Goal: Information Seeking & Learning: Learn about a topic

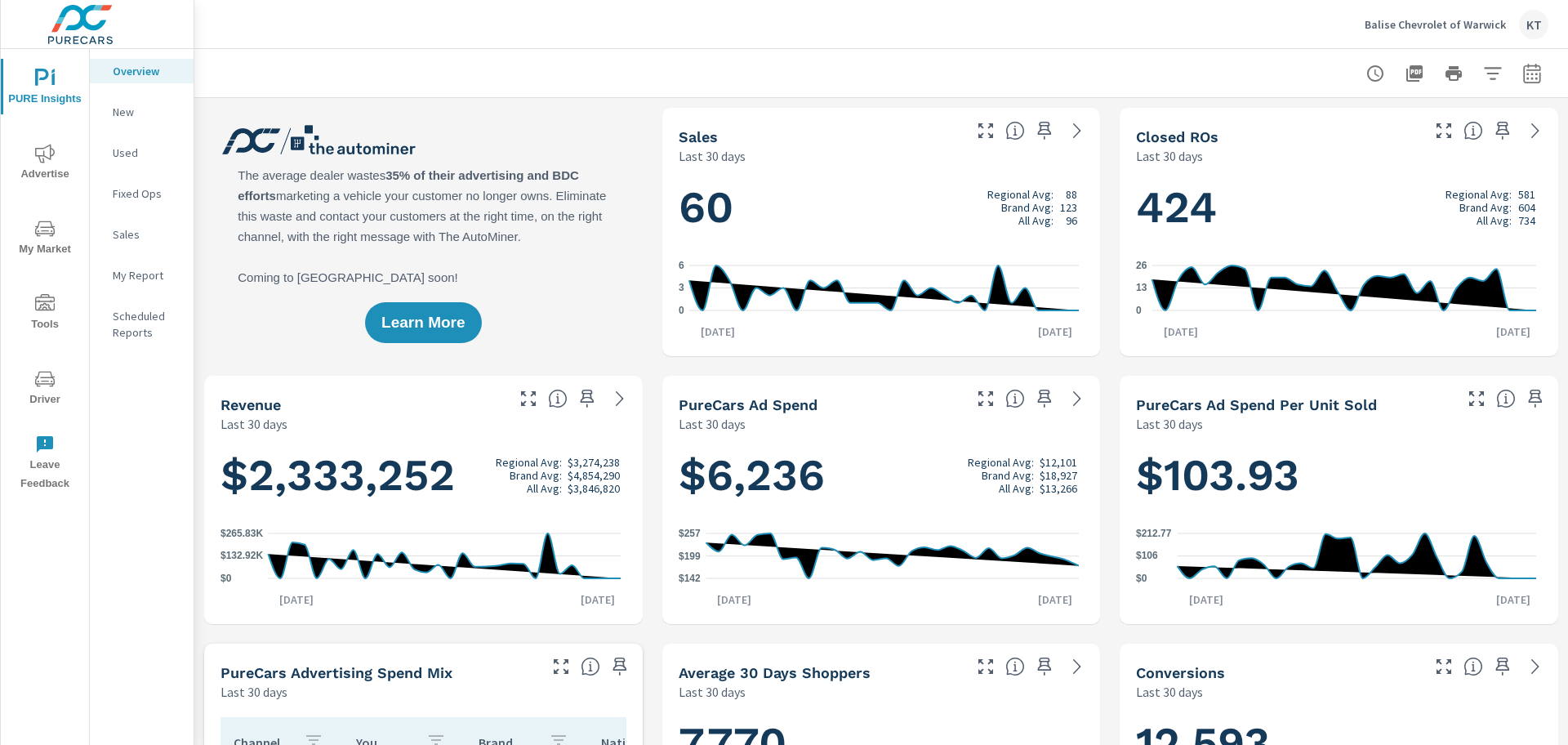
click at [43, 251] on span "My Market" at bounding box center [45, 239] width 78 height 40
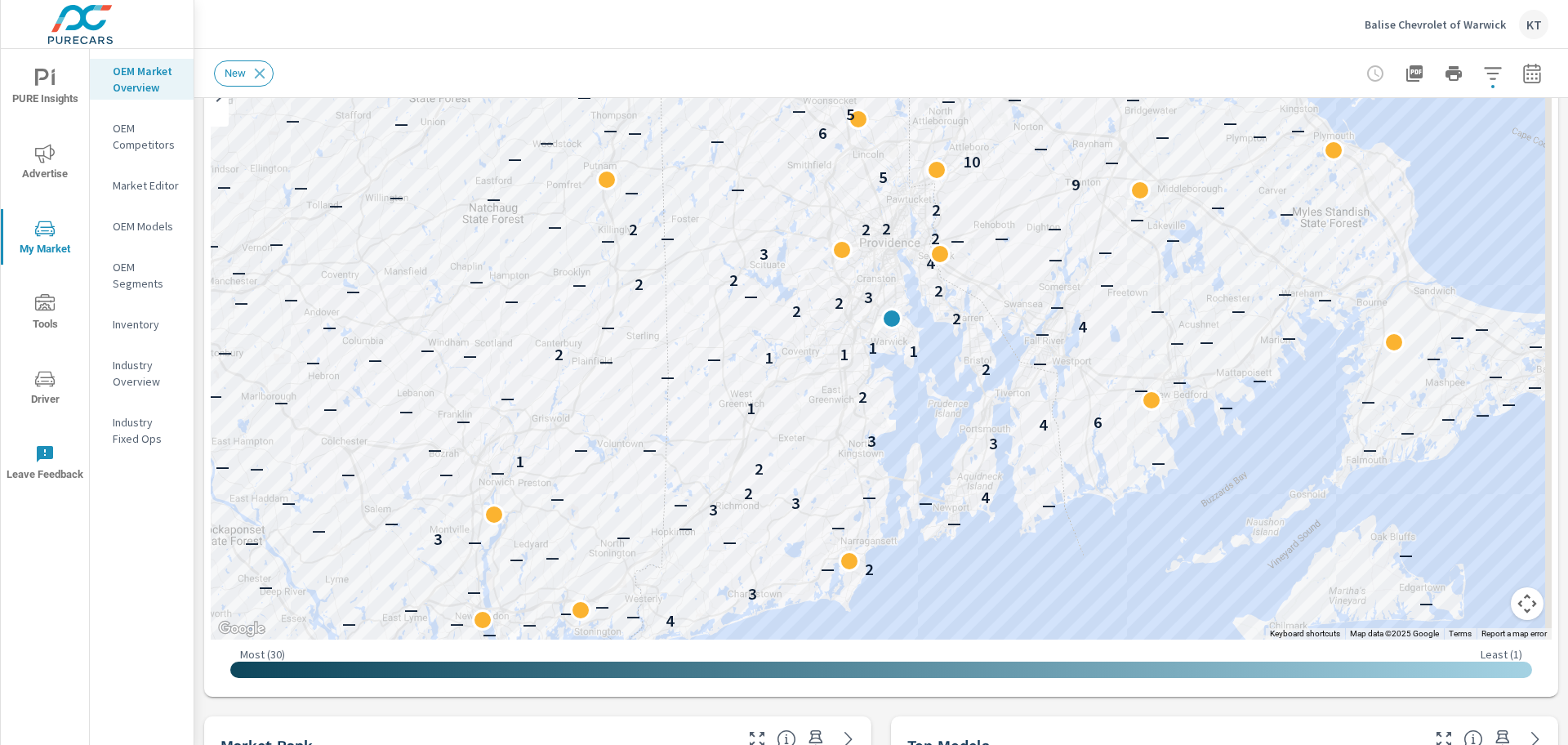
scroll to position [165, 0]
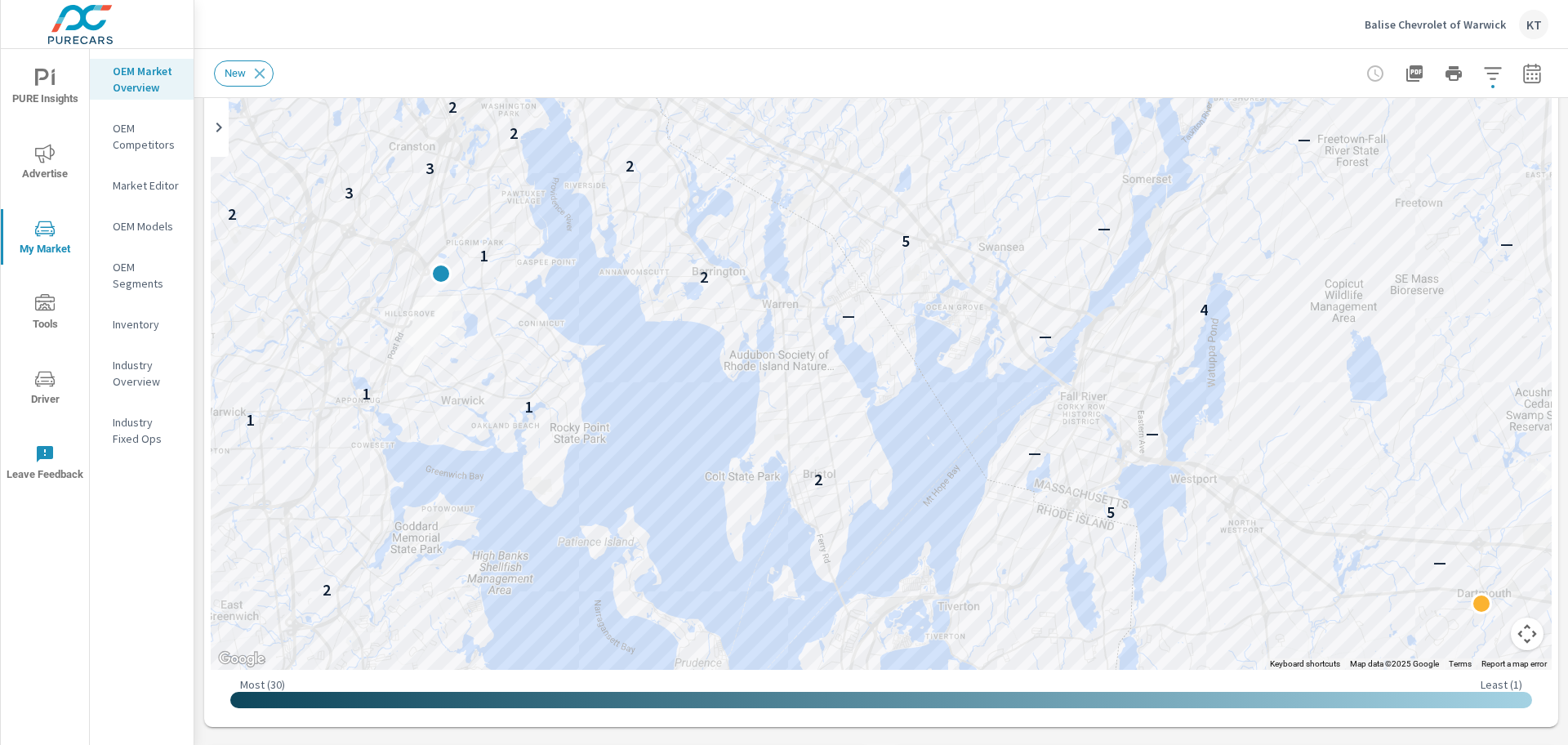
drag, startPoint x: 771, startPoint y: 414, endPoint x: 1150, endPoint y: 694, distance: 471.2
click at [1150, 694] on div "← Move left → Move right ↑ Move up ↓ Move down + Zoom in - Zoom out Home Jump l…" at bounding box center [880, 363] width 1341 height 714
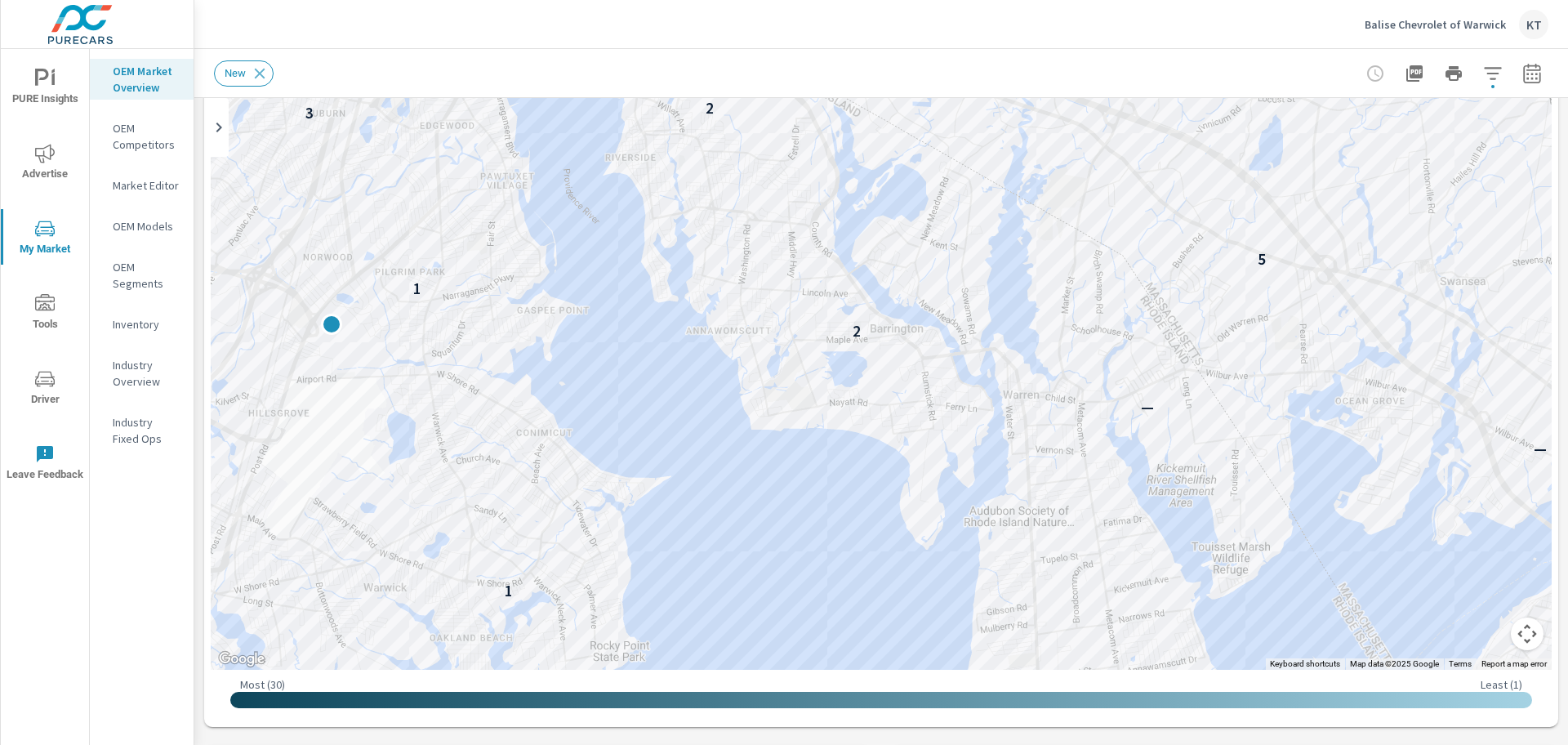
drag, startPoint x: 654, startPoint y: 350, endPoint x: 1126, endPoint y: 747, distance: 616.8
click at [1126, 744] on html "PURE Insights Advertise My Market Tools Driver Leave Feedback OEM Market Overvi…" at bounding box center [784, 372] width 1568 height 745
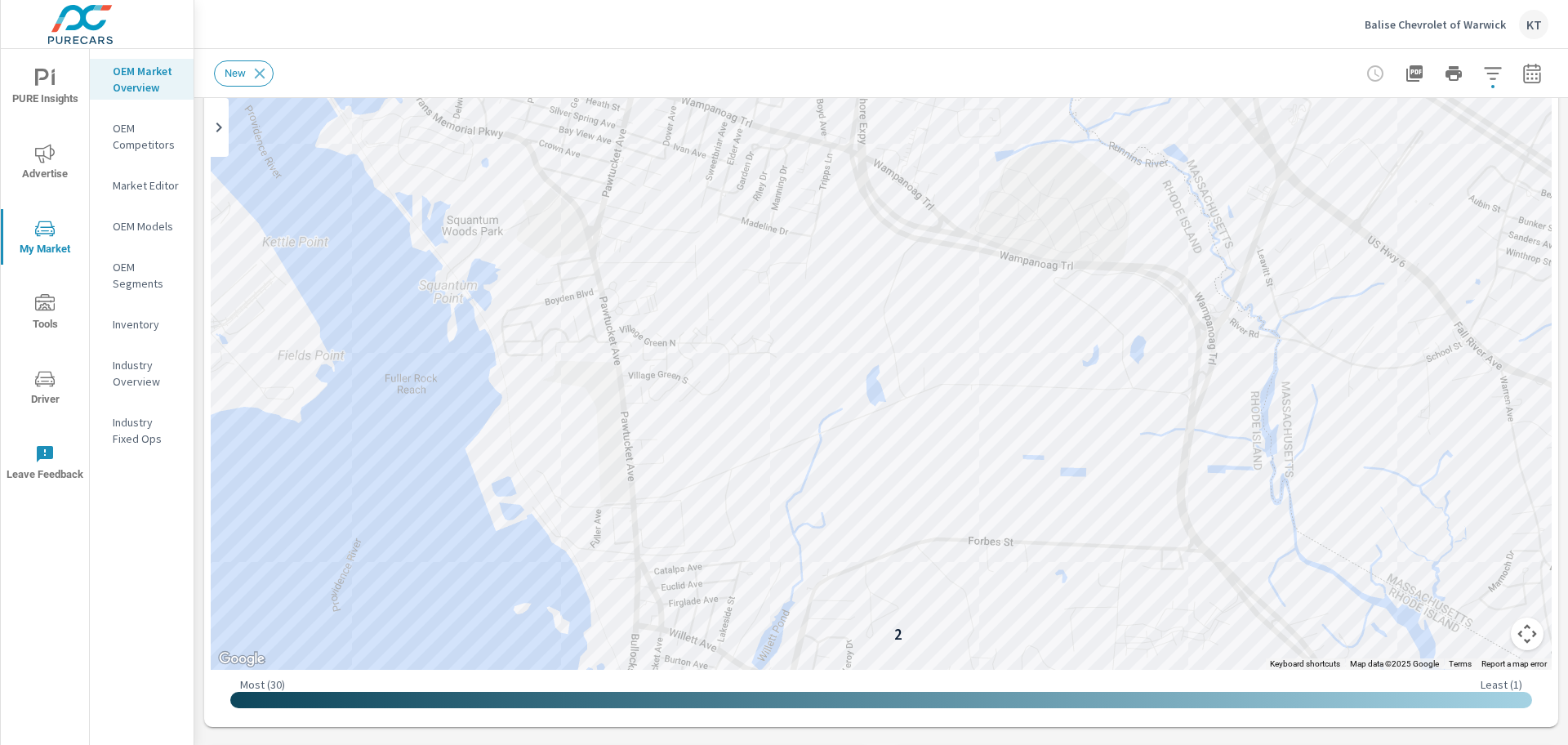
drag, startPoint x: 863, startPoint y: 255, endPoint x: 1221, endPoint y: 619, distance: 510.5
click at [1221, 619] on div "2 2 4 4" at bounding box center [880, 338] width 1341 height 663
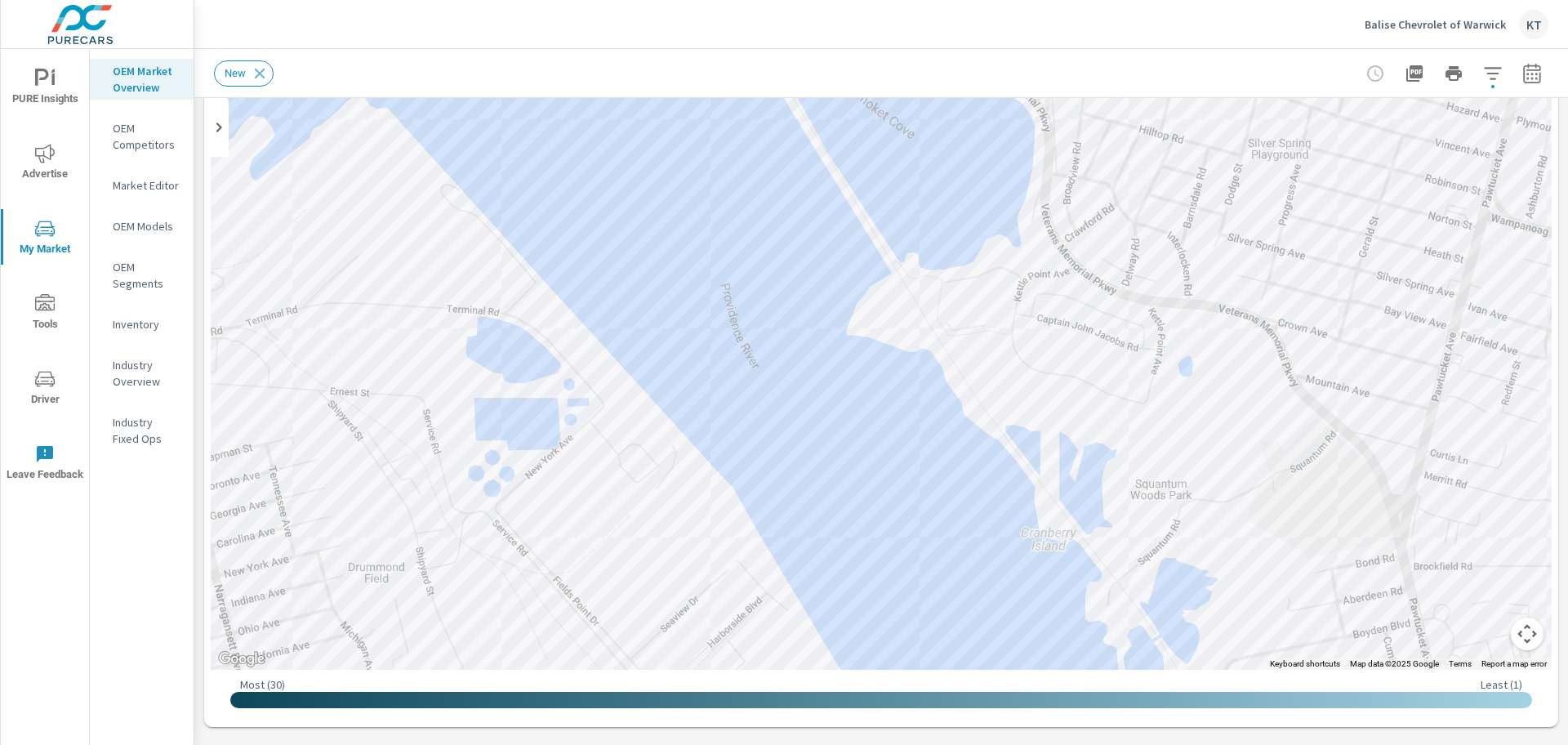
drag, startPoint x: 595, startPoint y: 311, endPoint x: 1449, endPoint y: 713, distance: 943.9
click at [1449, 713] on div "← Move left → Move right ↑ Move up ↓ Move down + Zoom in - Zoom out Home Jump l…" at bounding box center [880, 363] width 1341 height 714
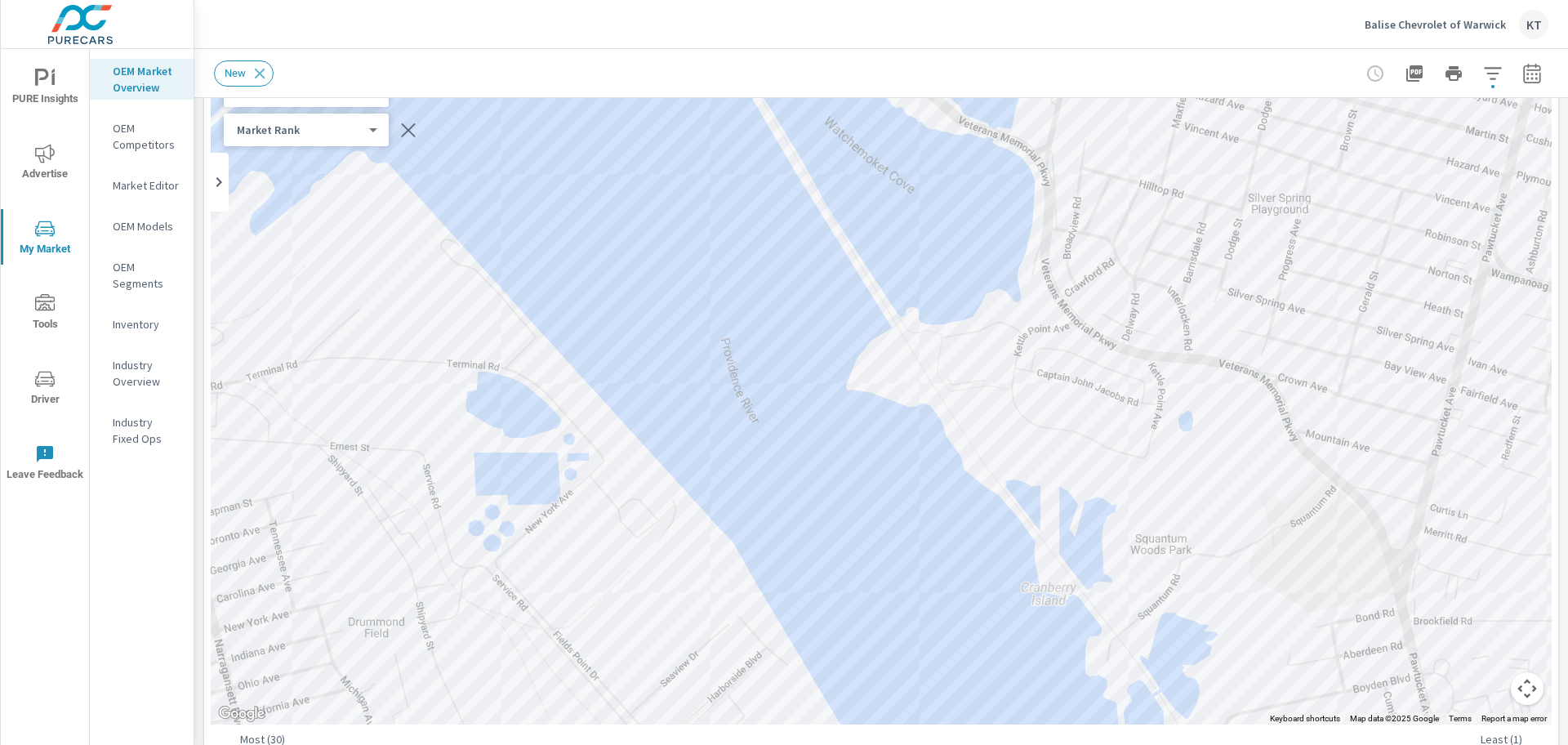
scroll to position [63, 0]
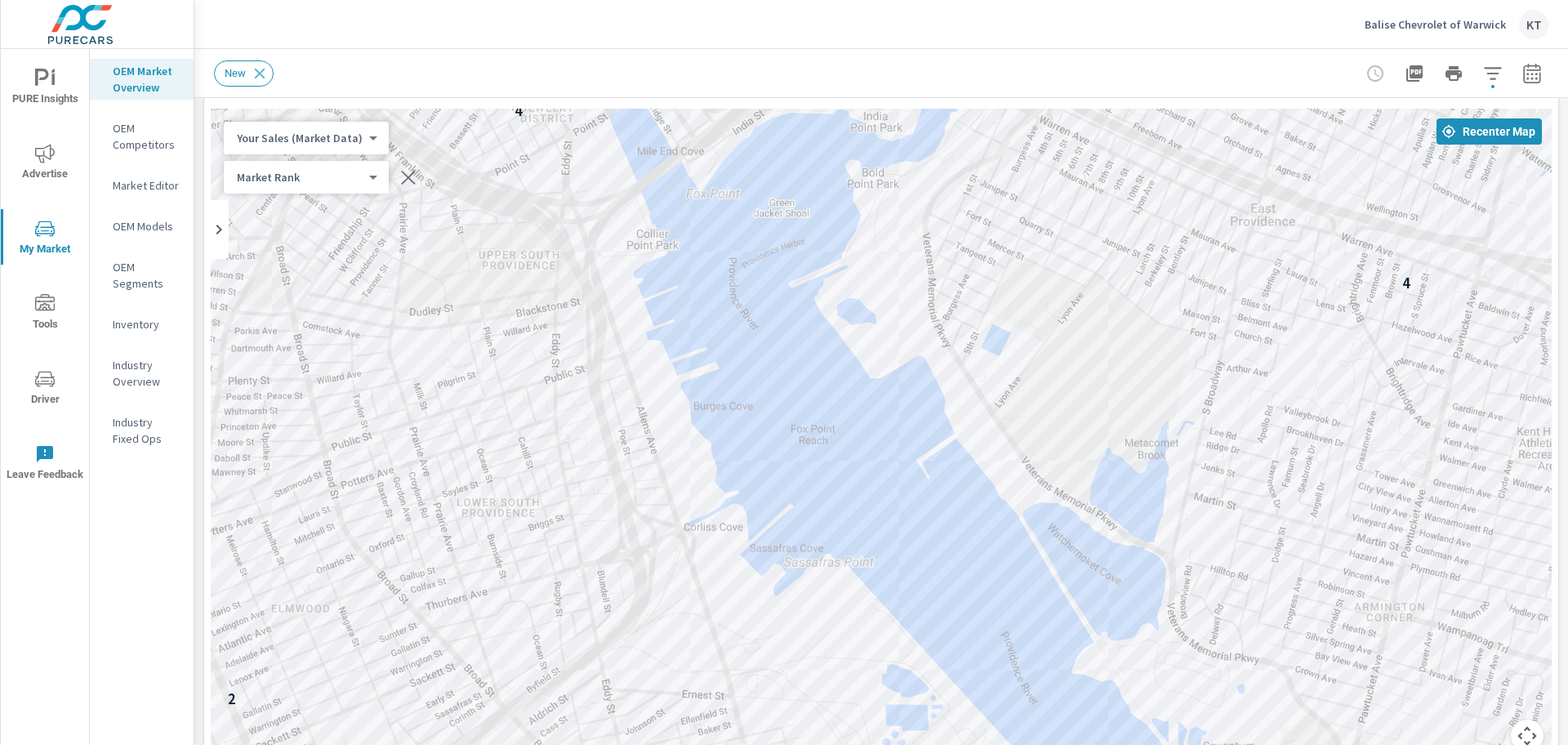
drag, startPoint x: 767, startPoint y: 388, endPoint x: 912, endPoint y: 563, distance: 227.3
click at [917, 573] on div "3 2 2 2 4 4 —" at bounding box center [880, 440] width 1341 height 663
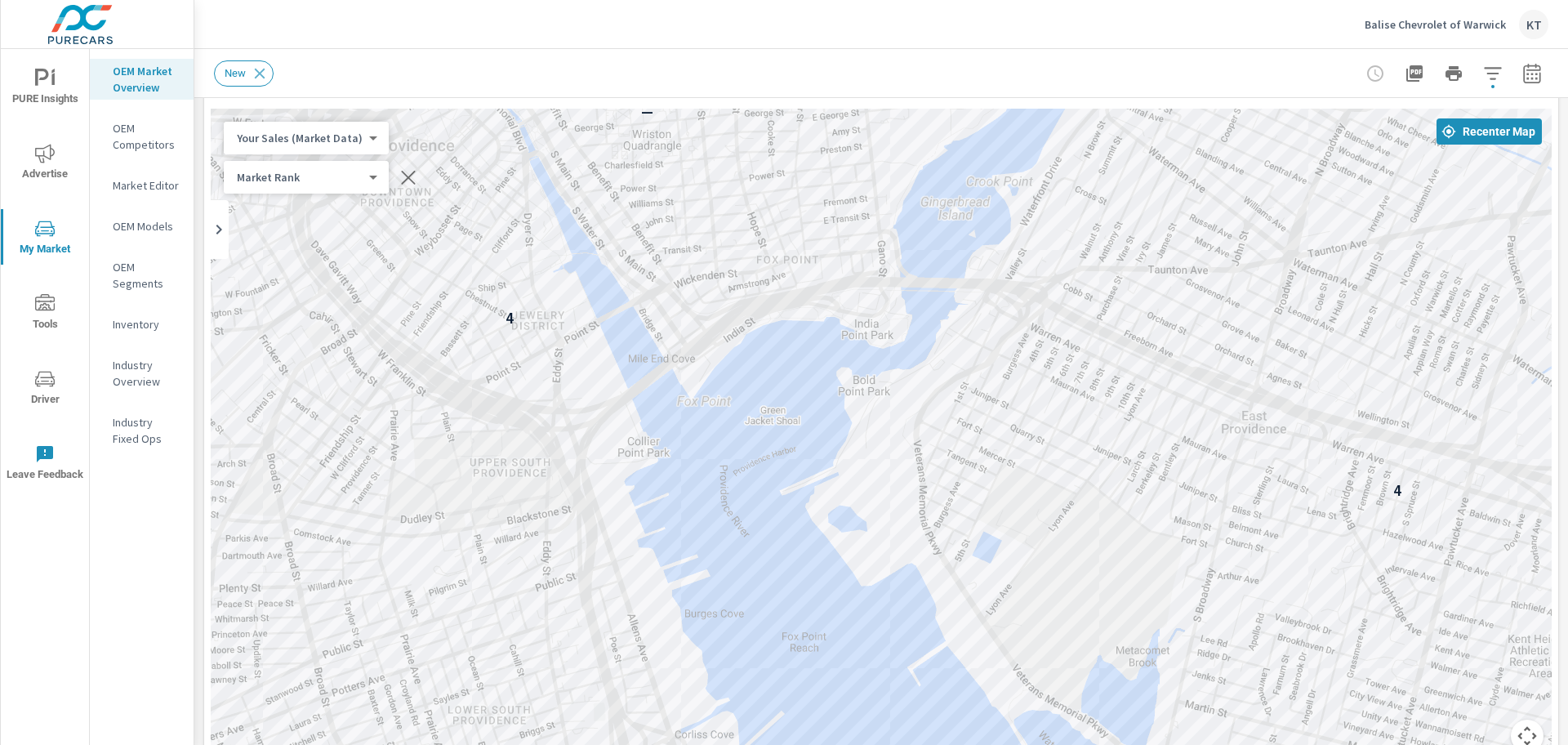
drag, startPoint x: 752, startPoint y: 340, endPoint x: 756, endPoint y: 545, distance: 205.0
click at [756, 545] on div "3 2 2 2 4 4 — —" at bounding box center [880, 440] width 1341 height 663
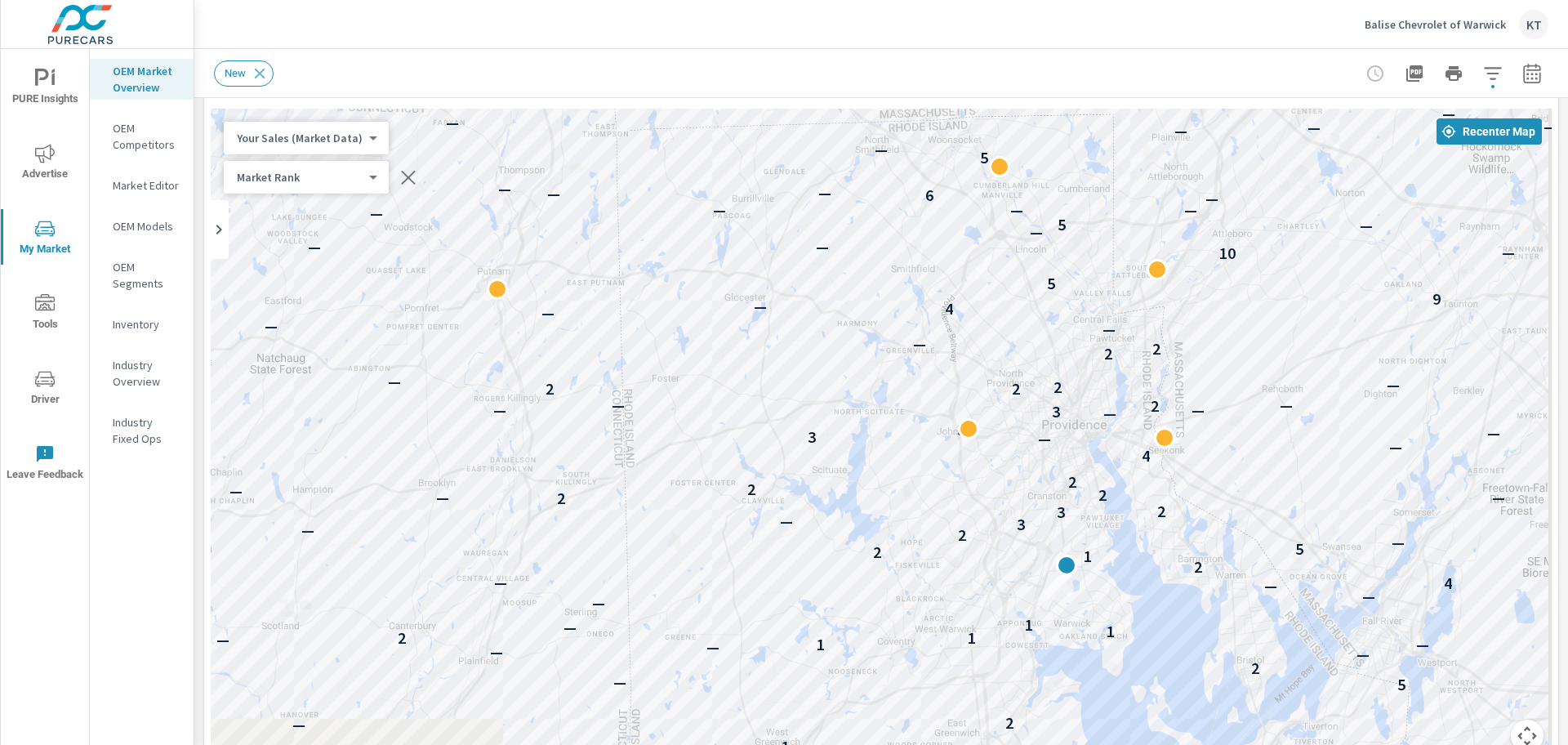
drag, startPoint x: 1313, startPoint y: 657, endPoint x: 1256, endPoint y: 484, distance: 182.1
click at [1256, 485] on div "— — 2 — — — — — — — — 3 — — — — — — — 3 — — 3 — — — 4 — 2 — — — 2 — — — 1 — — —…" at bounding box center [1457, 633] width 1254 height 705
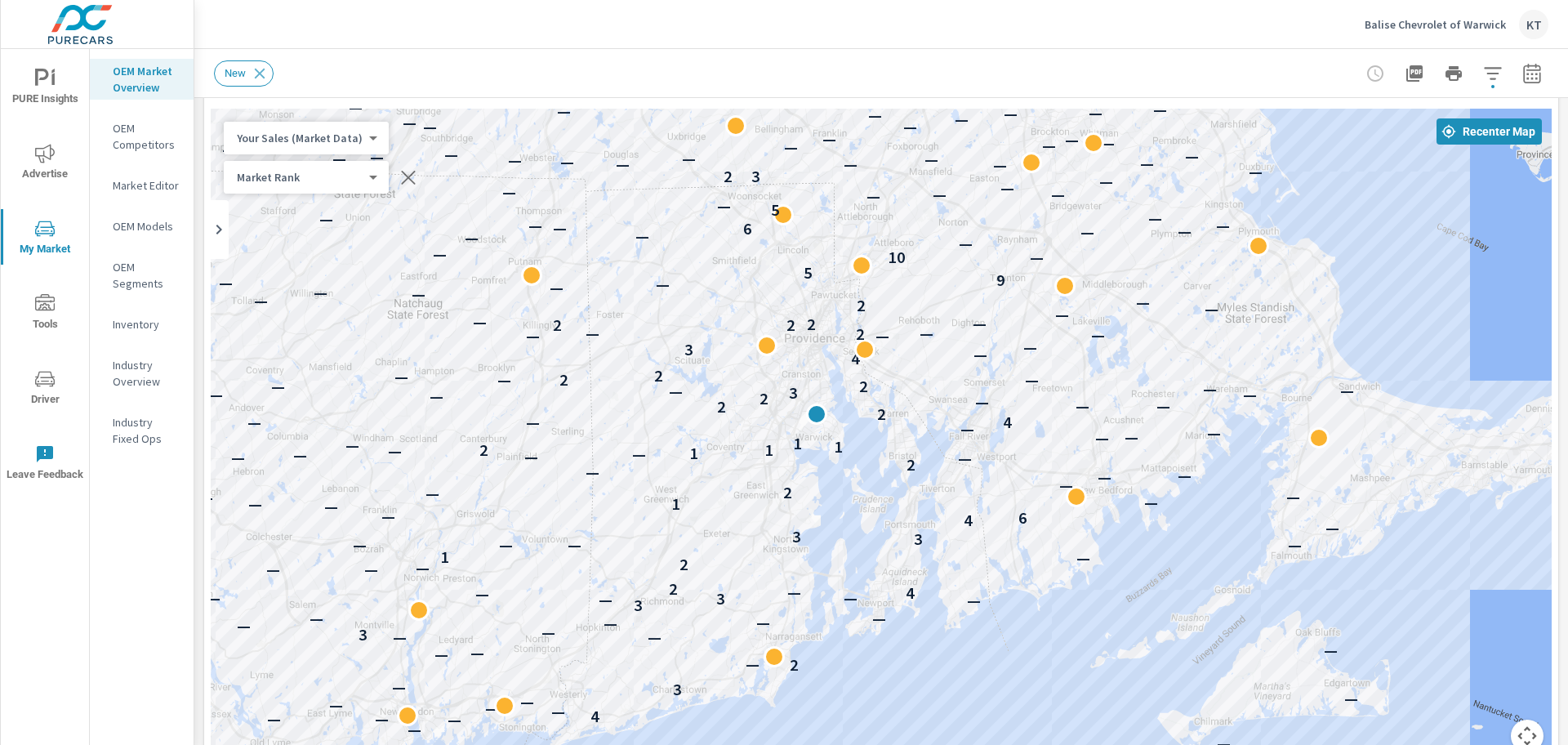
drag, startPoint x: 1249, startPoint y: 366, endPoint x: 568, endPoint y: 506, distance: 695.2
click at [568, 506] on div "— — — — — — — — — — — 4 — — — — — 3 — — 2 — — — — — — — 3 — — — — — — 3 — — 3 —…" at bounding box center [880, 440] width 1341 height 663
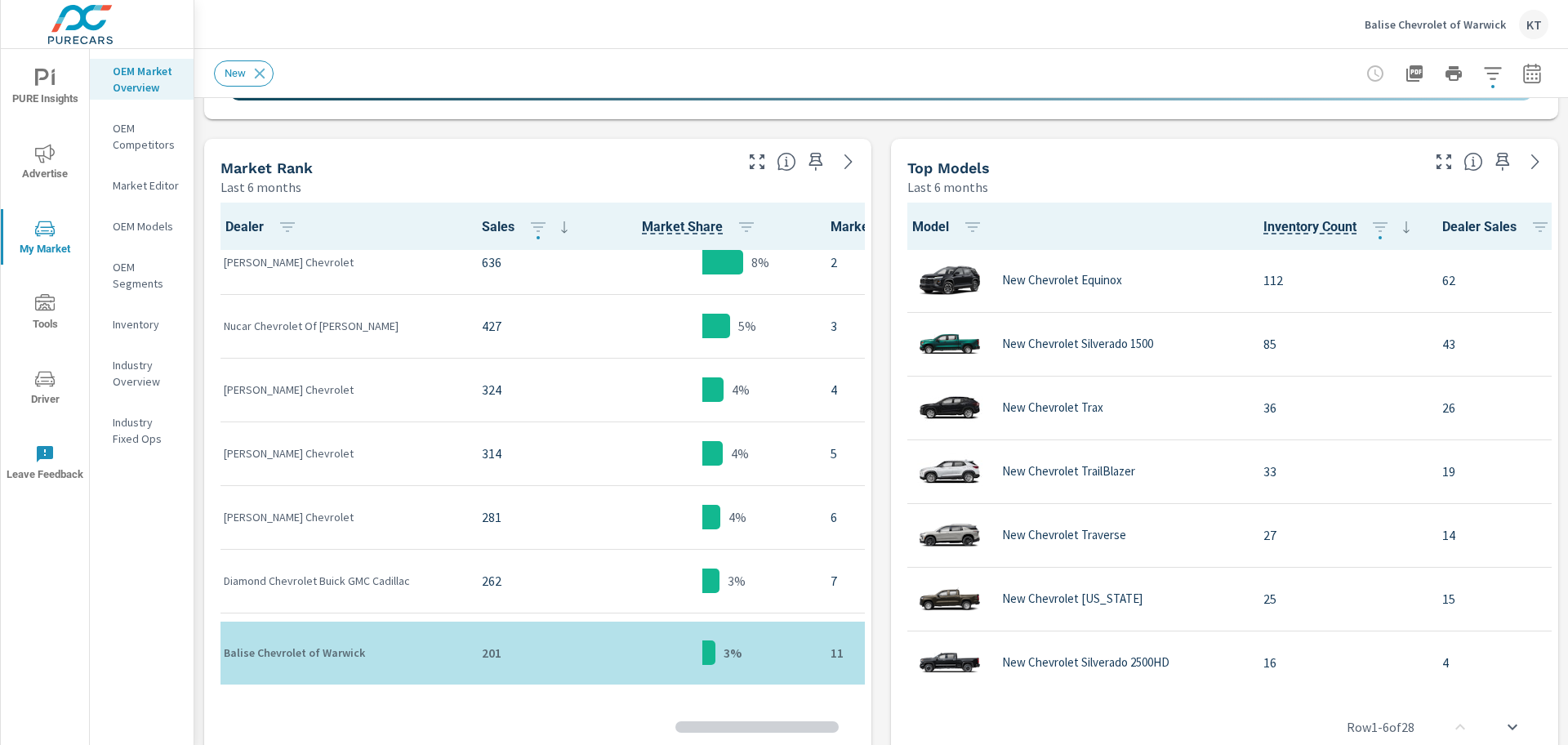
scroll to position [124, 0]
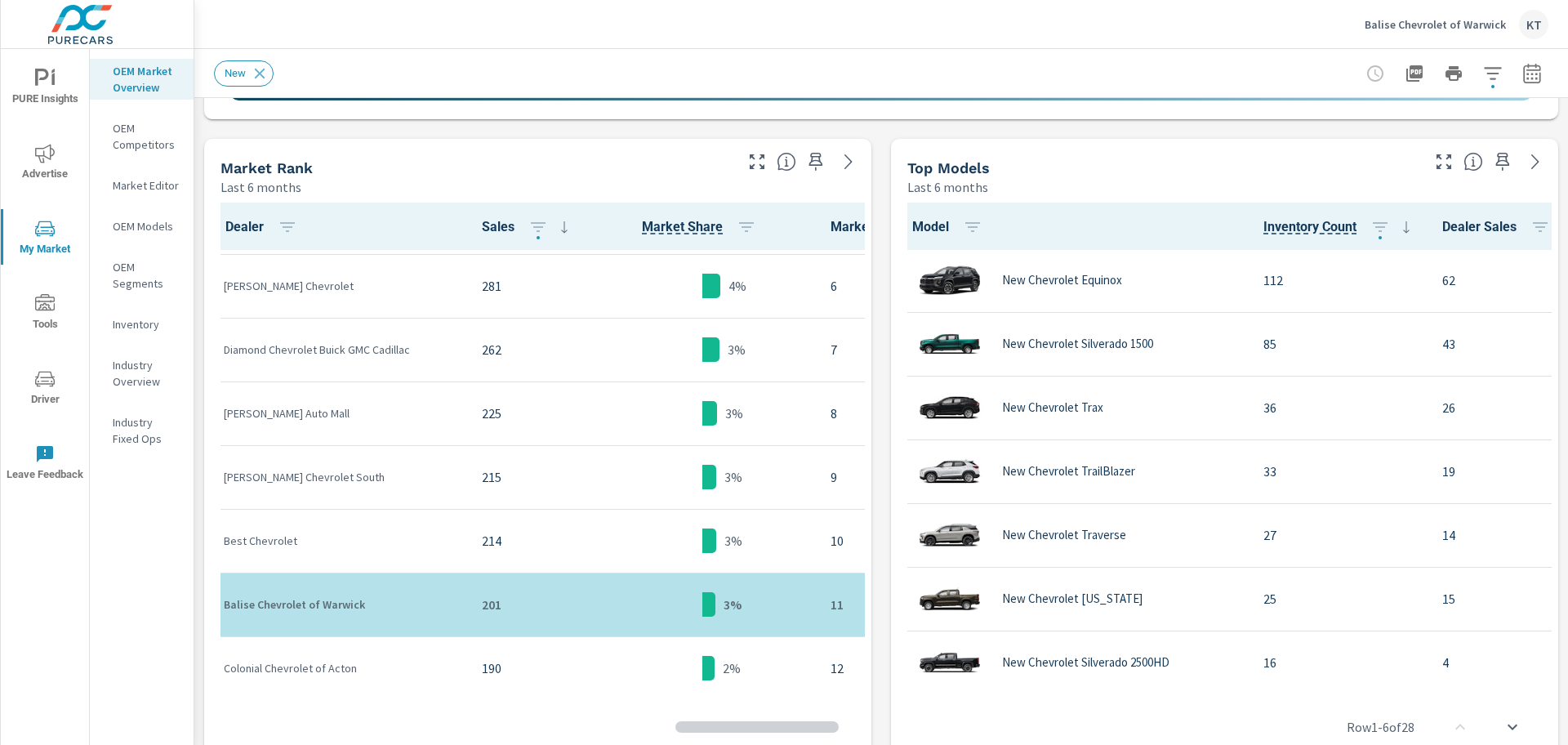
scroll to position [327, 0]
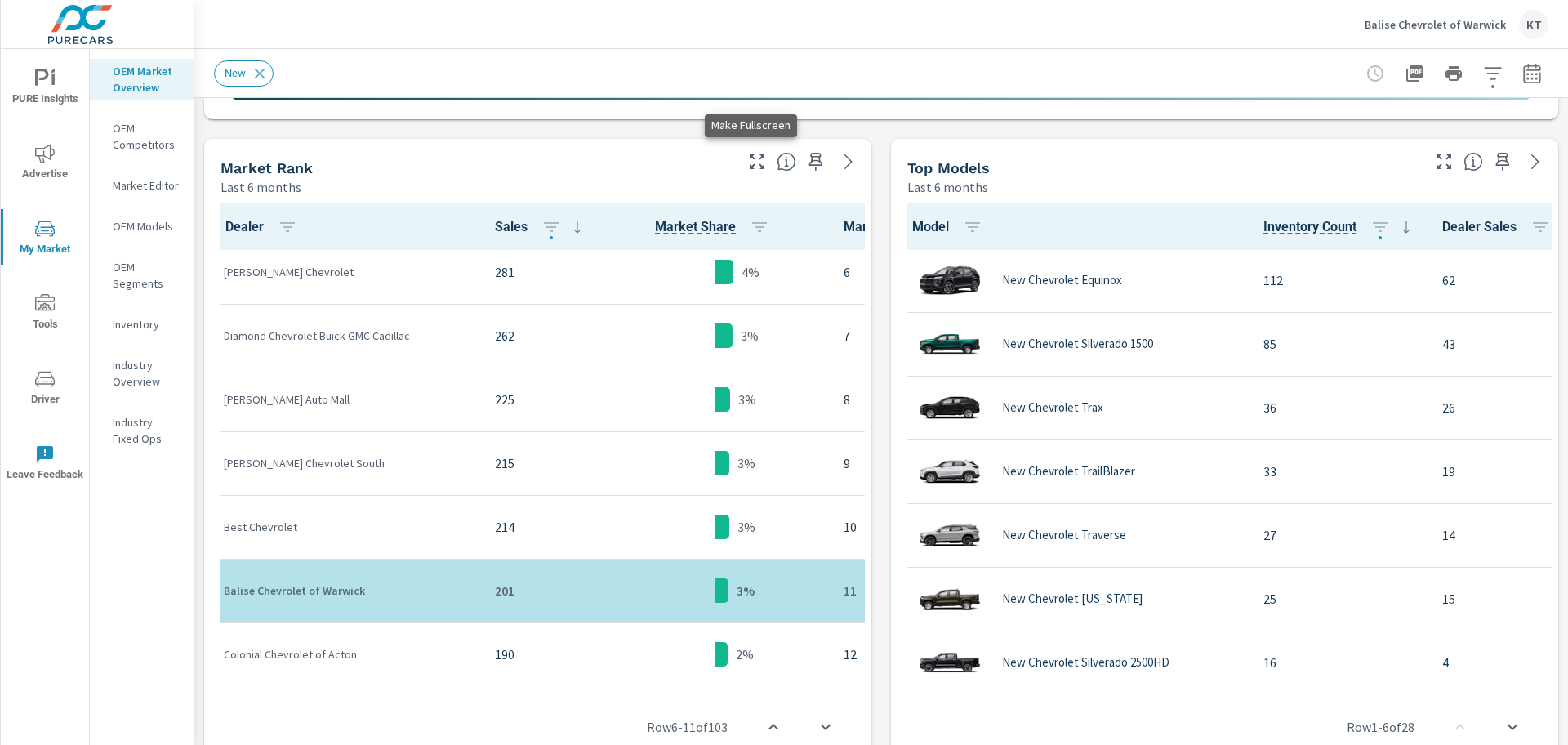
click at [751, 167] on icon "button" at bounding box center [757, 162] width 19 height 19
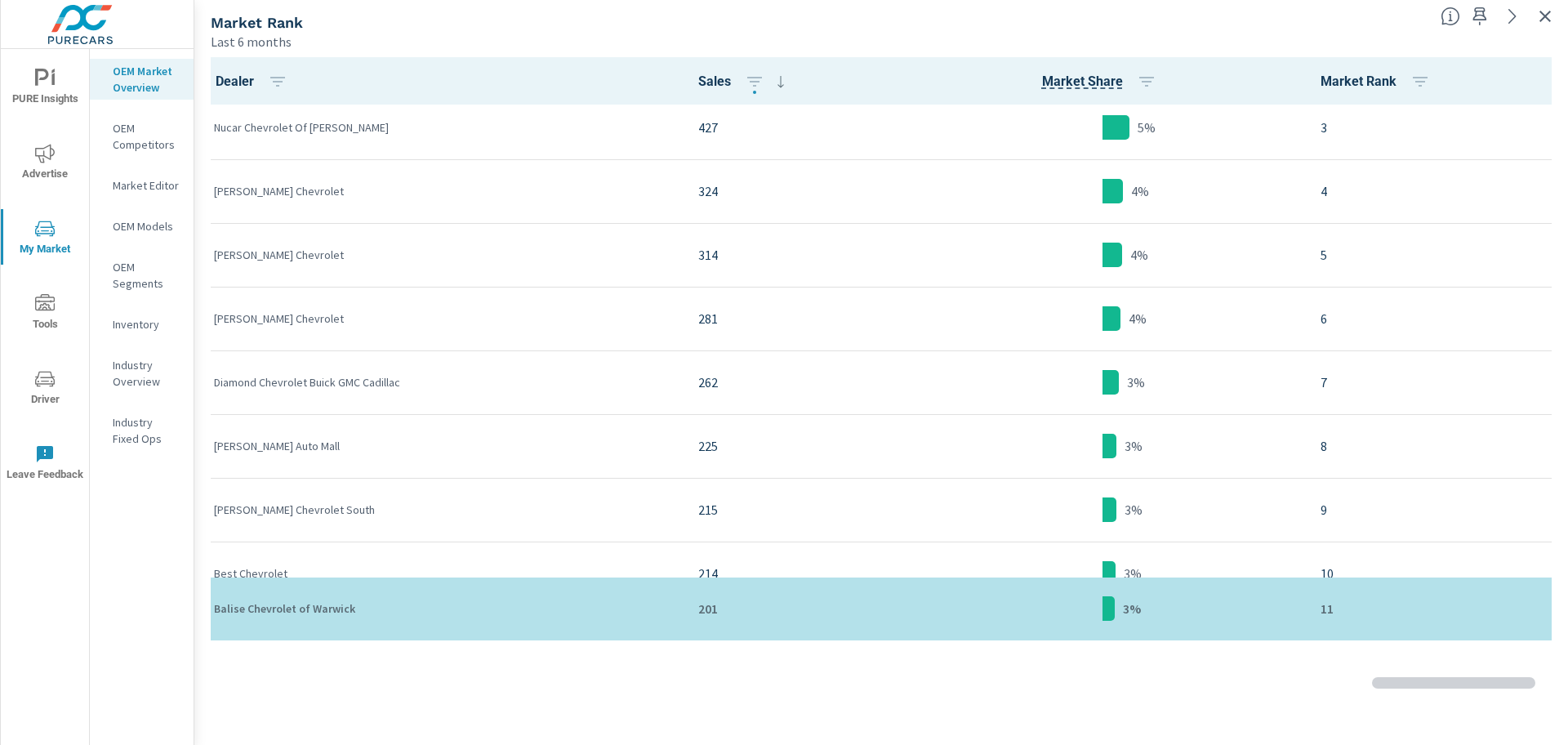
scroll to position [124, 0]
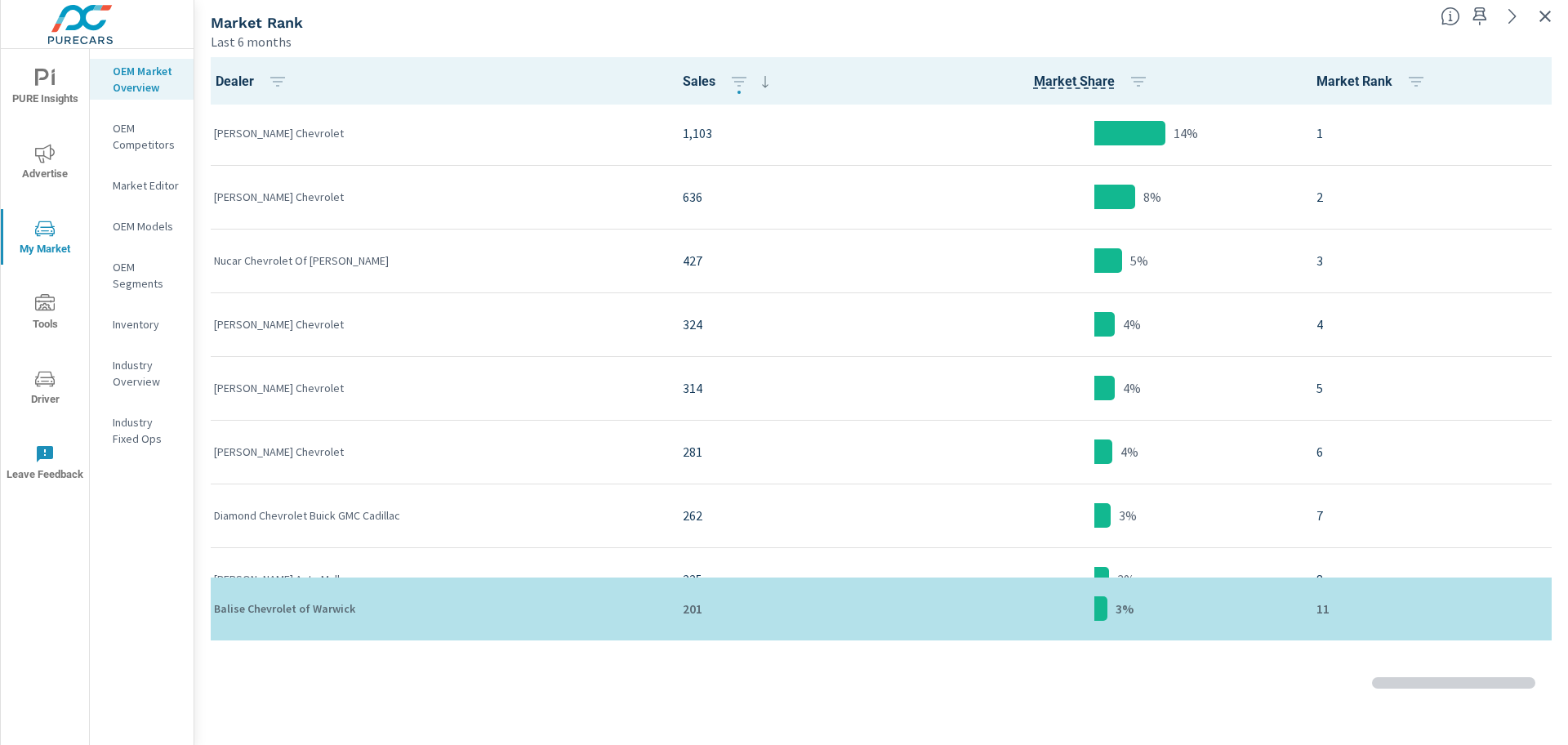
scroll to position [1, 0]
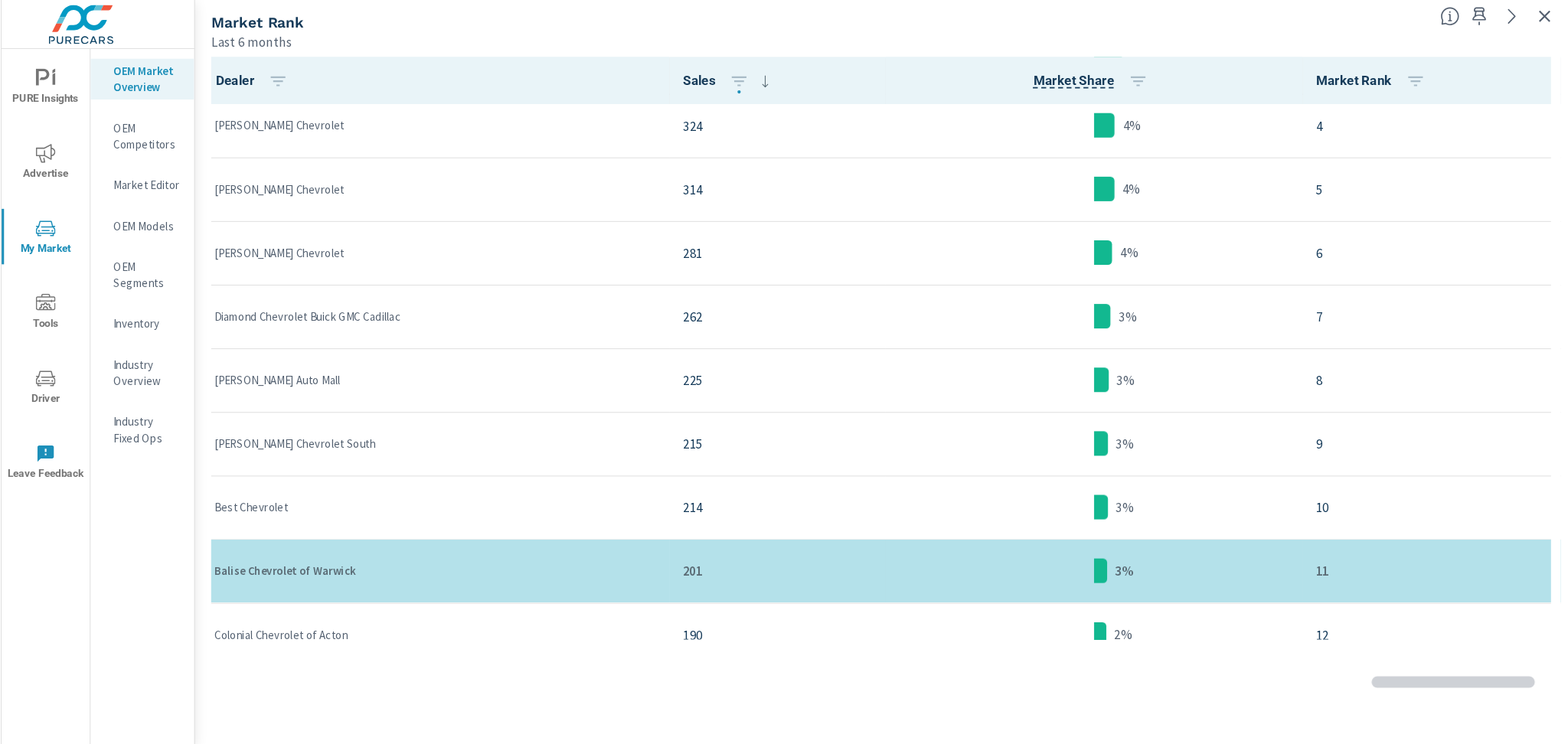
scroll to position [97, 0]
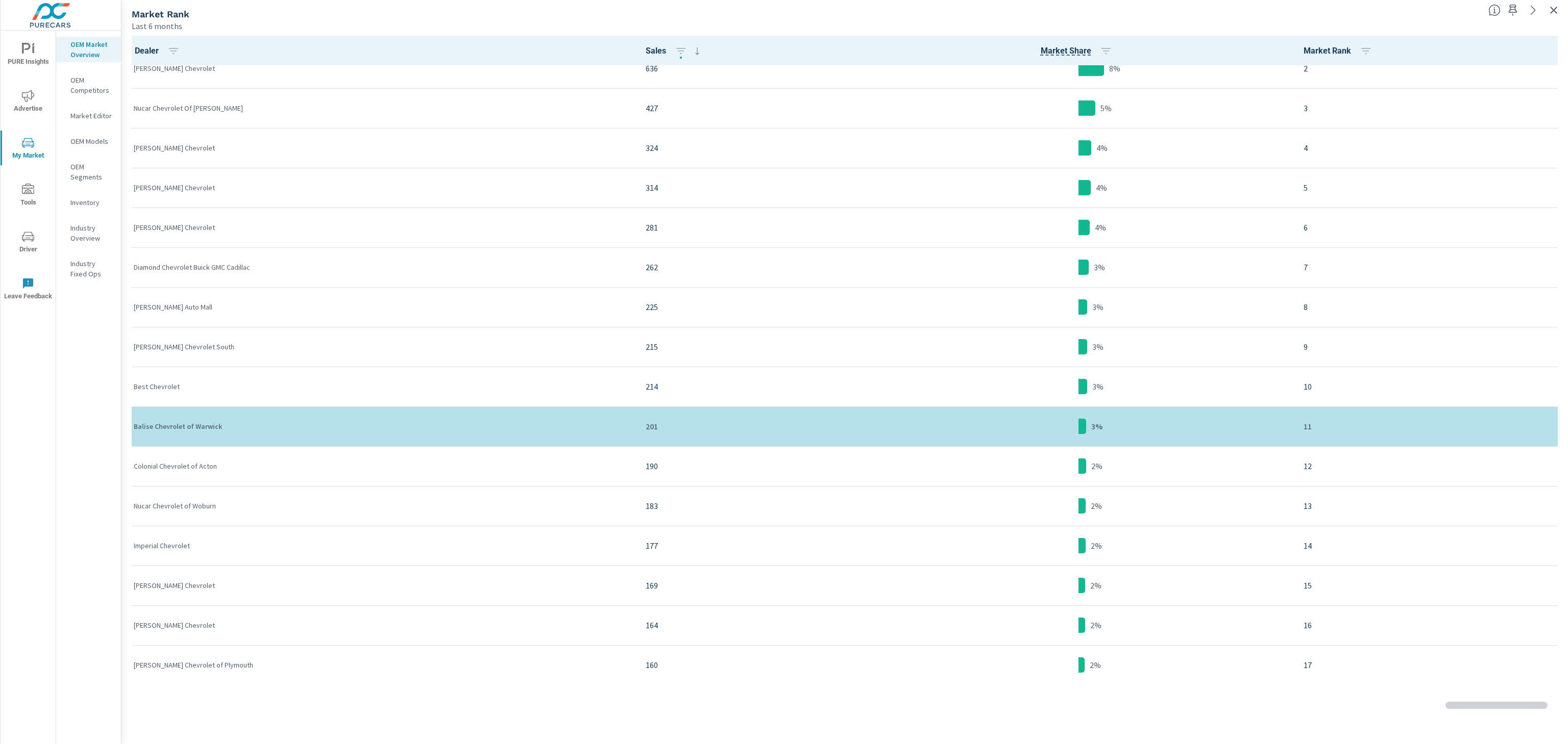
scroll to position [102, 0]
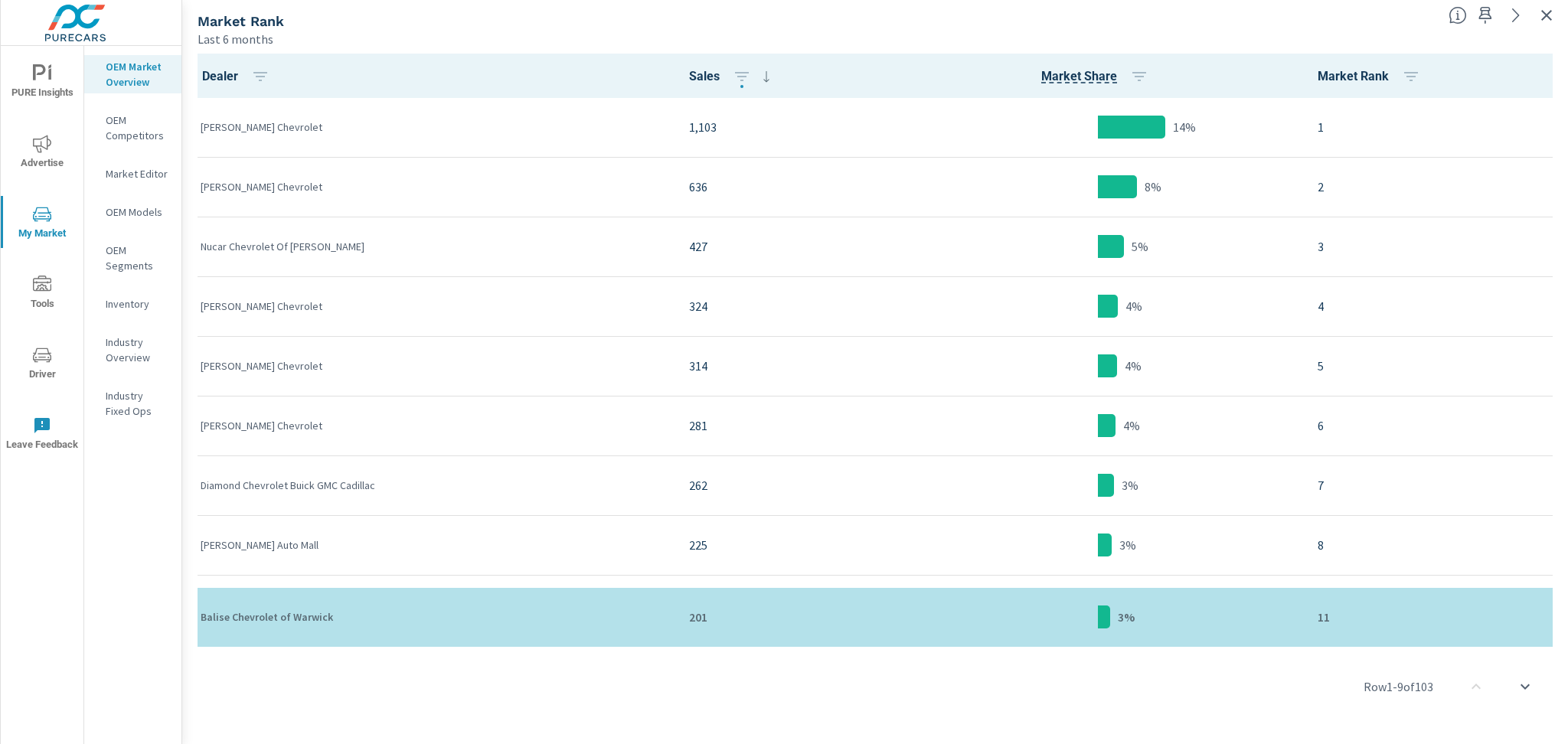
drag, startPoint x: 2334, startPoint y: 0, endPoint x: 1210, endPoint y: 35, distance: 1124.5
click at [1210, 35] on div "Last 6 months" at bounding box center [816, 39] width 1239 height 18
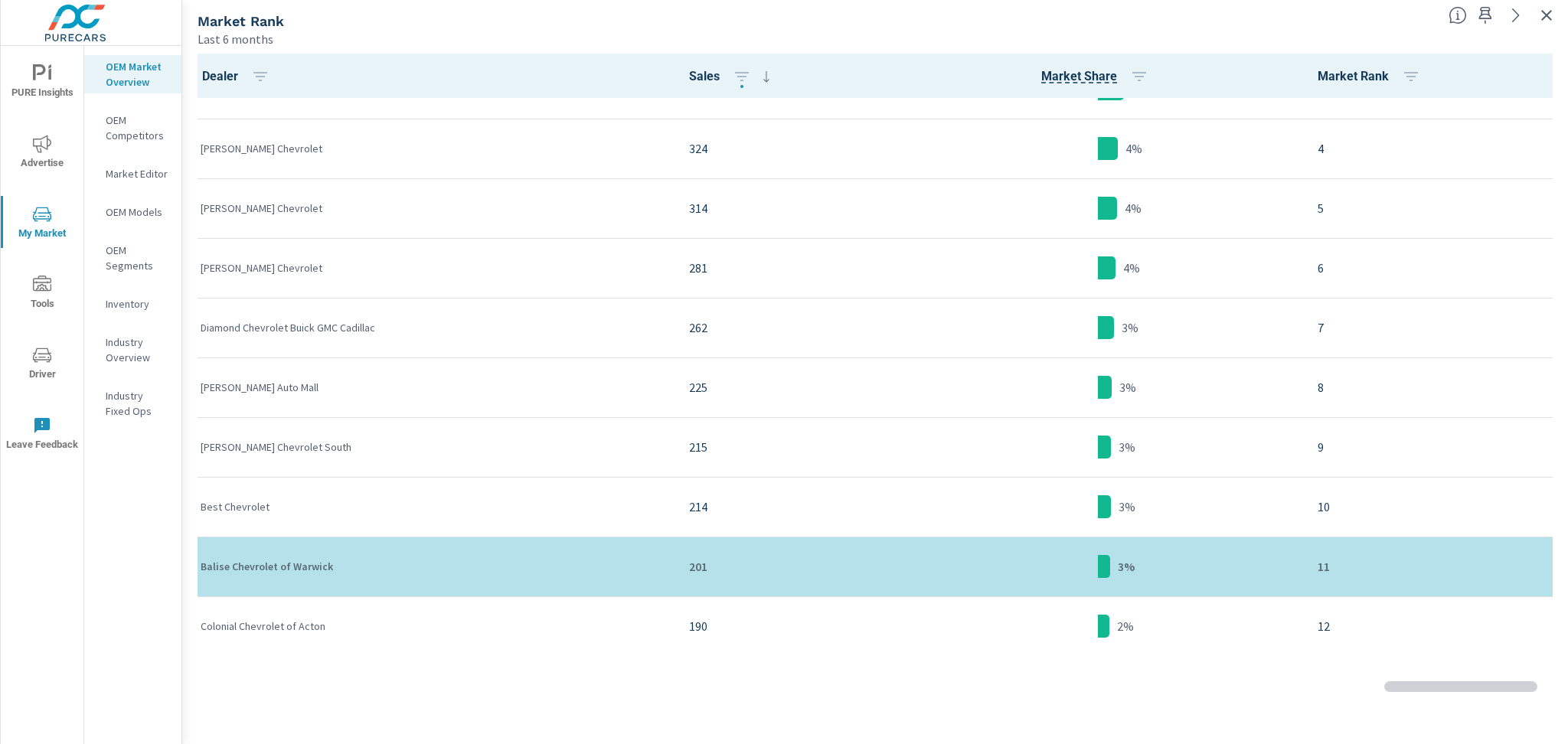
scroll to position [204, 0]
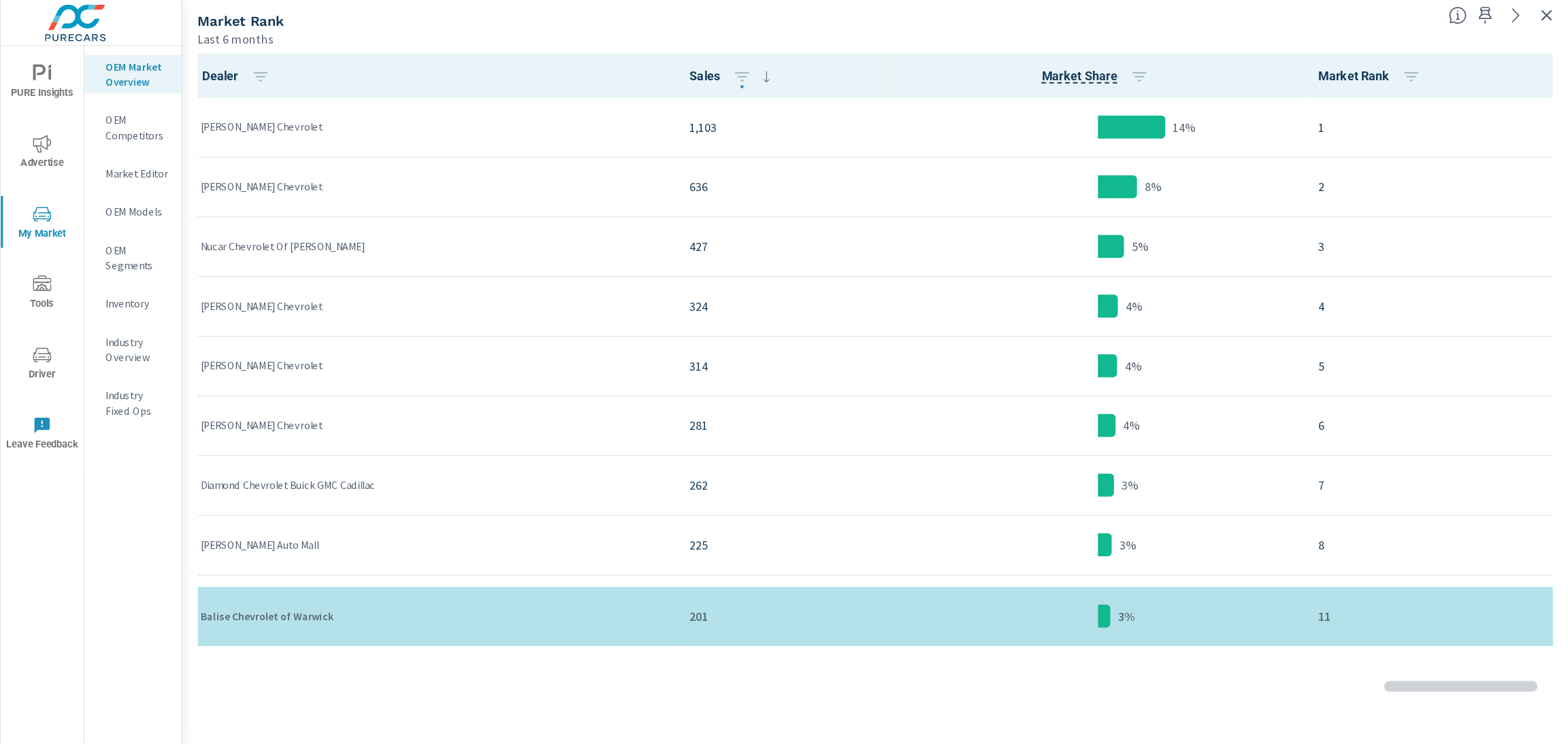
scroll to position [1, 0]
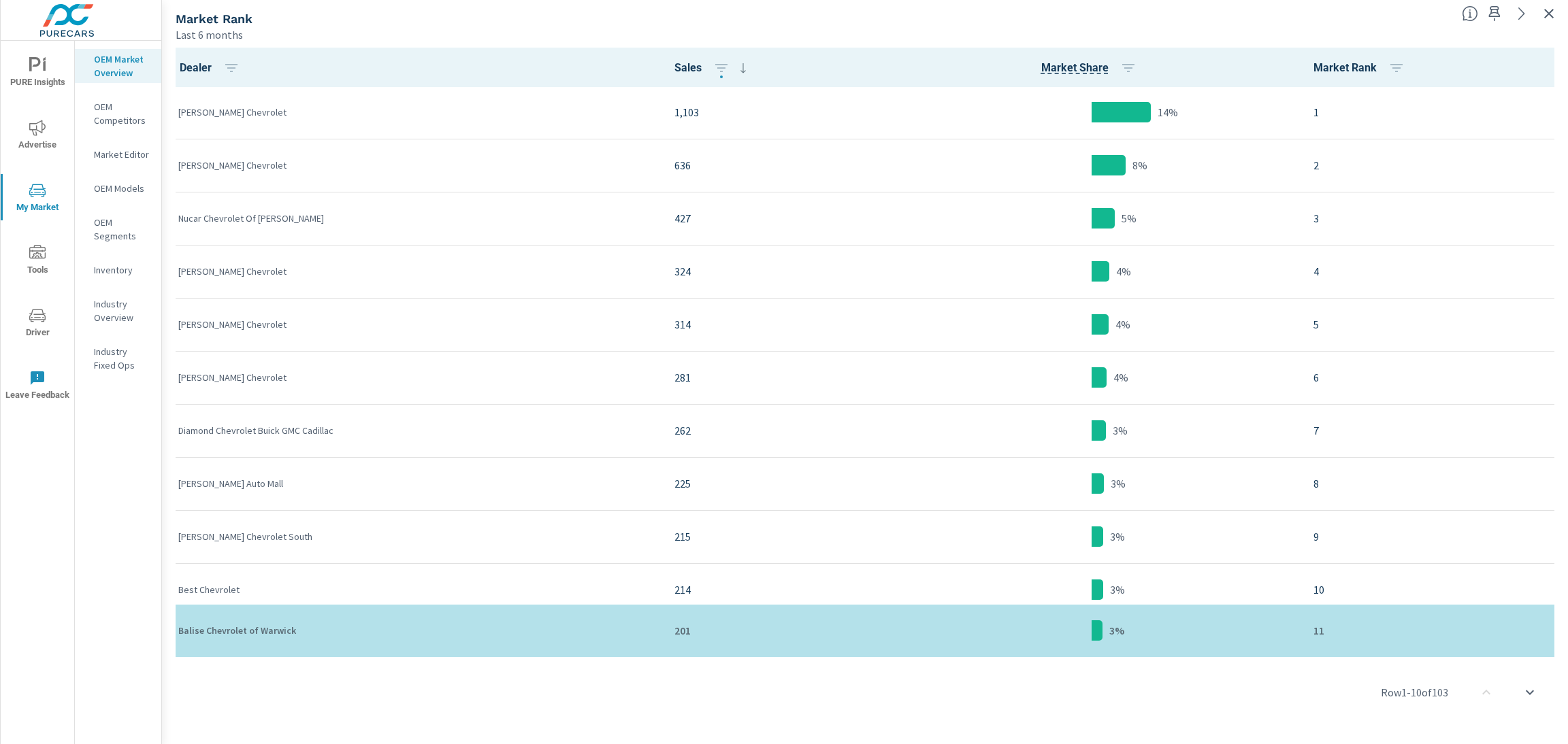
click at [22, 141] on span "Advertise" at bounding box center [37, 136] width 65 height 33
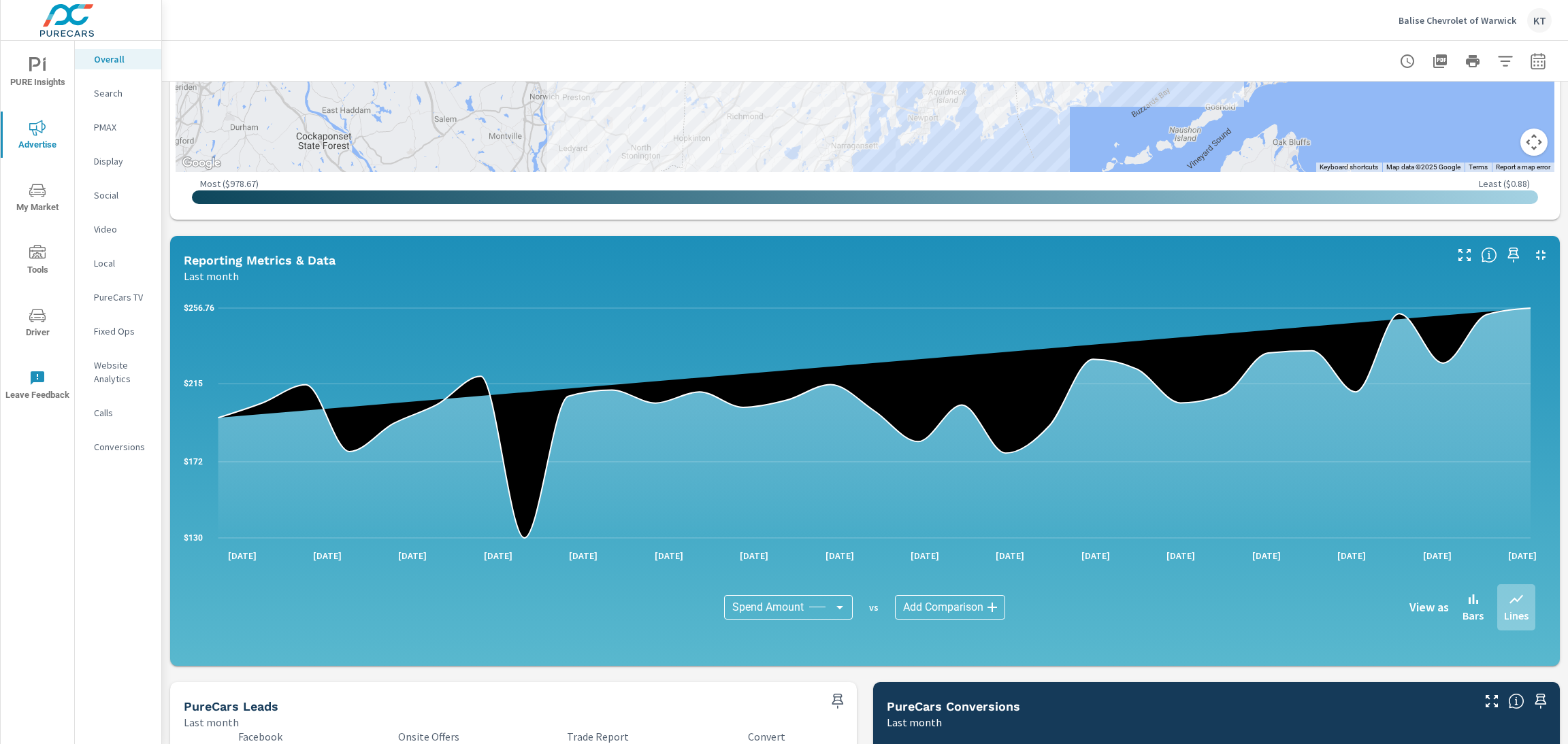
scroll to position [860, 0]
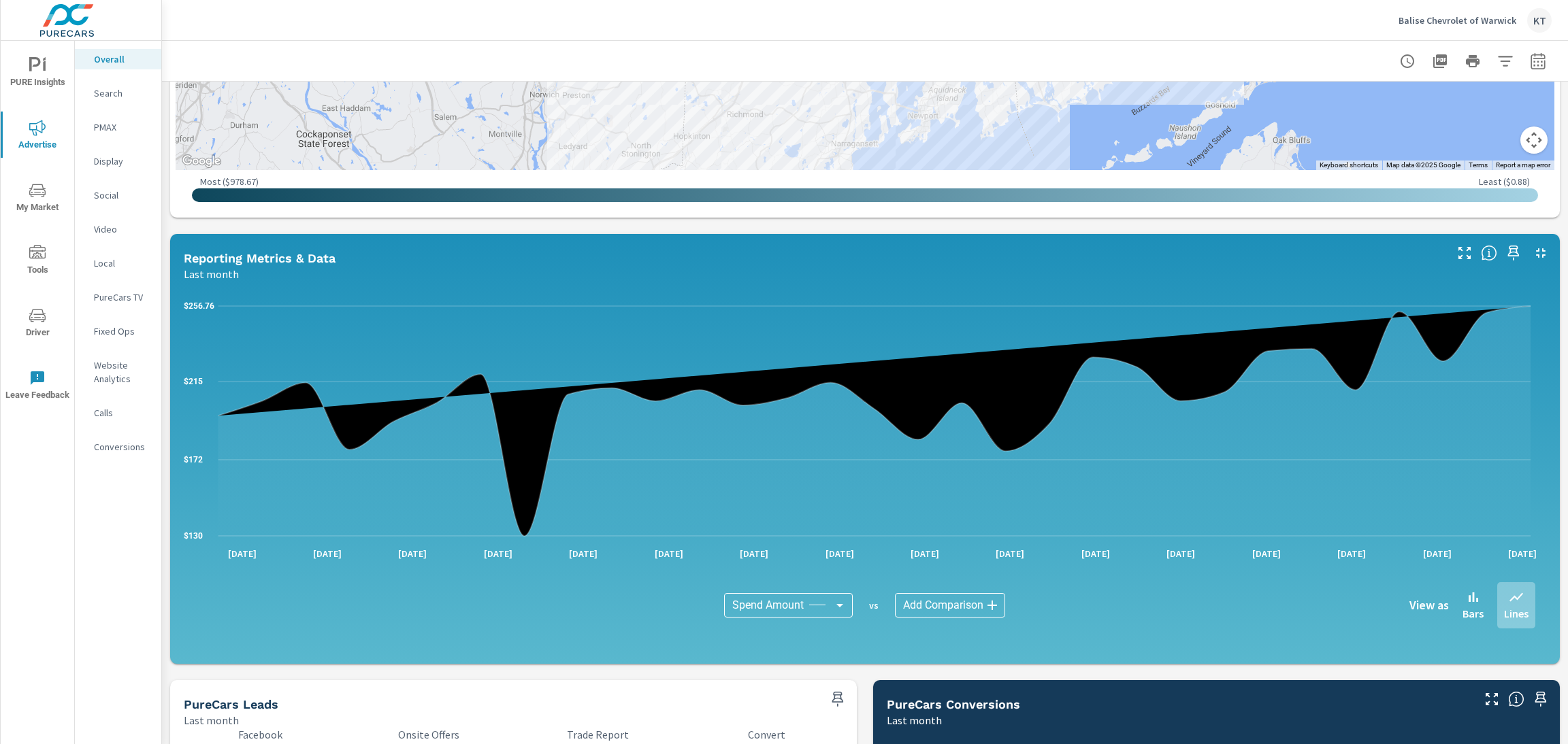
click at [937, 609] on body "PURE Insights Advertise My Market Tools Driver Leave Feedback Overall Search PM…" at bounding box center [784, 372] width 1568 height 744
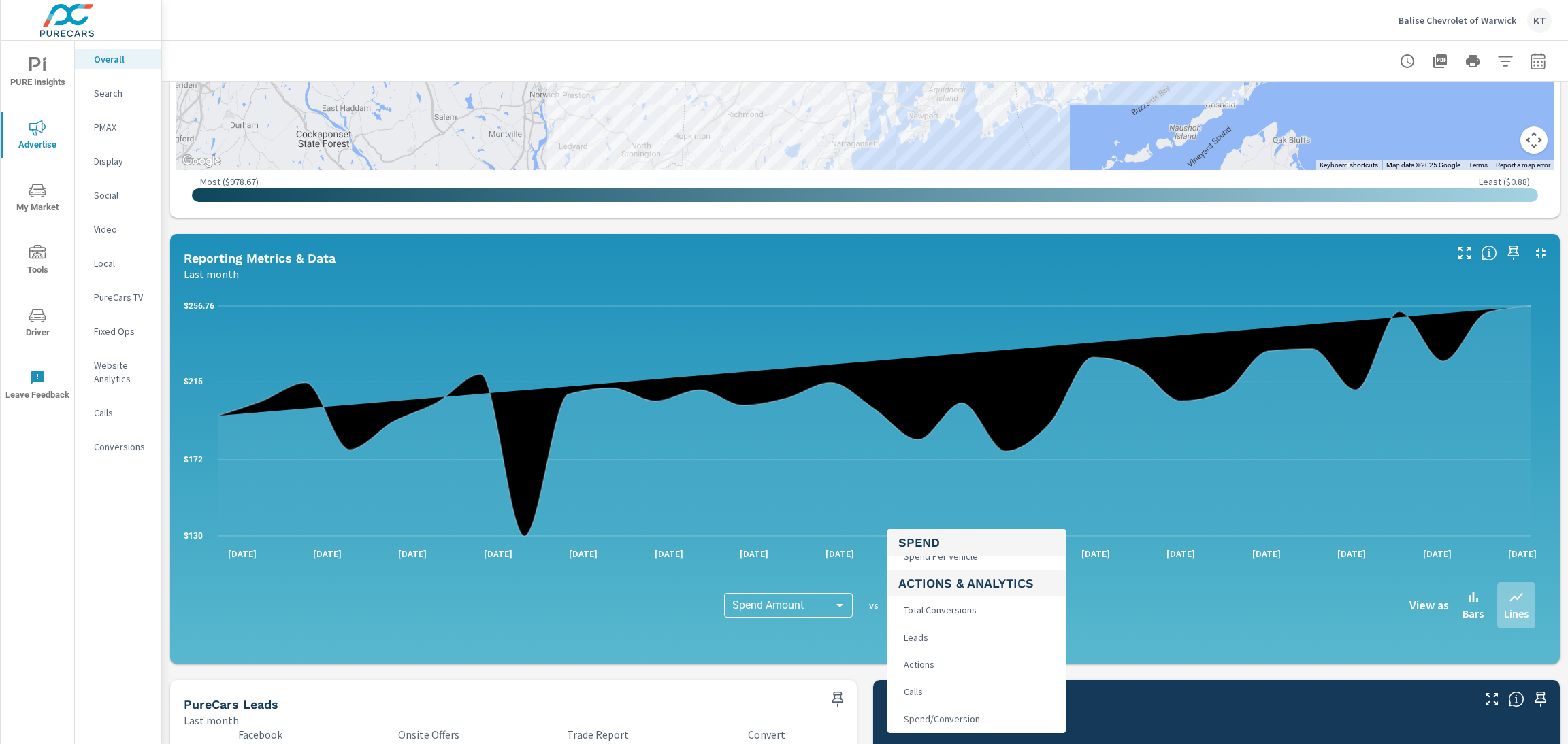
scroll to position [204, 0]
click at [917, 620] on span "Leads" at bounding box center [915, 635] width 32 height 19
type input "Leads"
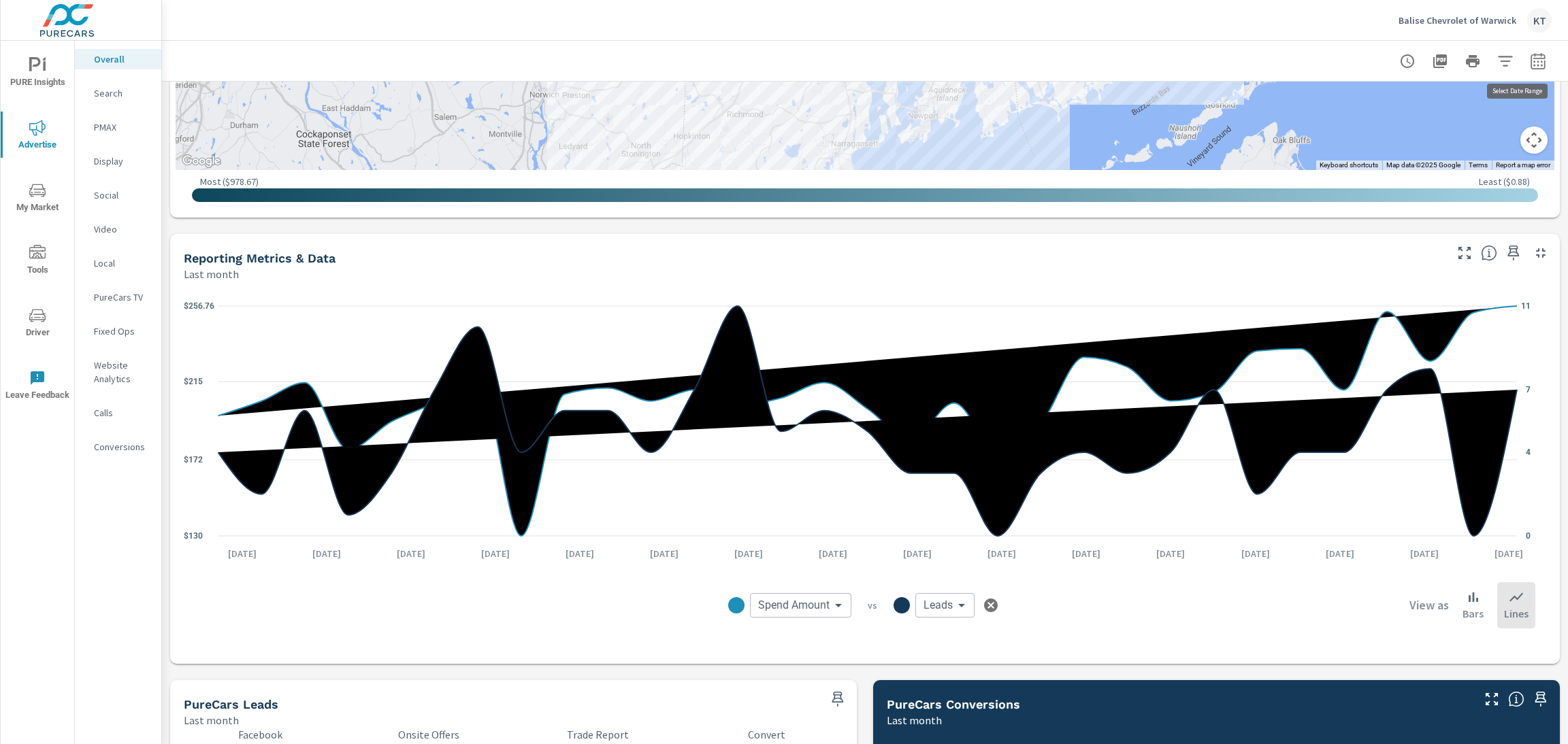
click at [1306, 65] on icon "button" at bounding box center [1538, 61] width 16 height 16
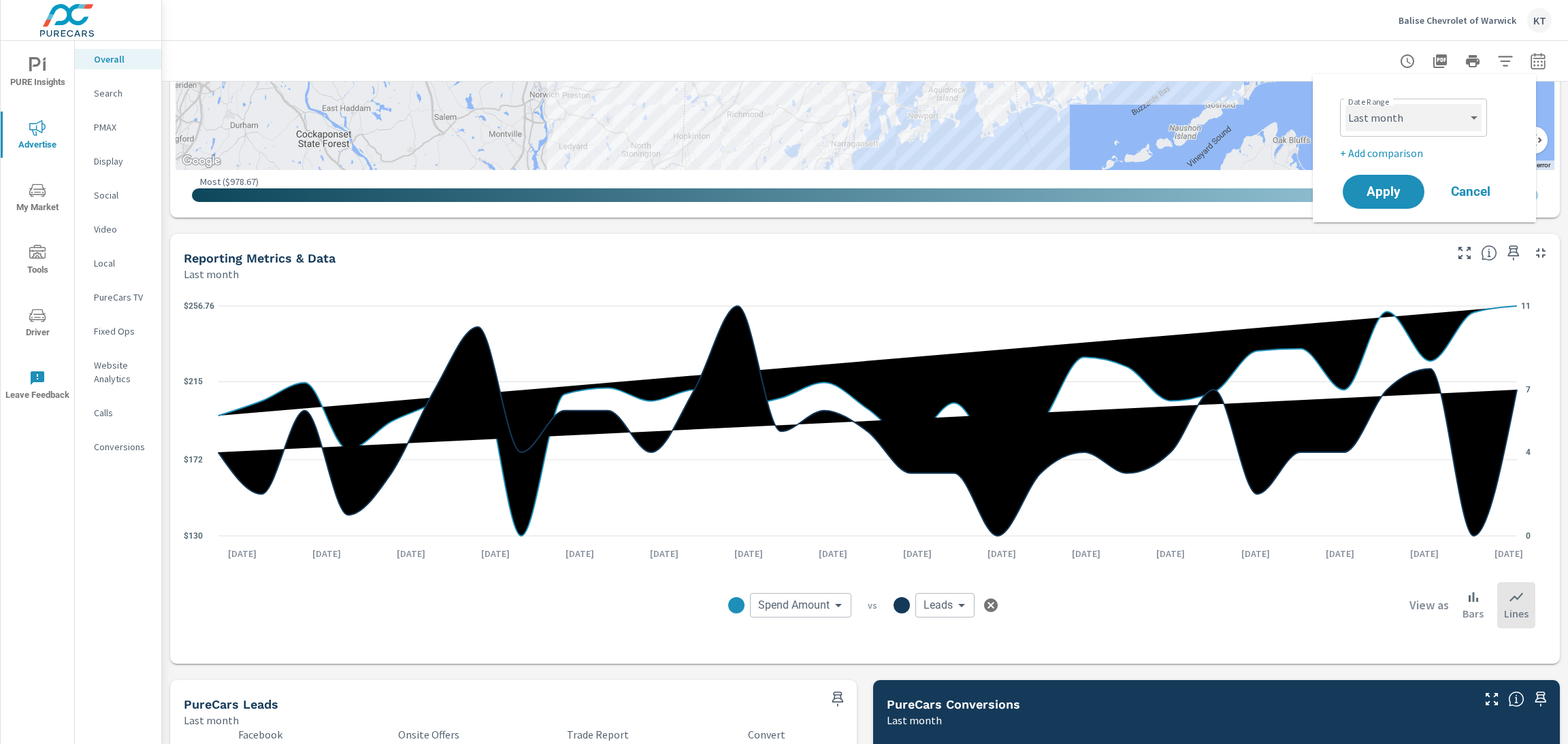
click at [1306, 120] on select "Custom Yesterday Last week Last 7 days Last 14 days Last 30 days Last 45 days L…" at bounding box center [1414, 118] width 136 height 28
click at [1306, 104] on select "Custom Yesterday Last week Last 7 days Last 14 days Last 30 days Last 45 days L…" at bounding box center [1414, 118] width 136 height 28
select select "Year to date"
click at [1306, 189] on span "Apply" at bounding box center [1383, 192] width 56 height 13
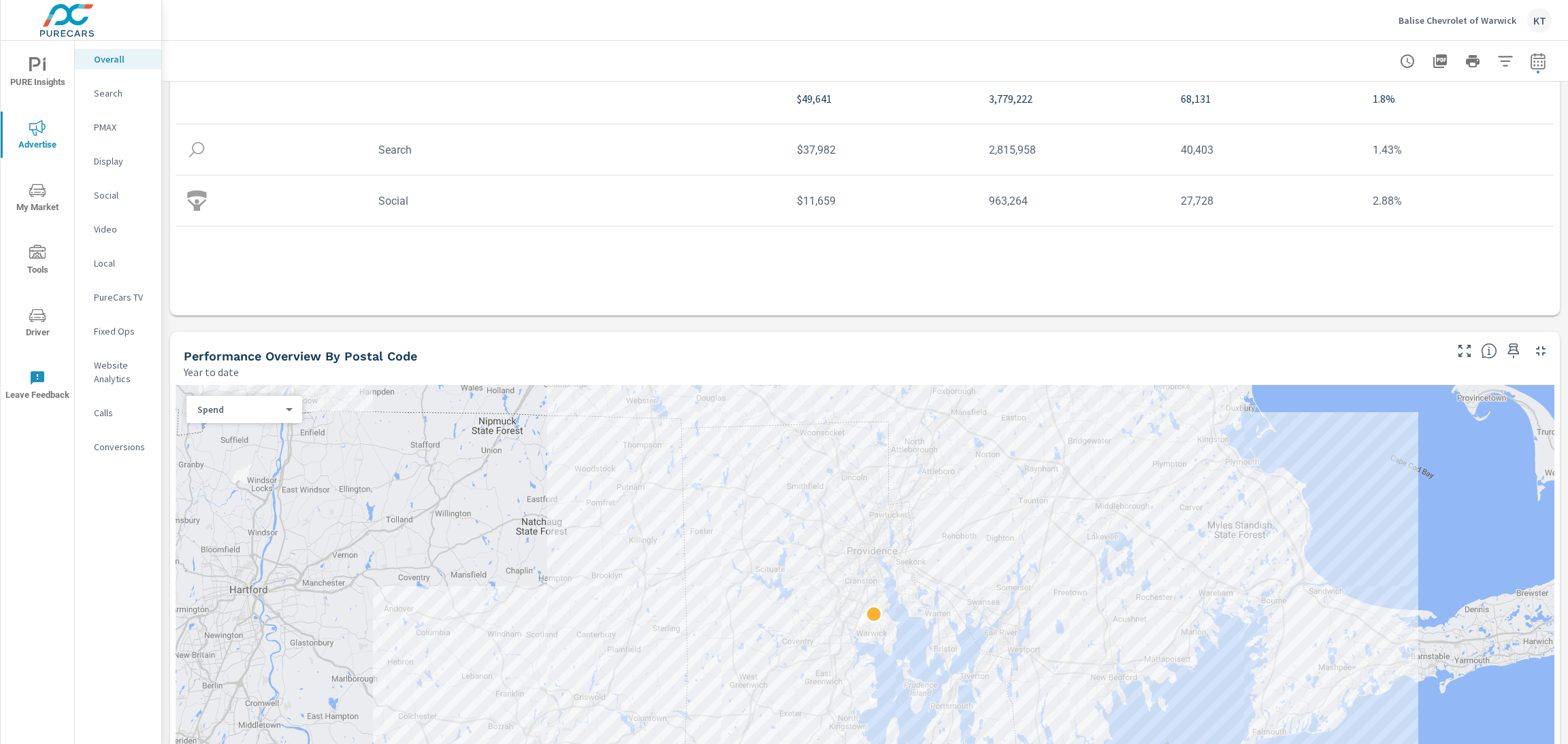
scroll to position [408, 0]
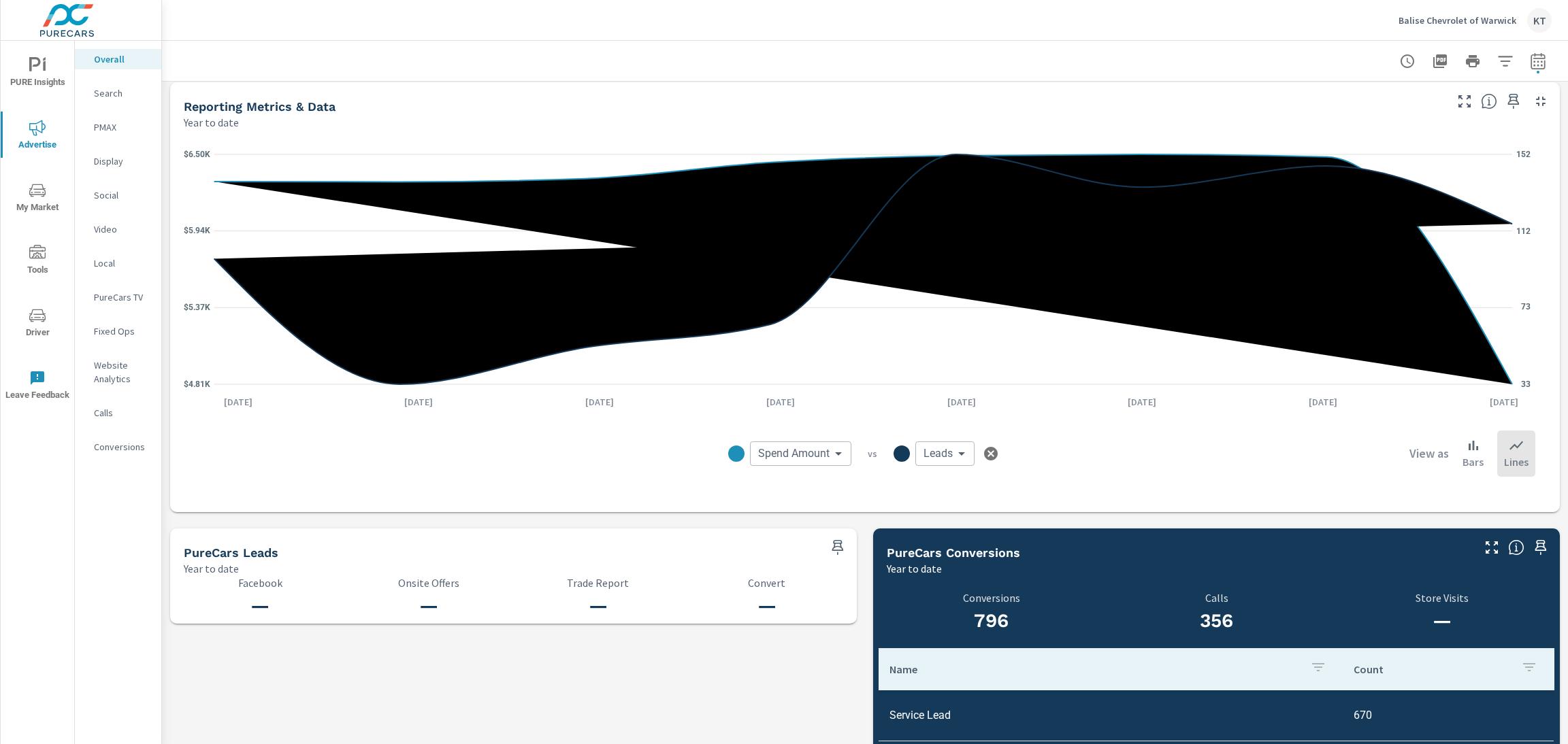
scroll to position [933, 0]
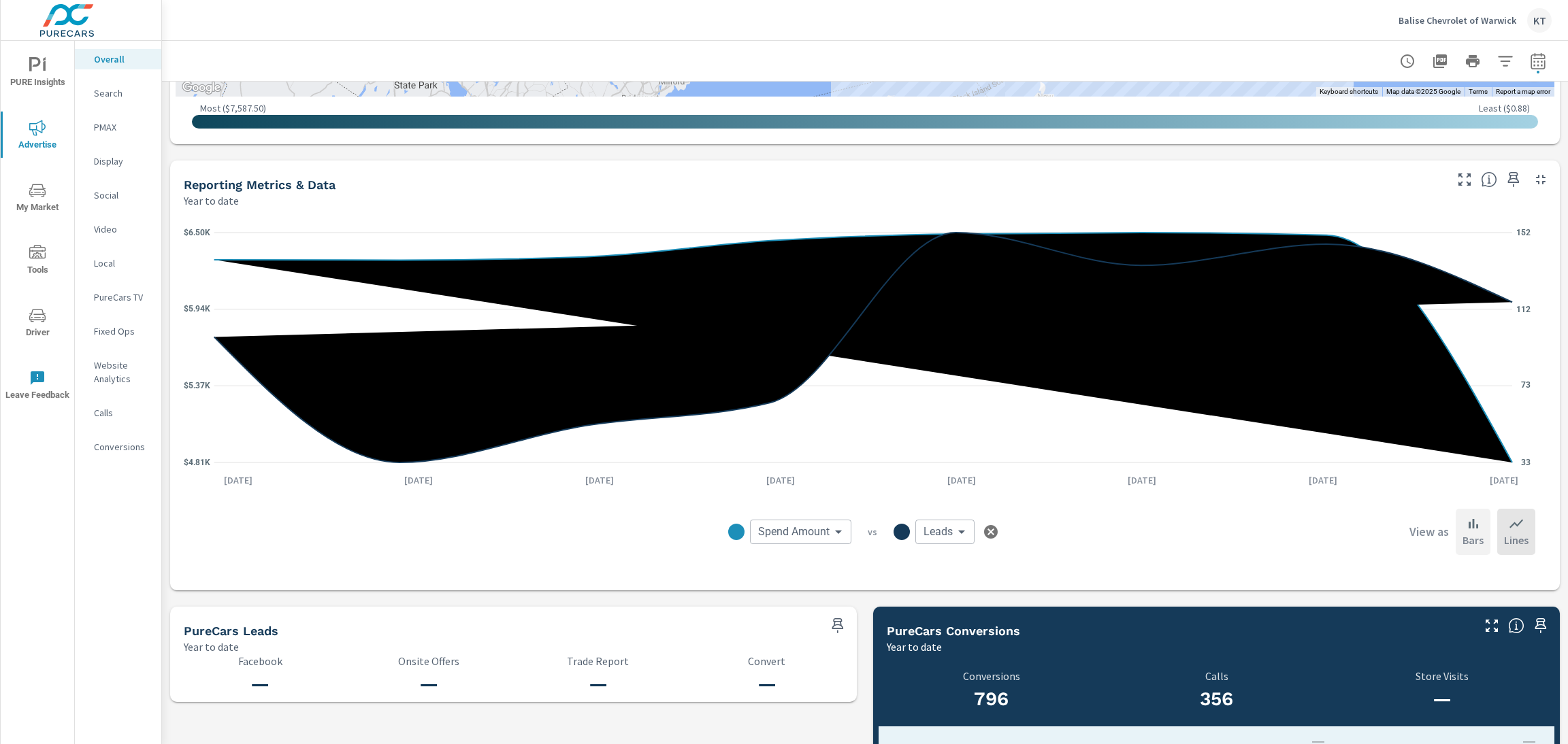
click at [1306, 532] on p "Bars" at bounding box center [1473, 540] width 21 height 16
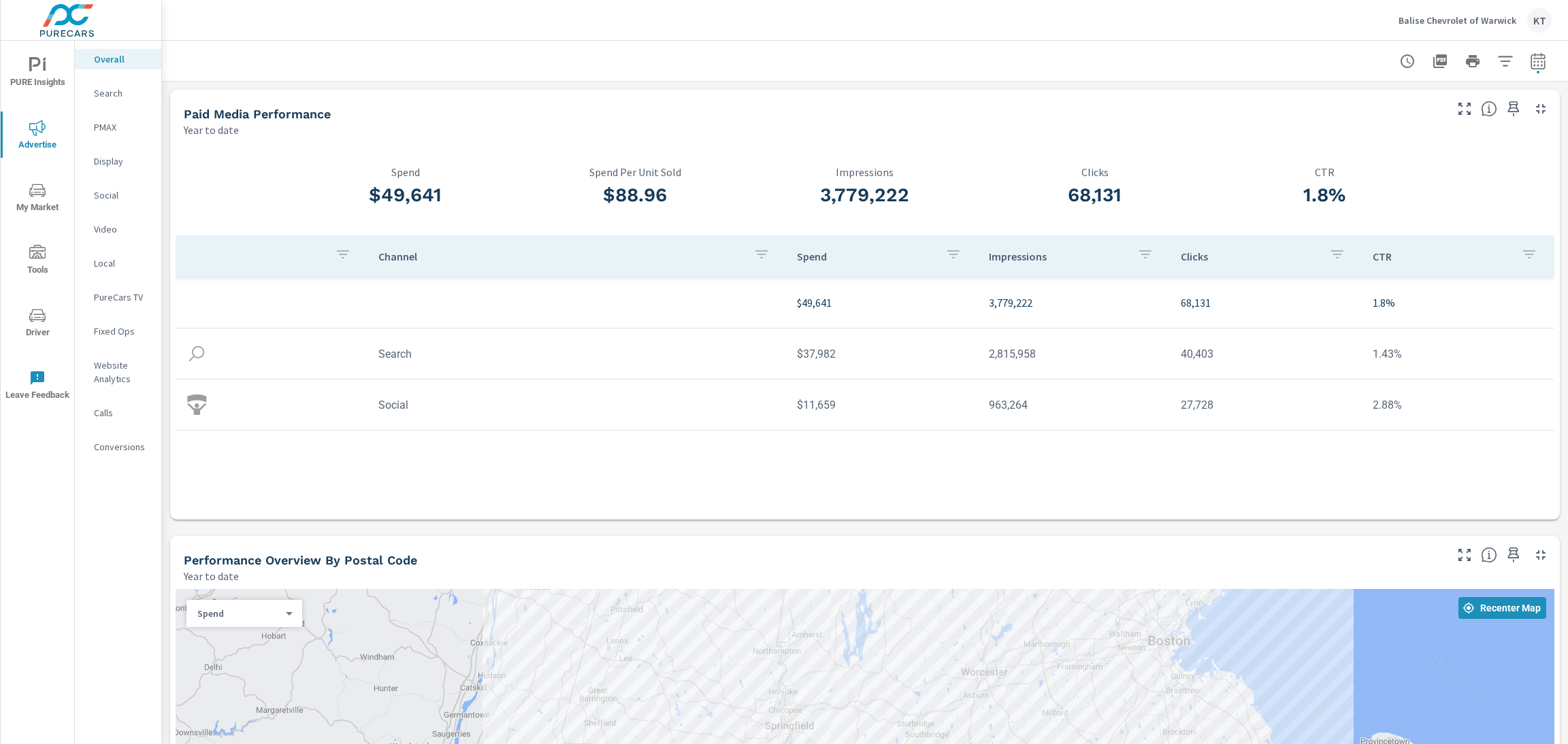
click at [107, 94] on p "Search" at bounding box center [123, 92] width 57 height 14
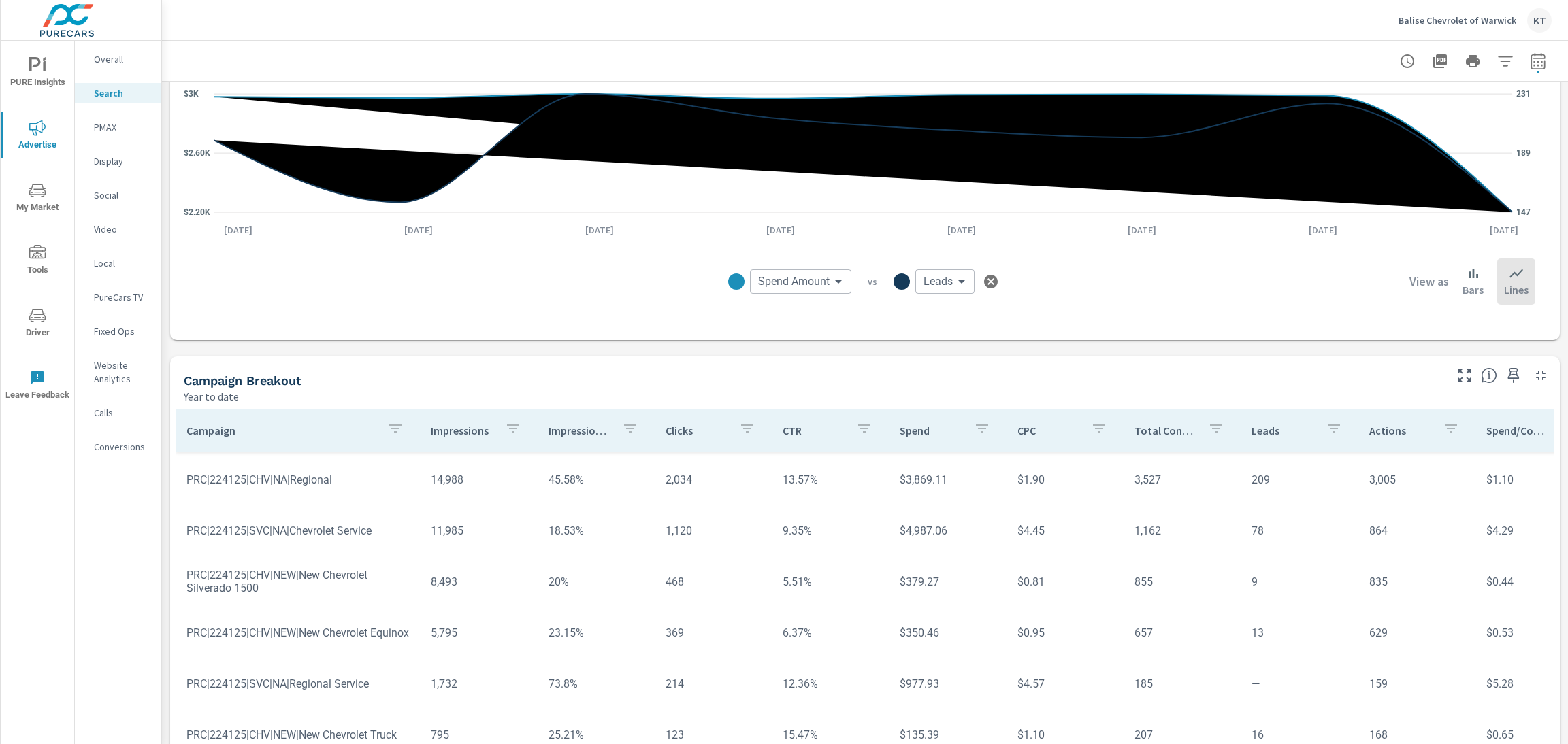
scroll to position [788, 0]
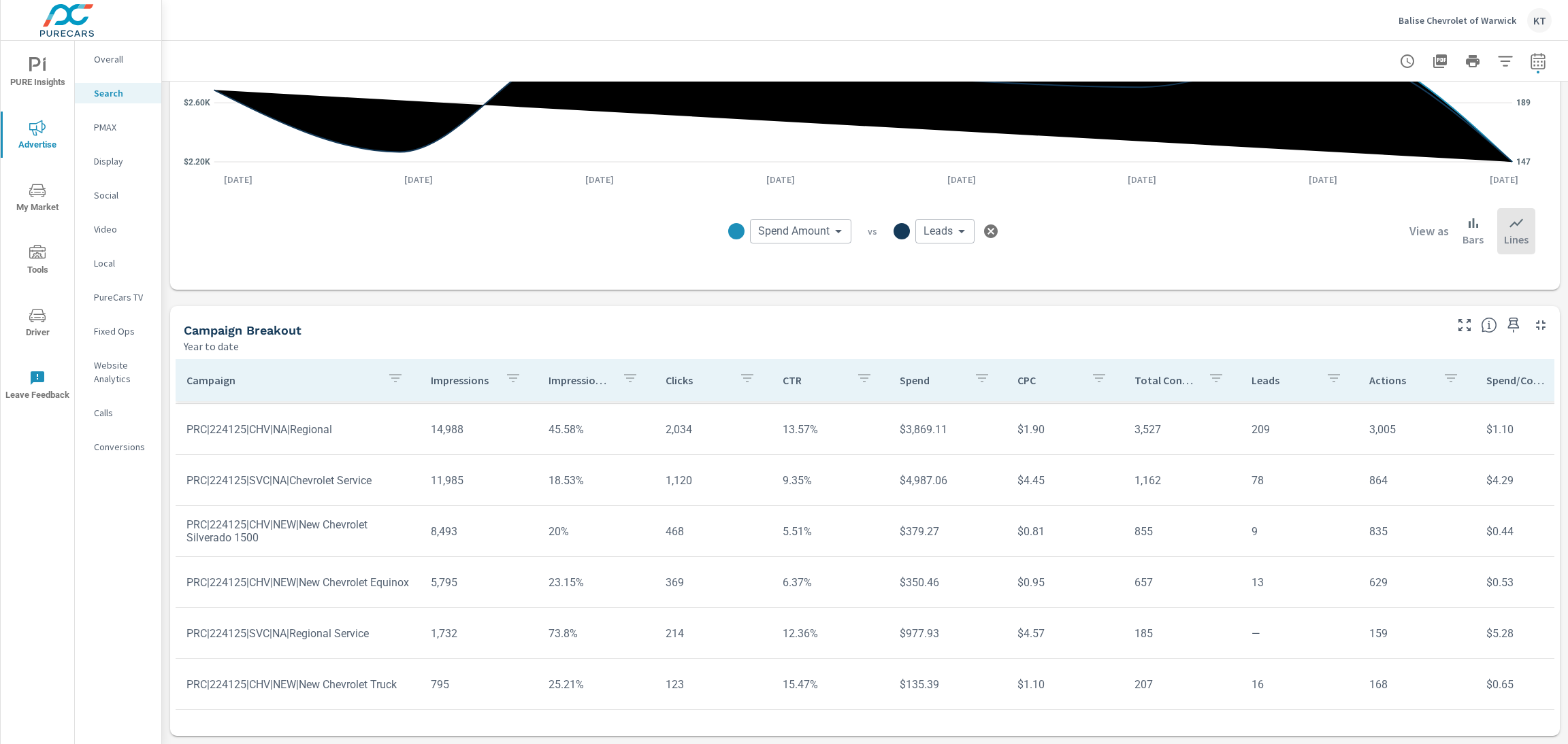
scroll to position [218, 0]
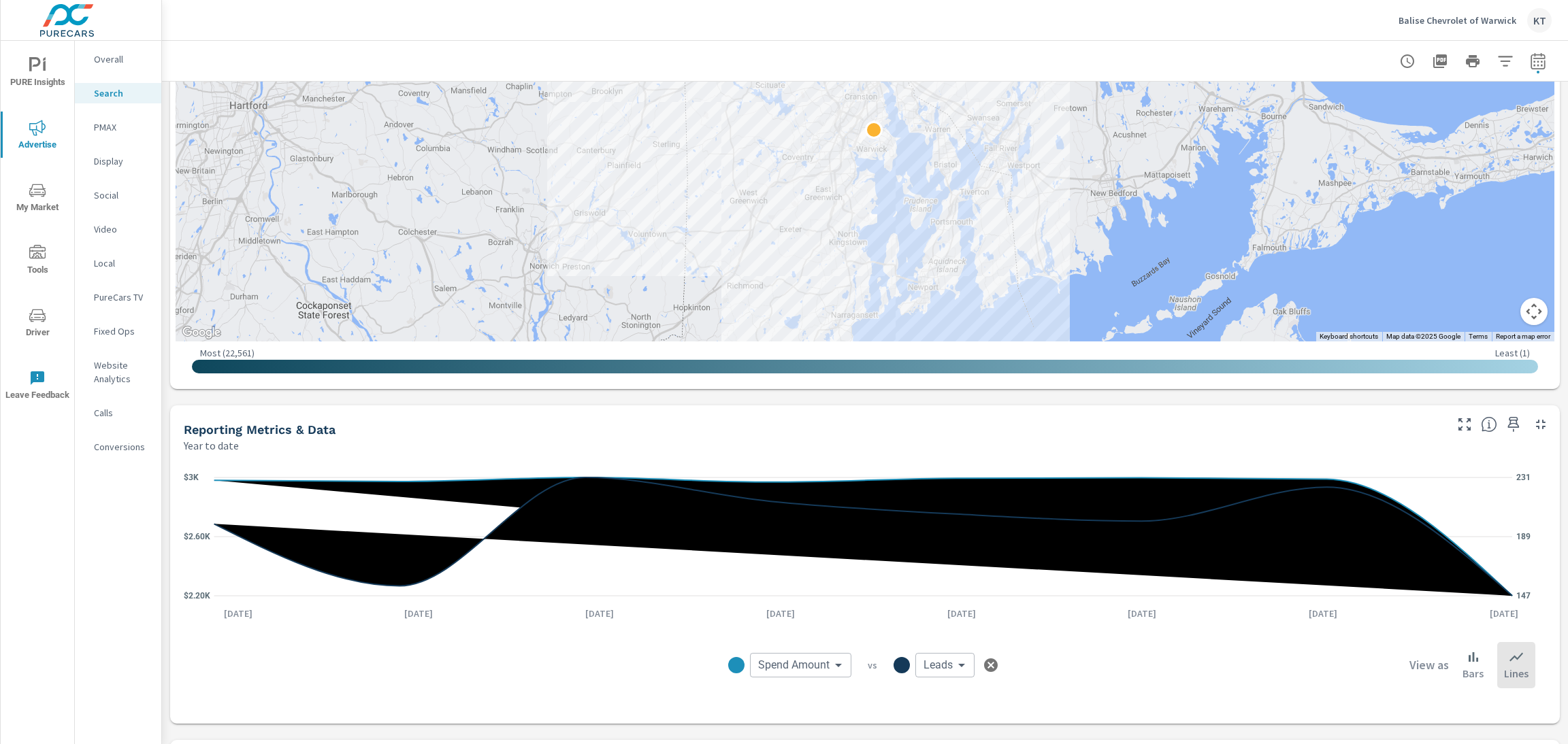
scroll to position [277, 0]
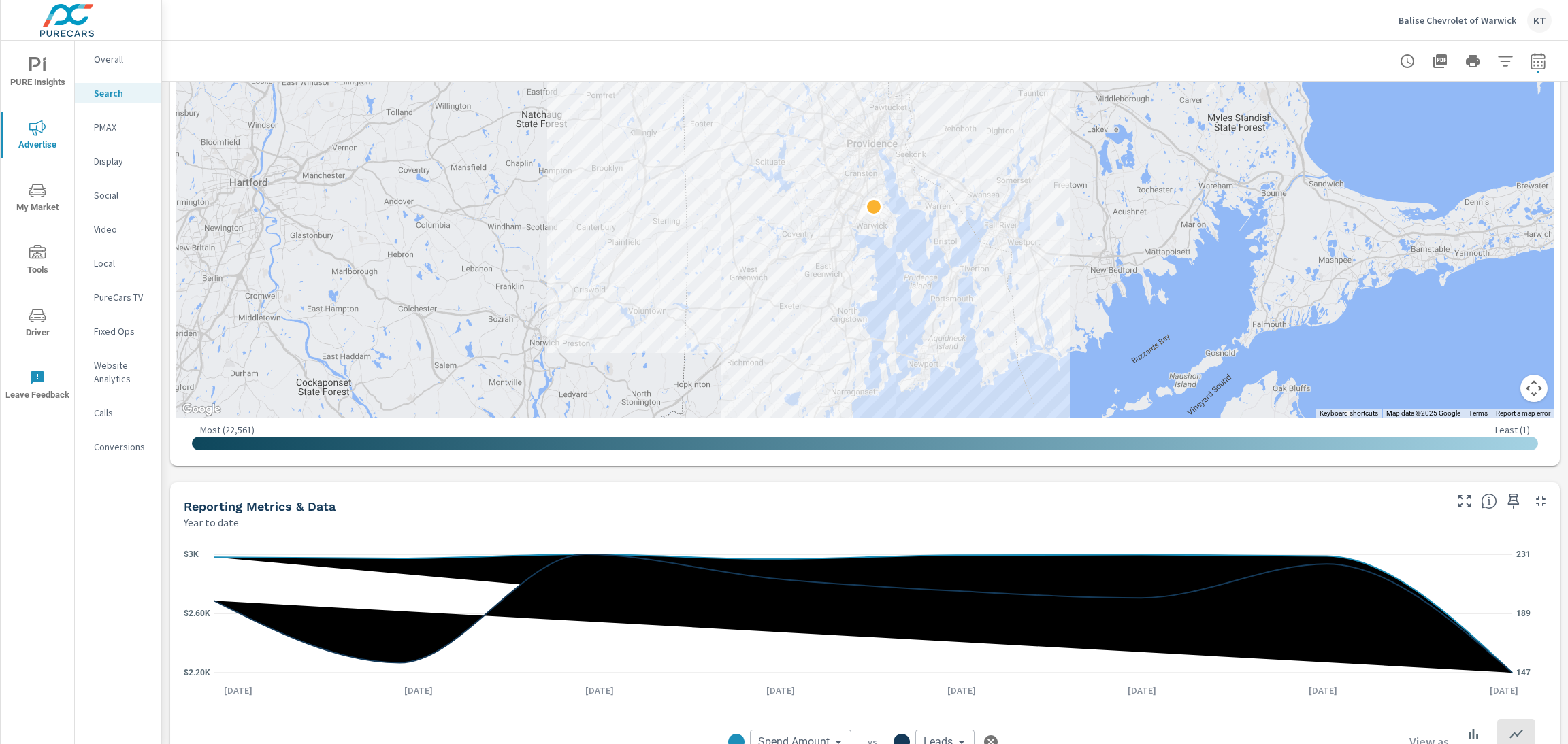
click at [1306, 27] on div "Balise Chevrolet of Warwick KT" at bounding box center [1475, 20] width 153 height 24
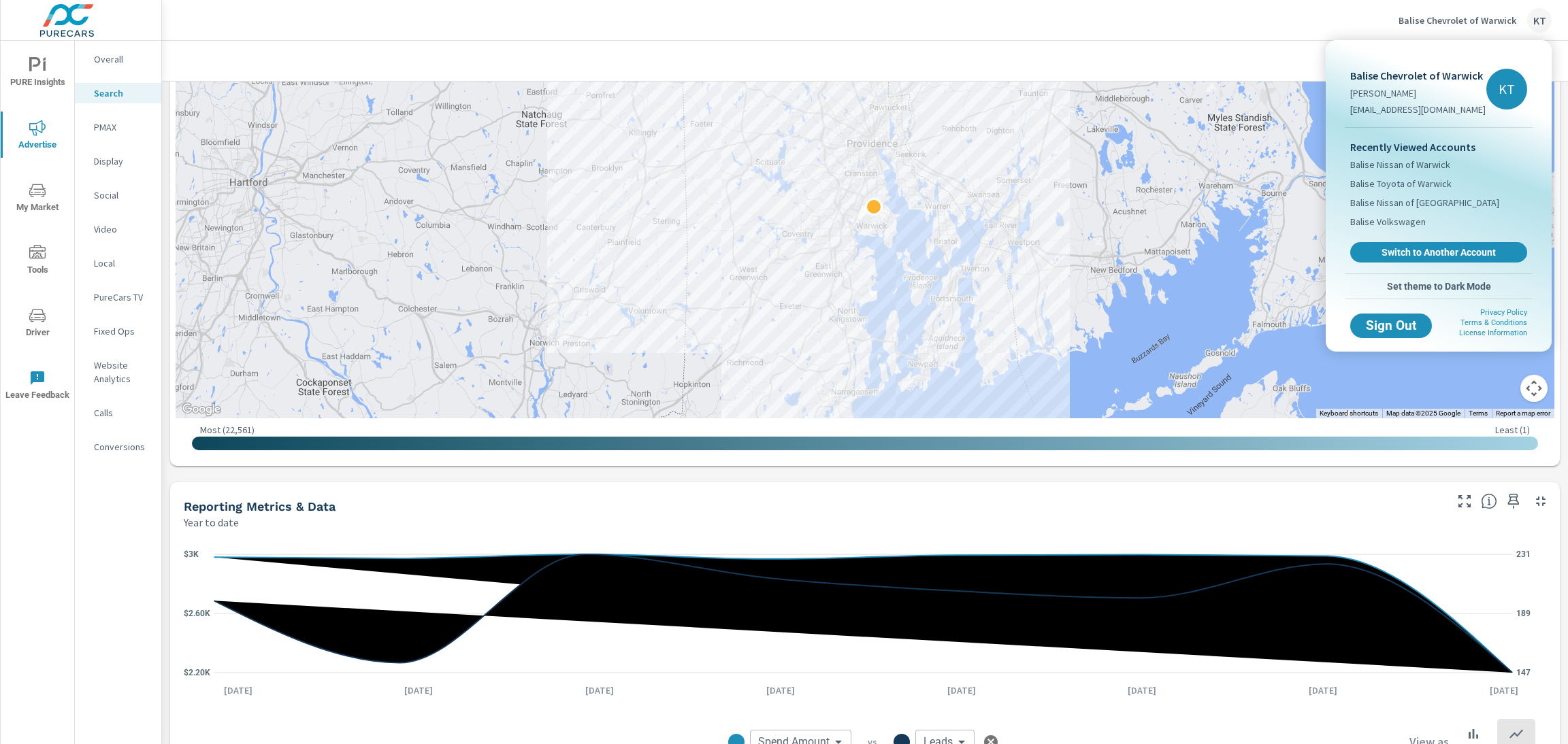
click at [39, 191] on div at bounding box center [784, 372] width 1568 height 744
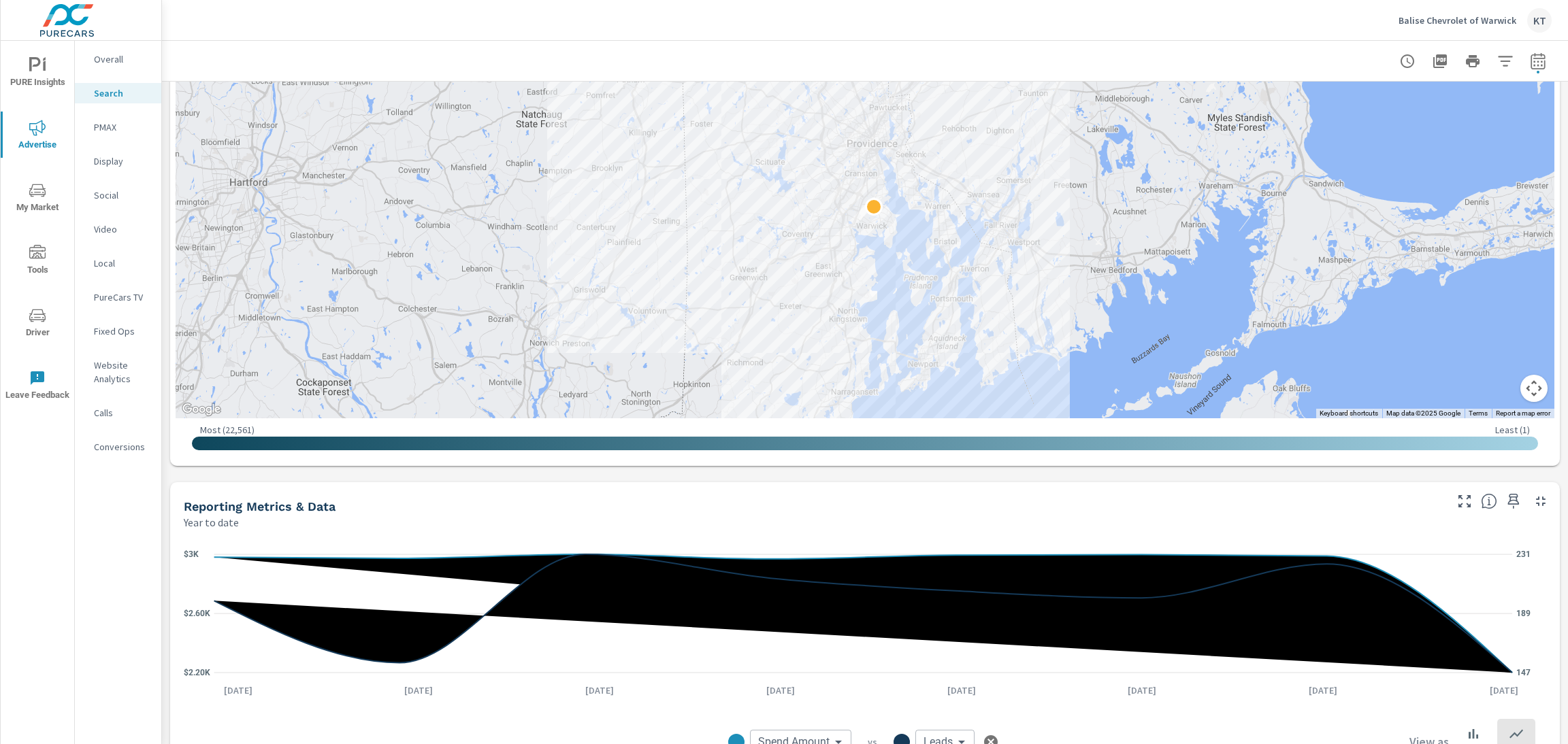
click at [1306, 20] on p "Balise Chevrolet of Warwick" at bounding box center [1457, 20] width 118 height 12
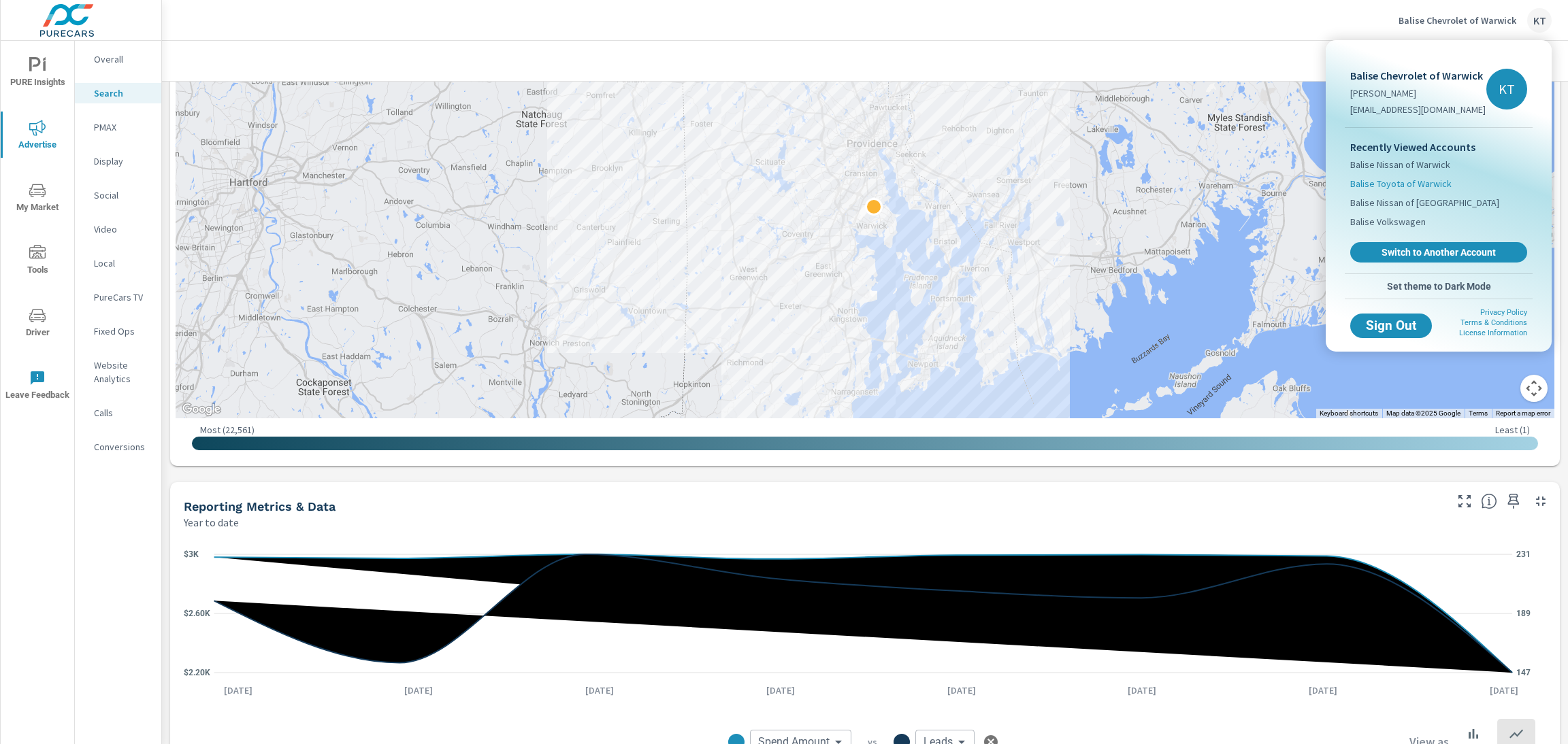
click at [1306, 185] on span "Balise Toyota of Warwick" at bounding box center [1401, 183] width 101 height 14
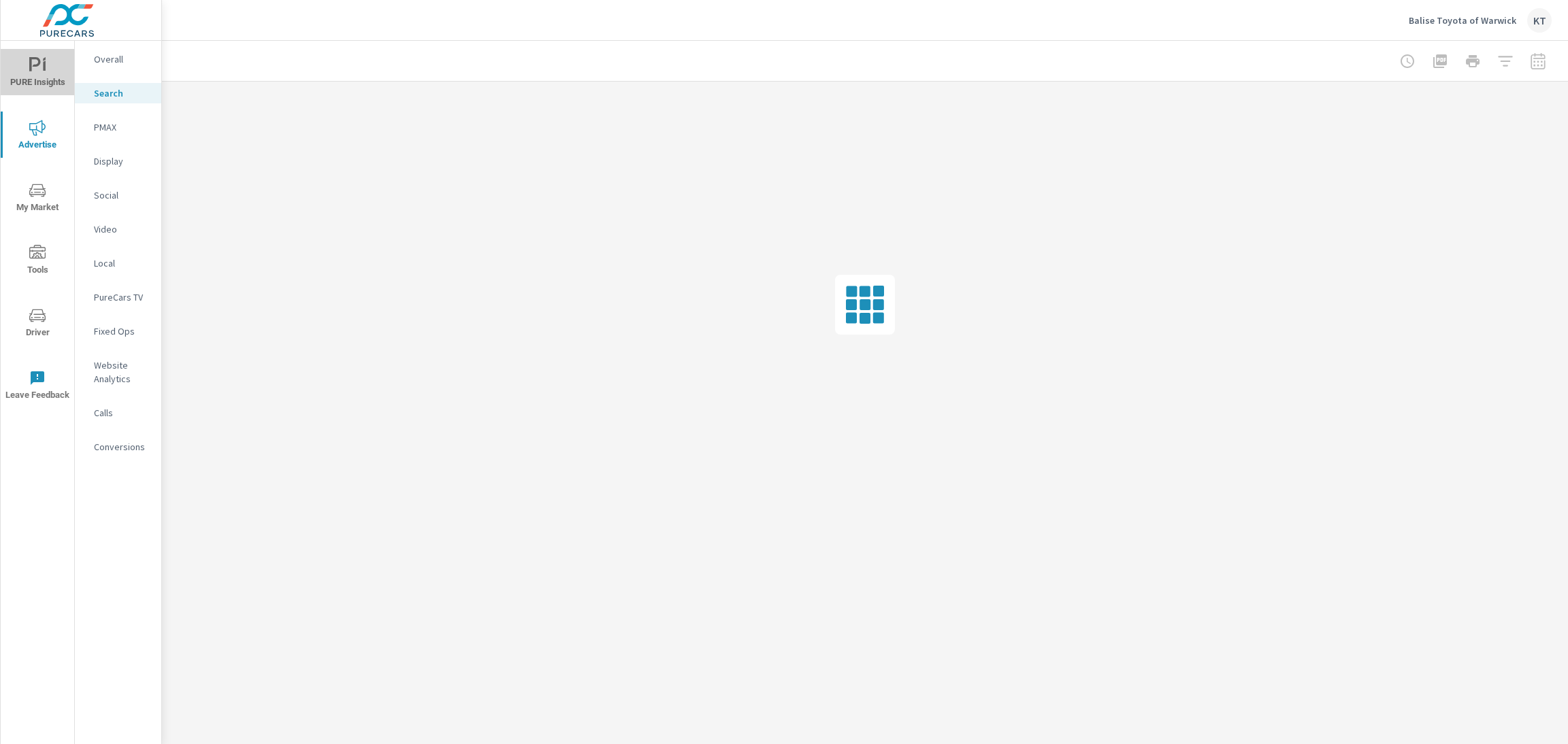
click at [32, 74] on span "PURE Insights" at bounding box center [37, 73] width 65 height 33
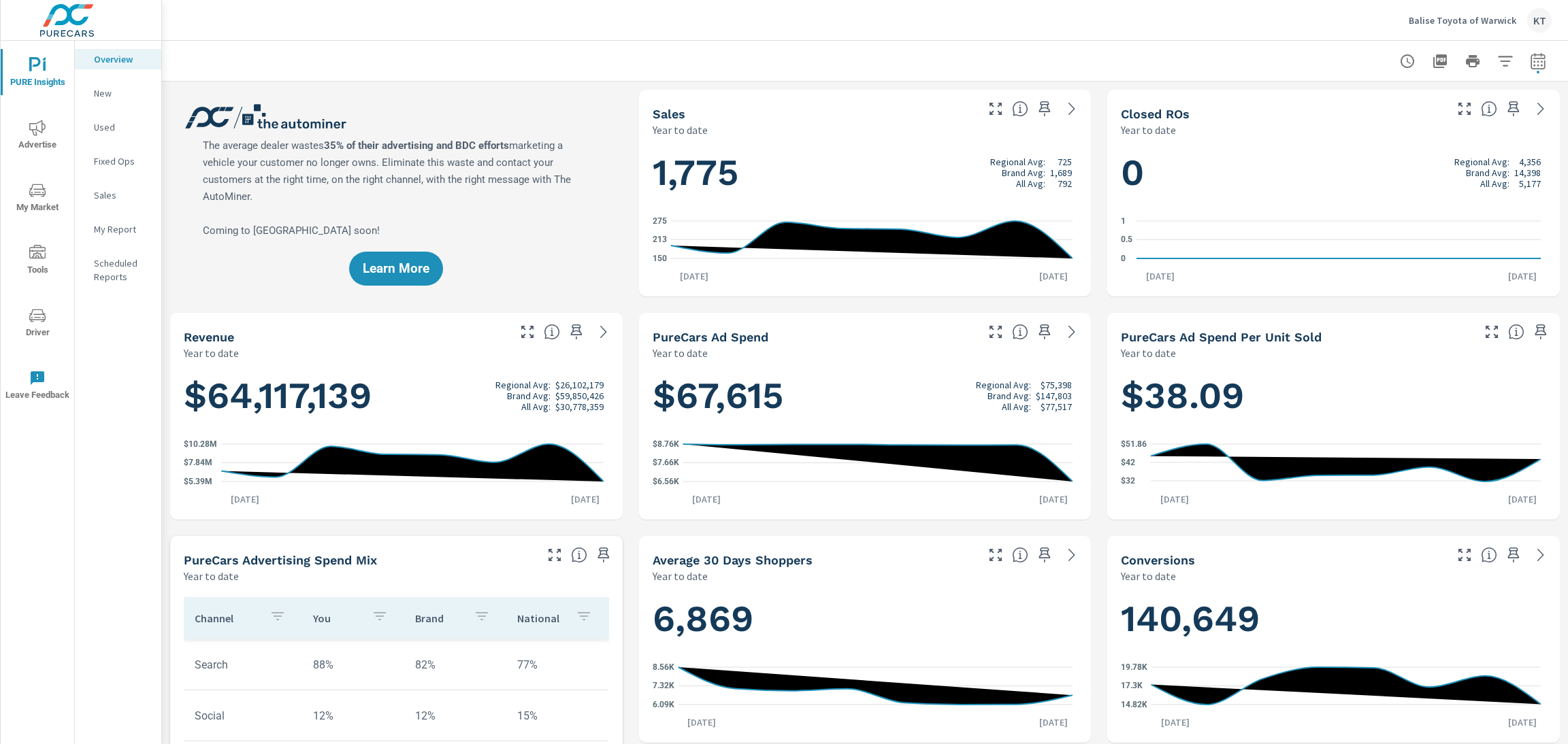
scroll to position [1, 0]
click at [1306, 66] on icon "button" at bounding box center [1538, 61] width 16 height 16
click at [1306, 115] on select "Custom Yesterday Last week Last 7 days Last 14 days Last 30 days Last 45 days L…" at bounding box center [1414, 118] width 136 height 28
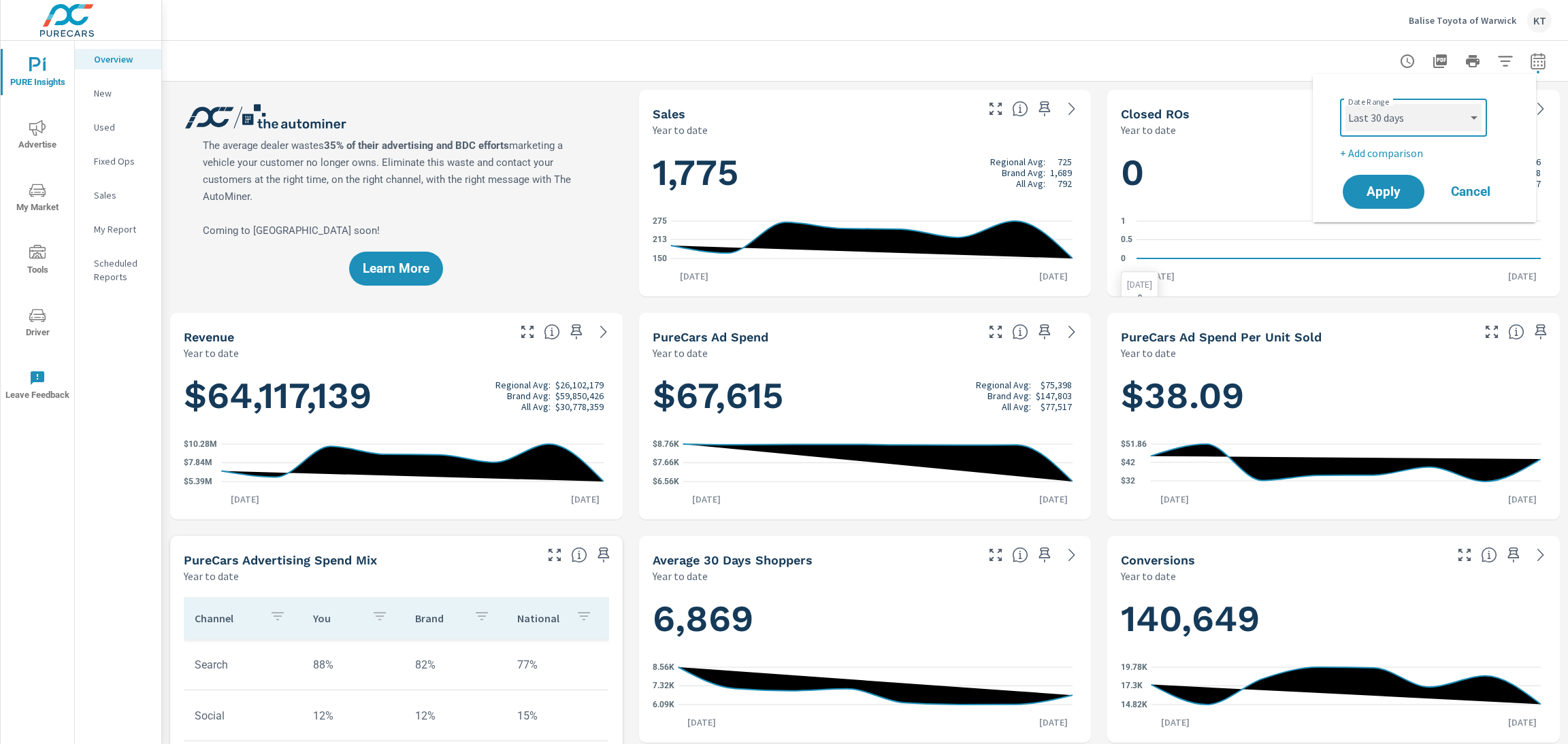
click at [1306, 104] on select "Custom Yesterday Last week Last 7 days Last 14 days Last 30 days Last 45 days L…" at bounding box center [1414, 118] width 136 height 28
select select "Last 30 days"
click at [1306, 187] on span "Apply" at bounding box center [1383, 192] width 56 height 13
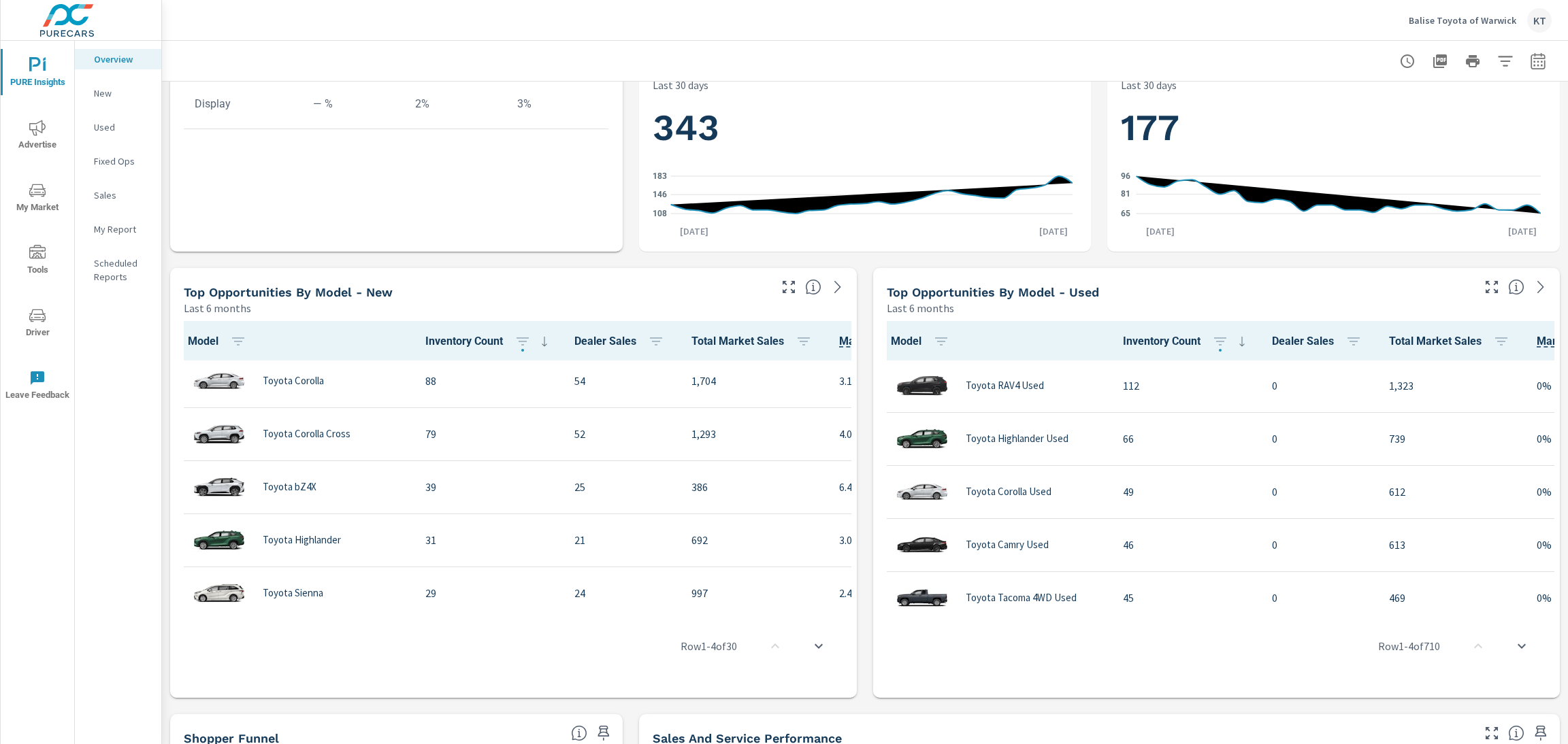
scroll to position [1, 0]
click at [45, 196] on span "My Market" at bounding box center [37, 199] width 65 height 33
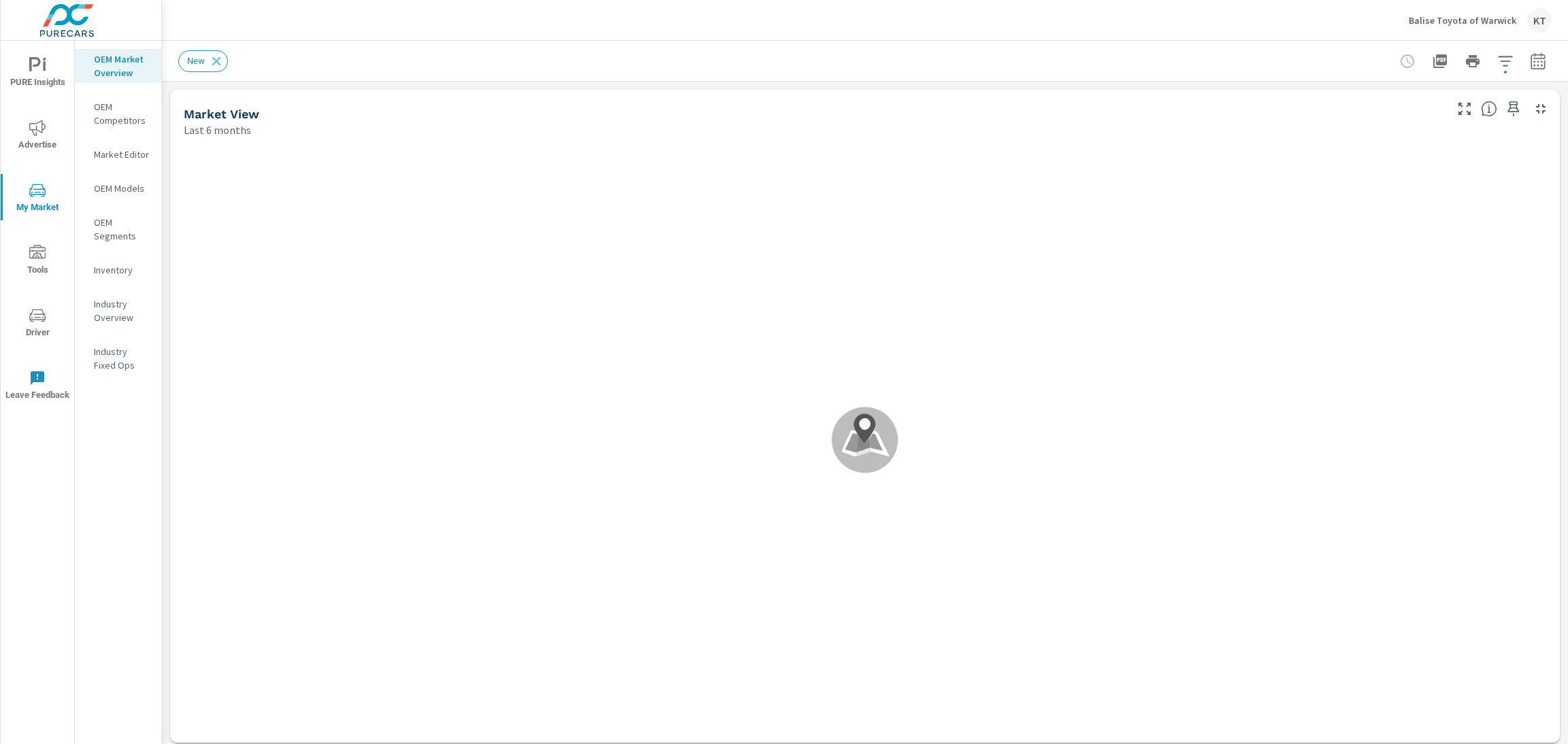
scroll to position [1, 0]
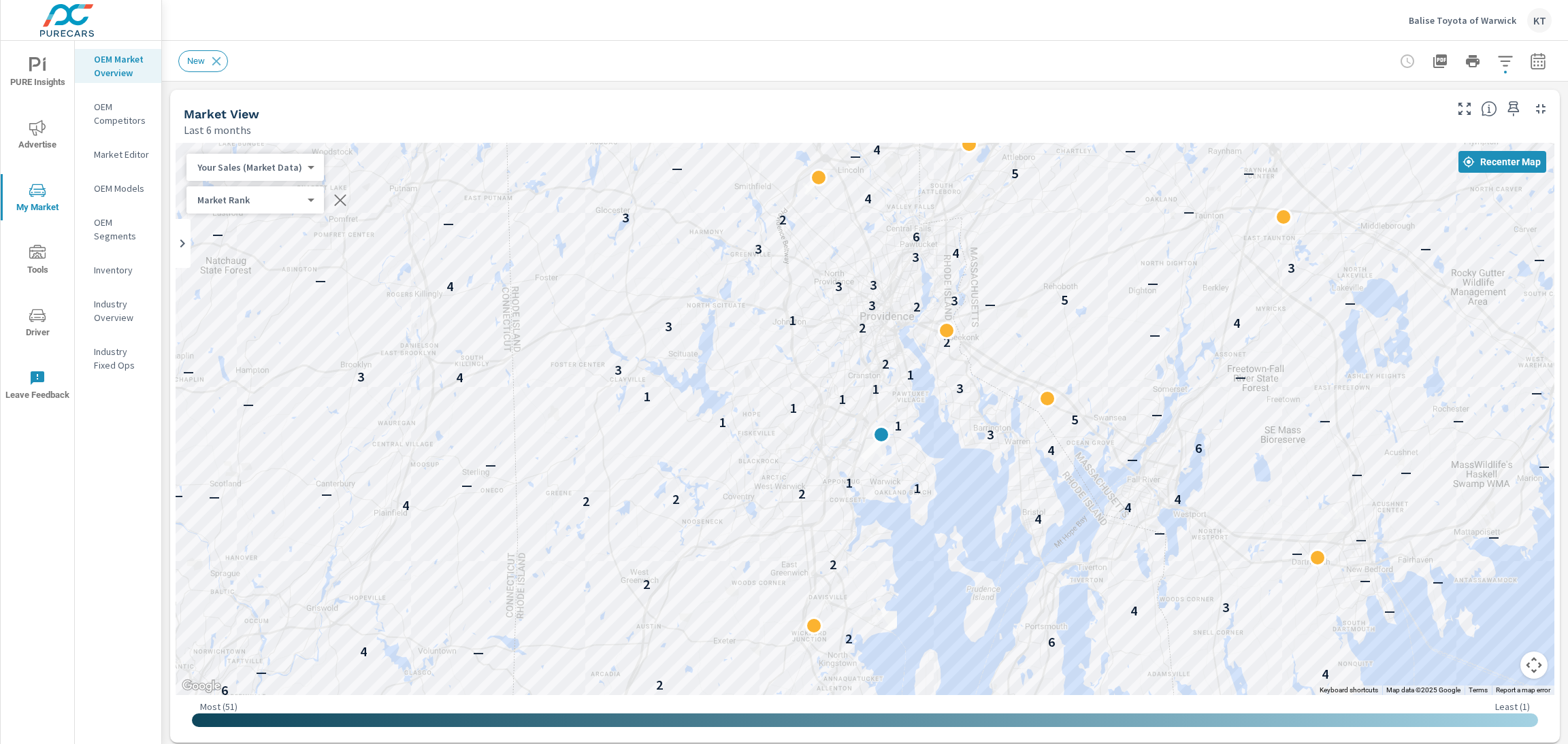
drag, startPoint x: 998, startPoint y: 429, endPoint x: 1441, endPoint y: 609, distance: 478.2
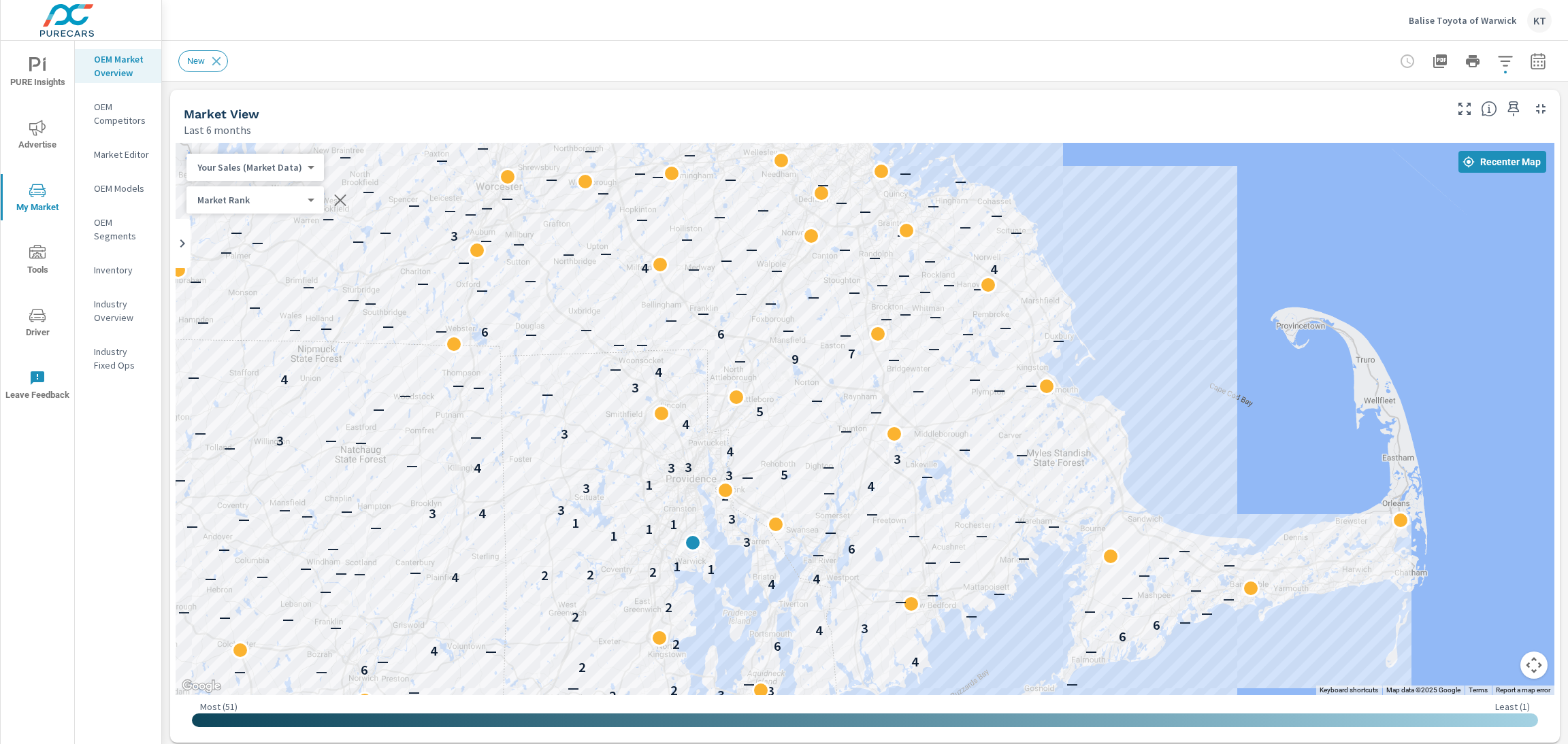
drag, startPoint x: 1043, startPoint y: 501, endPoint x: 648, endPoint y: 551, distance: 398.2
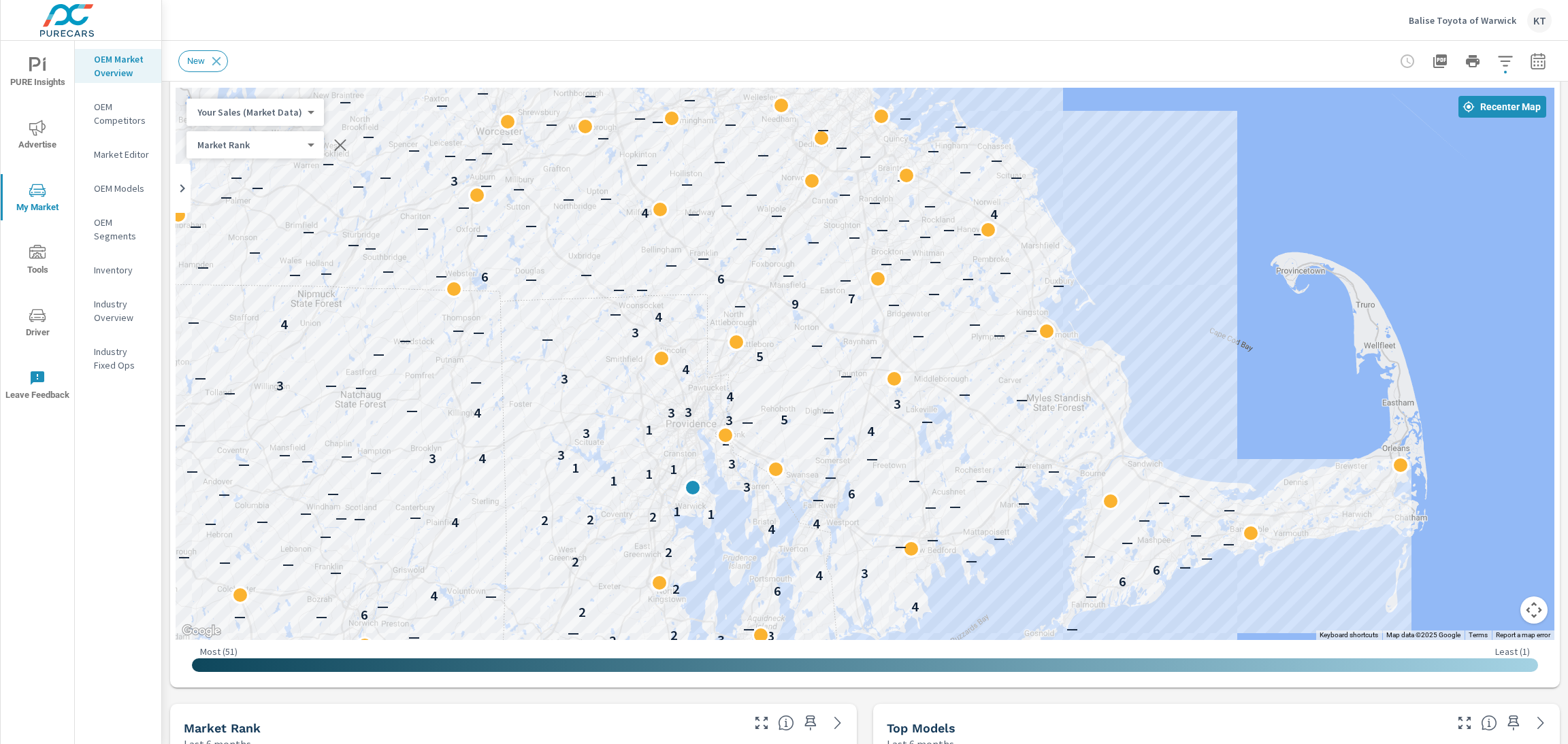
scroll to position [131, 0]
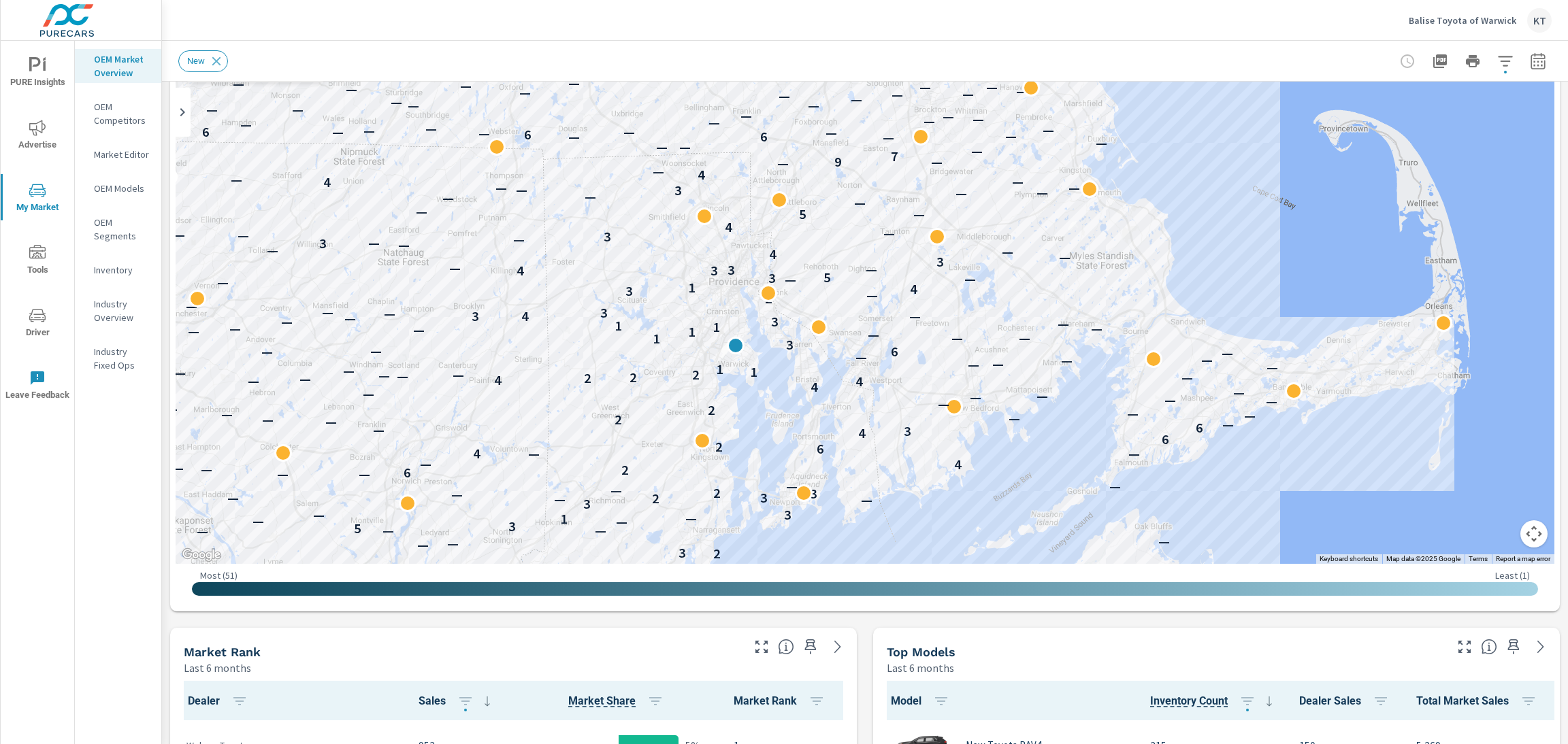
drag, startPoint x: 846, startPoint y: 330, endPoint x: 1079, endPoint y: 290, distance: 236.4
click at [1079, 290] on div "— — — — — — — — — — — 6 — — 4 — 3 — — — 3 — — — 2 3 — — — — — — 5 — 3 — — 1 — 3…" at bounding box center [864, 287] width 1379 height 553
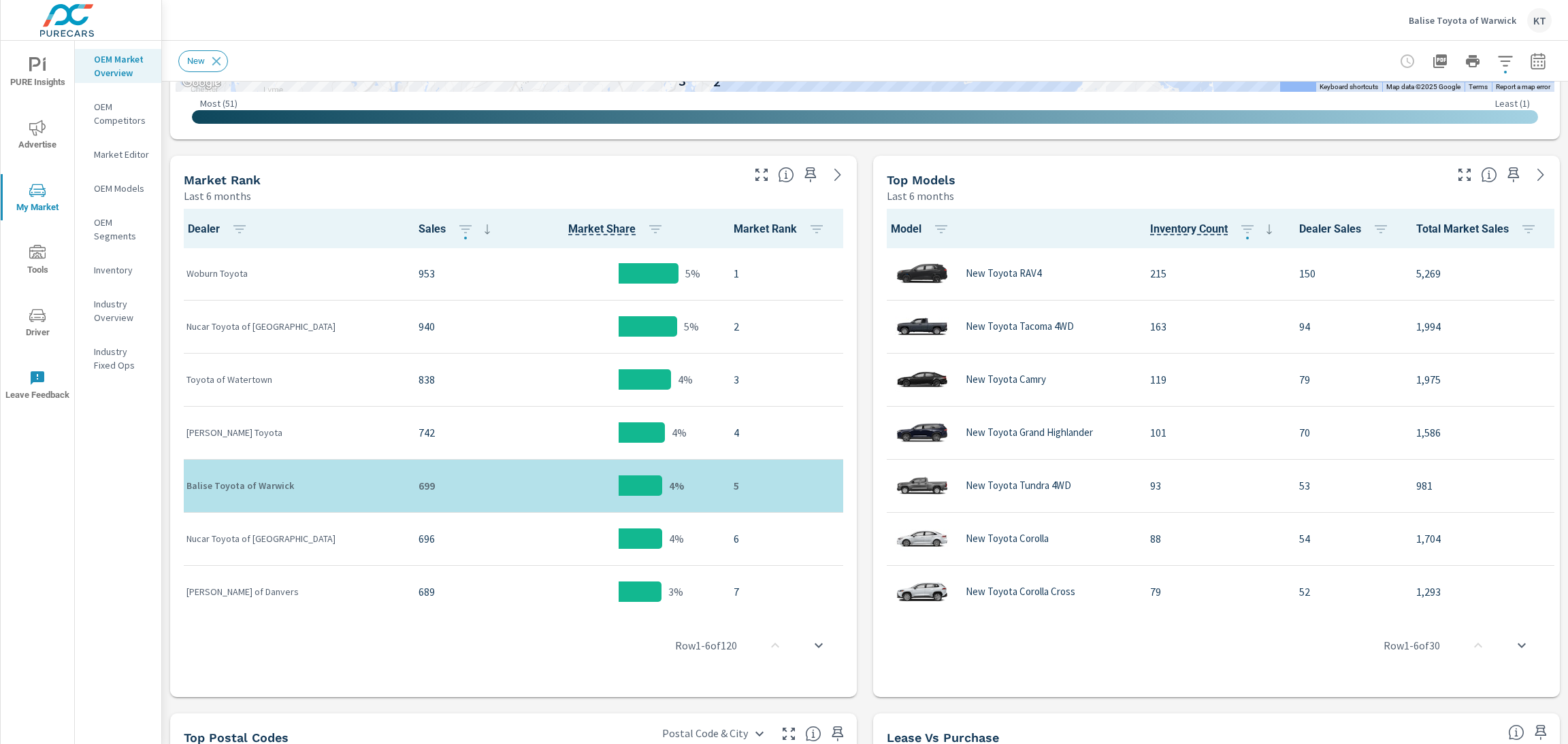
scroll to position [606, 0]
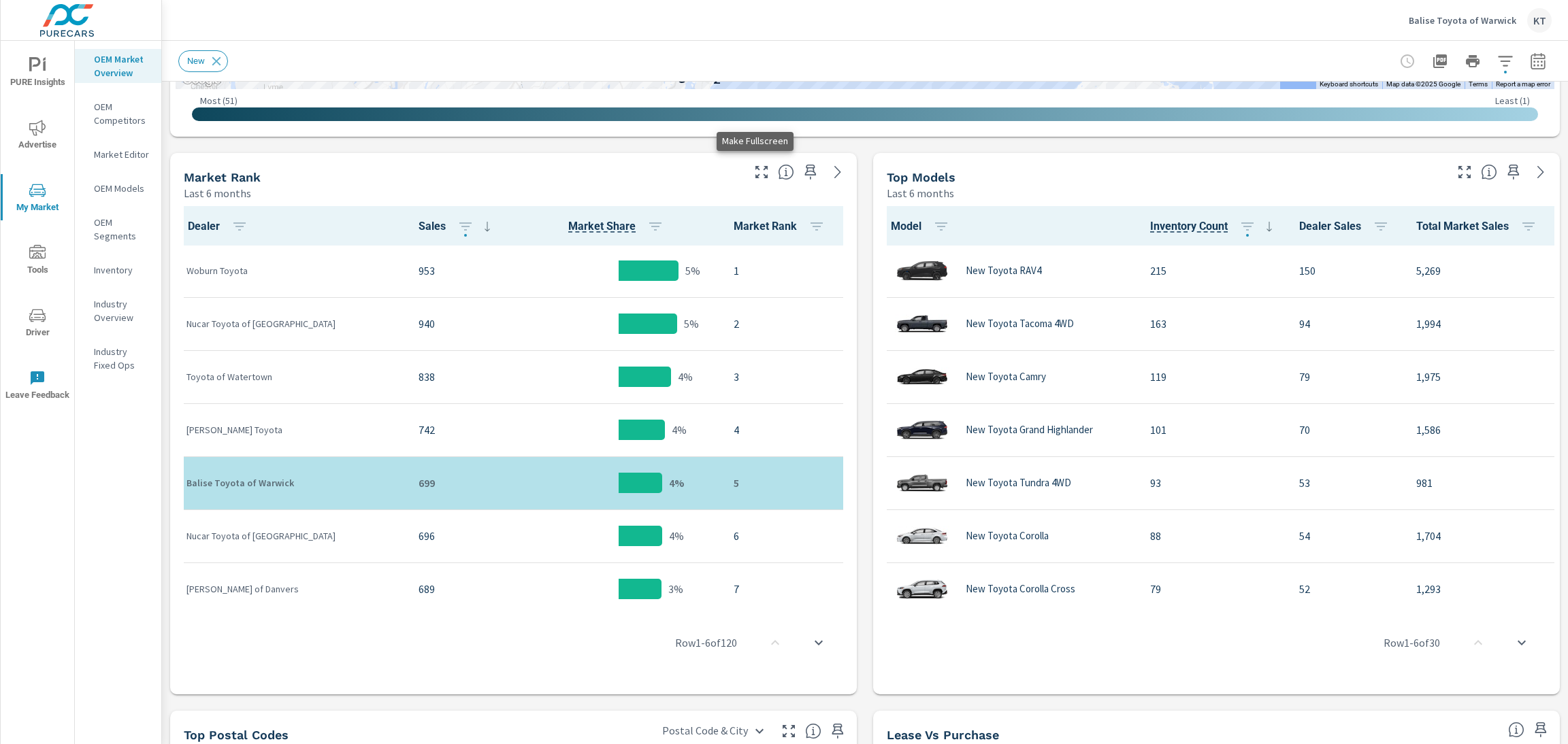
click at [753, 177] on icon "button" at bounding box center [761, 172] width 16 height 16
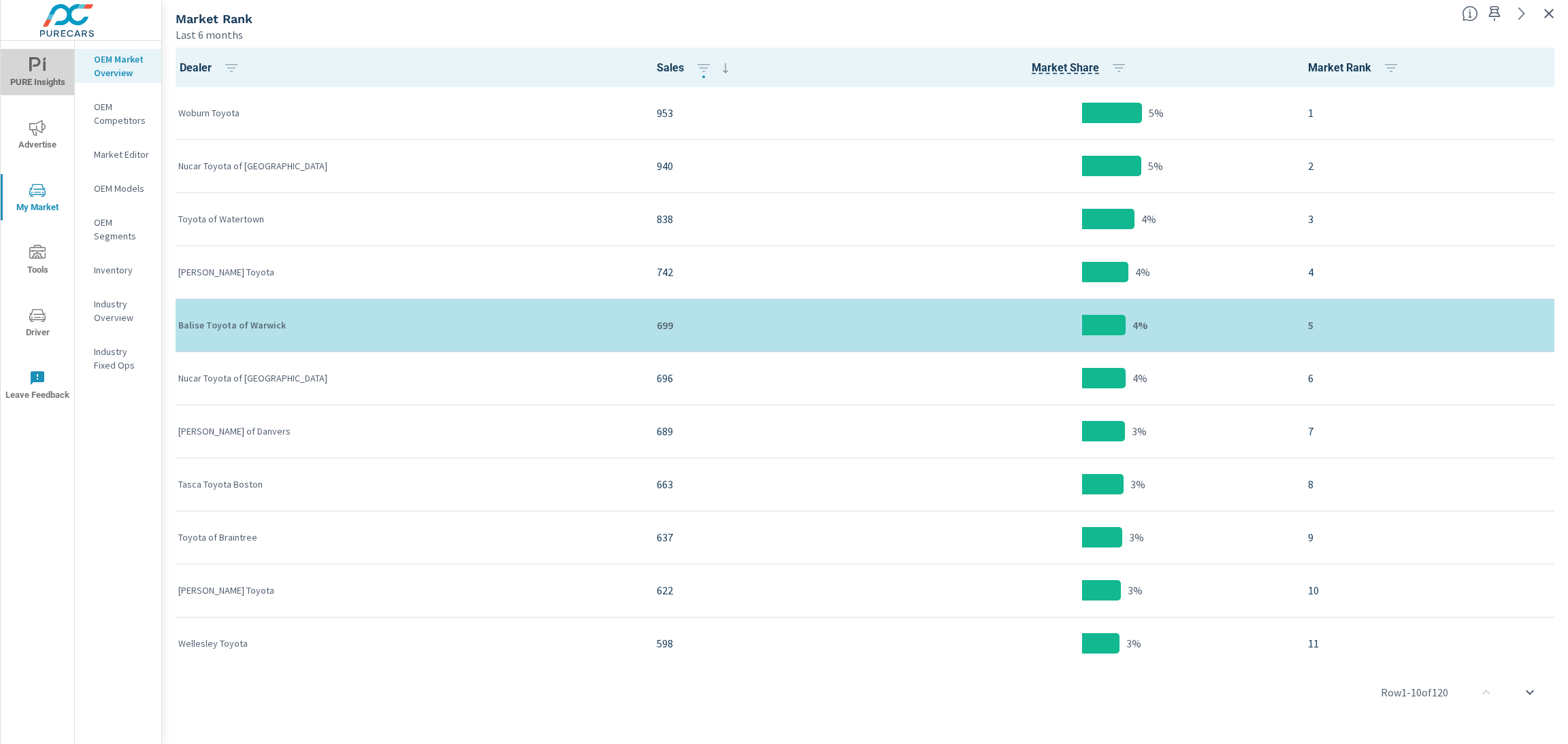
click at [29, 74] on span "PURE Insights" at bounding box center [37, 73] width 65 height 33
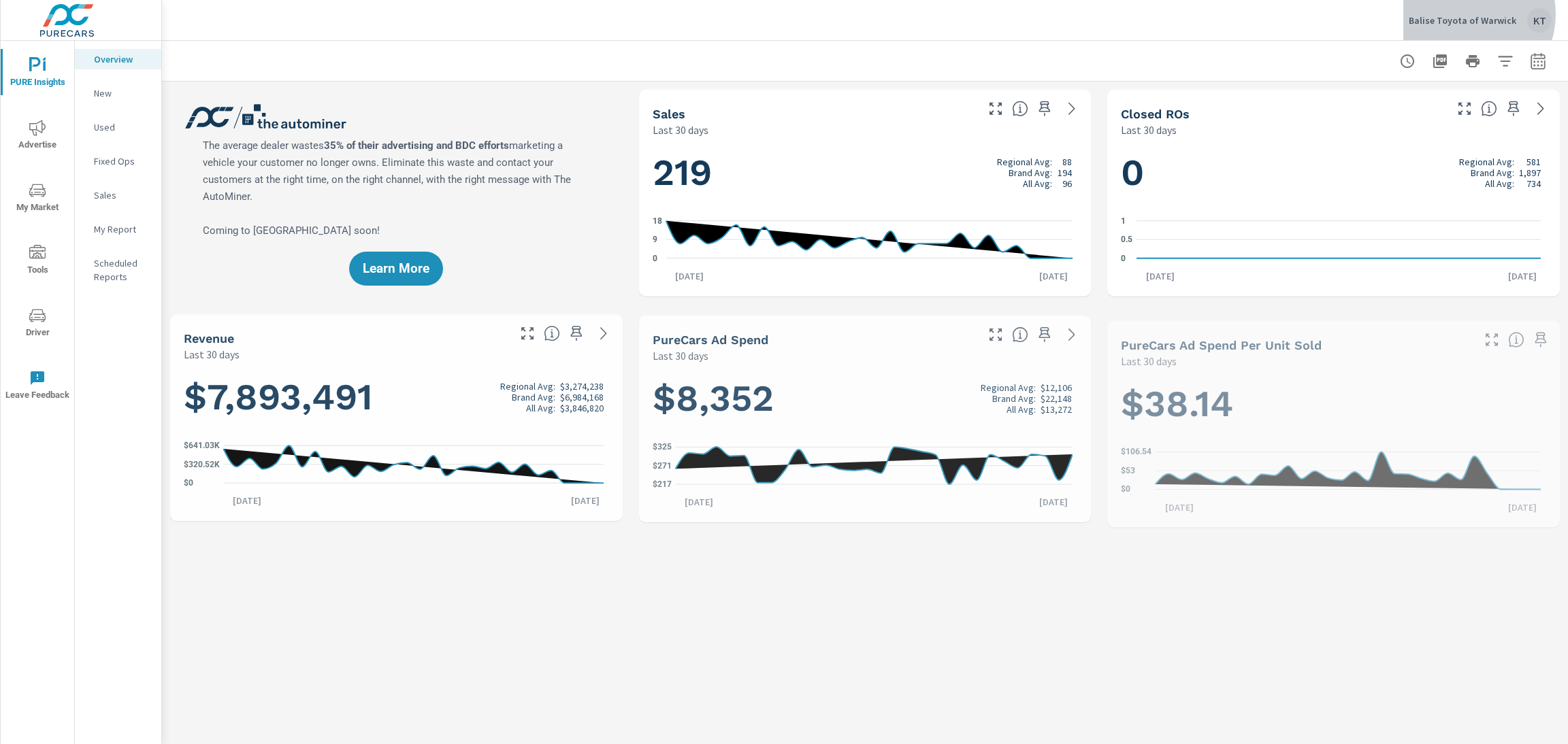
scroll to position [1, 0]
click at [1306, 15] on p "Balise Toyota of Warwick" at bounding box center [1462, 20] width 107 height 12
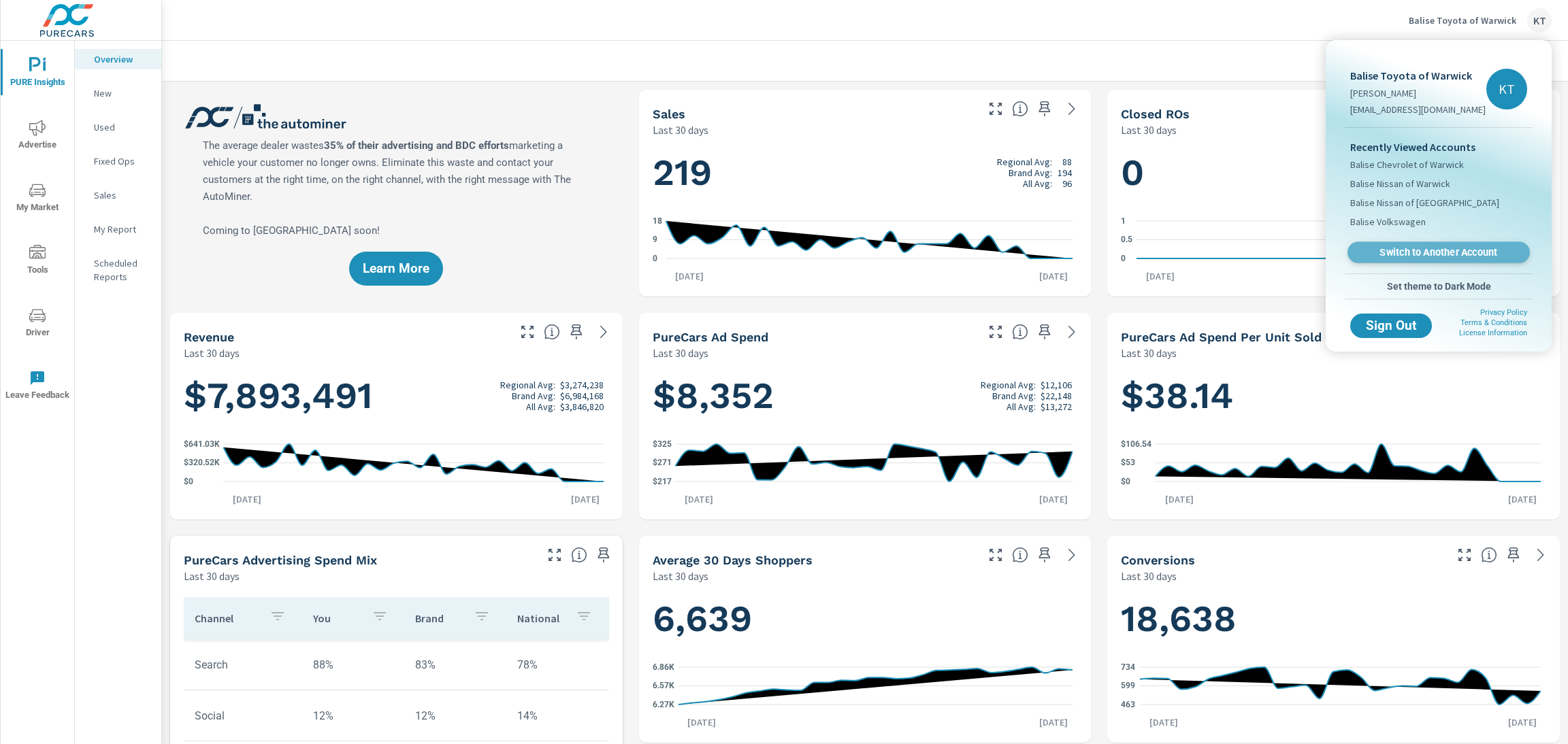
click at [1306, 251] on span "Switch to Another Account" at bounding box center [1438, 253] width 166 height 13
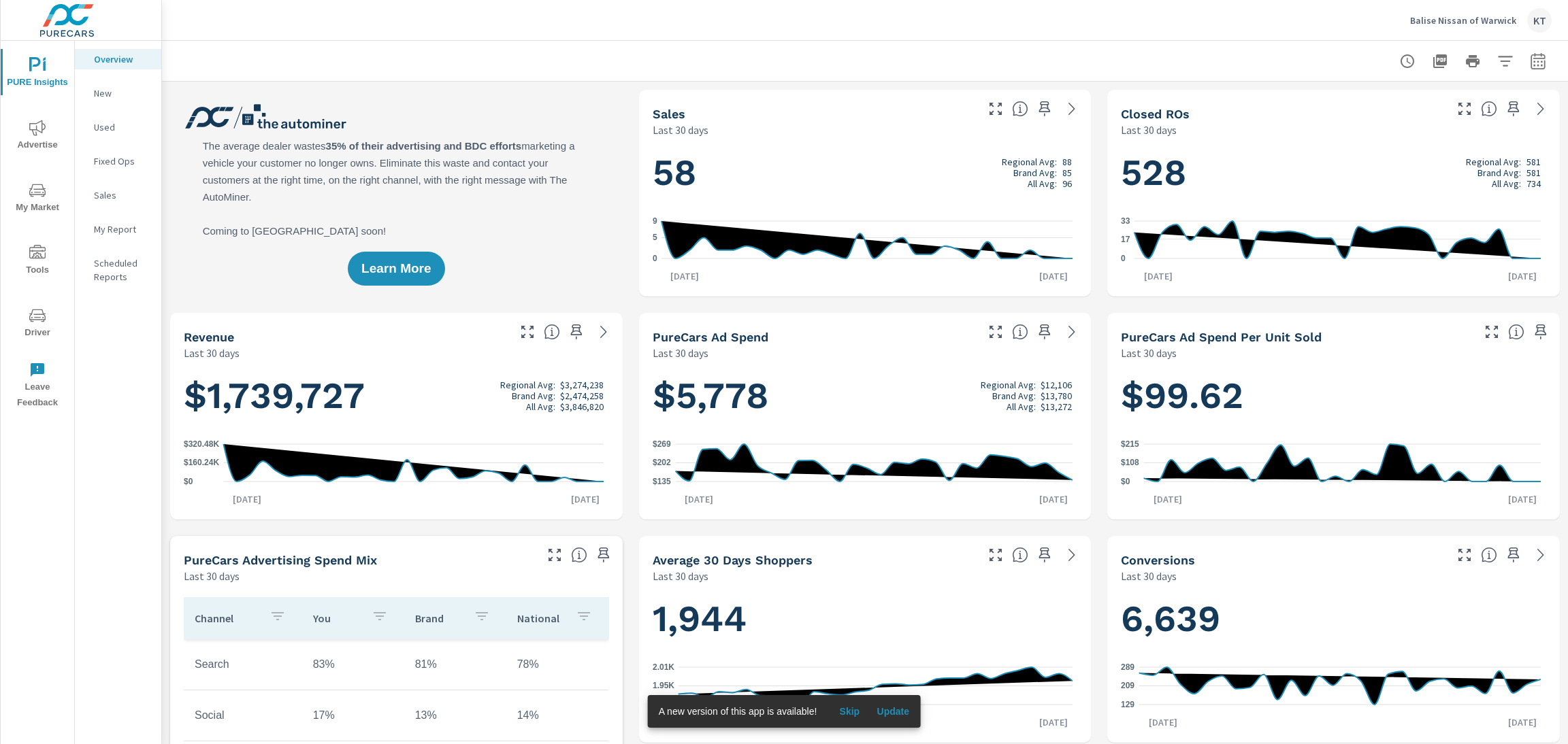
scroll to position [1, 0]
click at [38, 198] on span "My Market" at bounding box center [37, 199] width 65 height 33
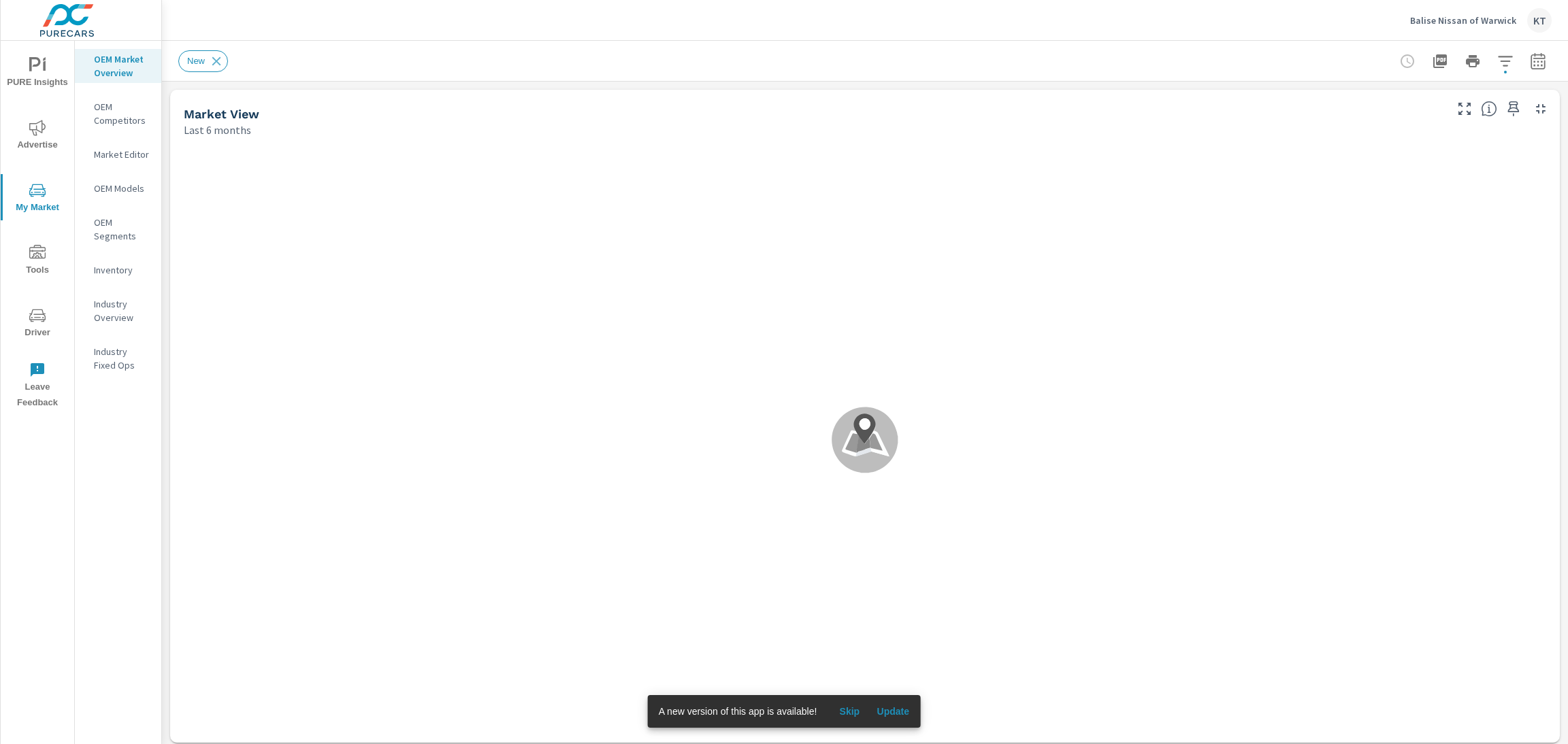
scroll to position [1, 0]
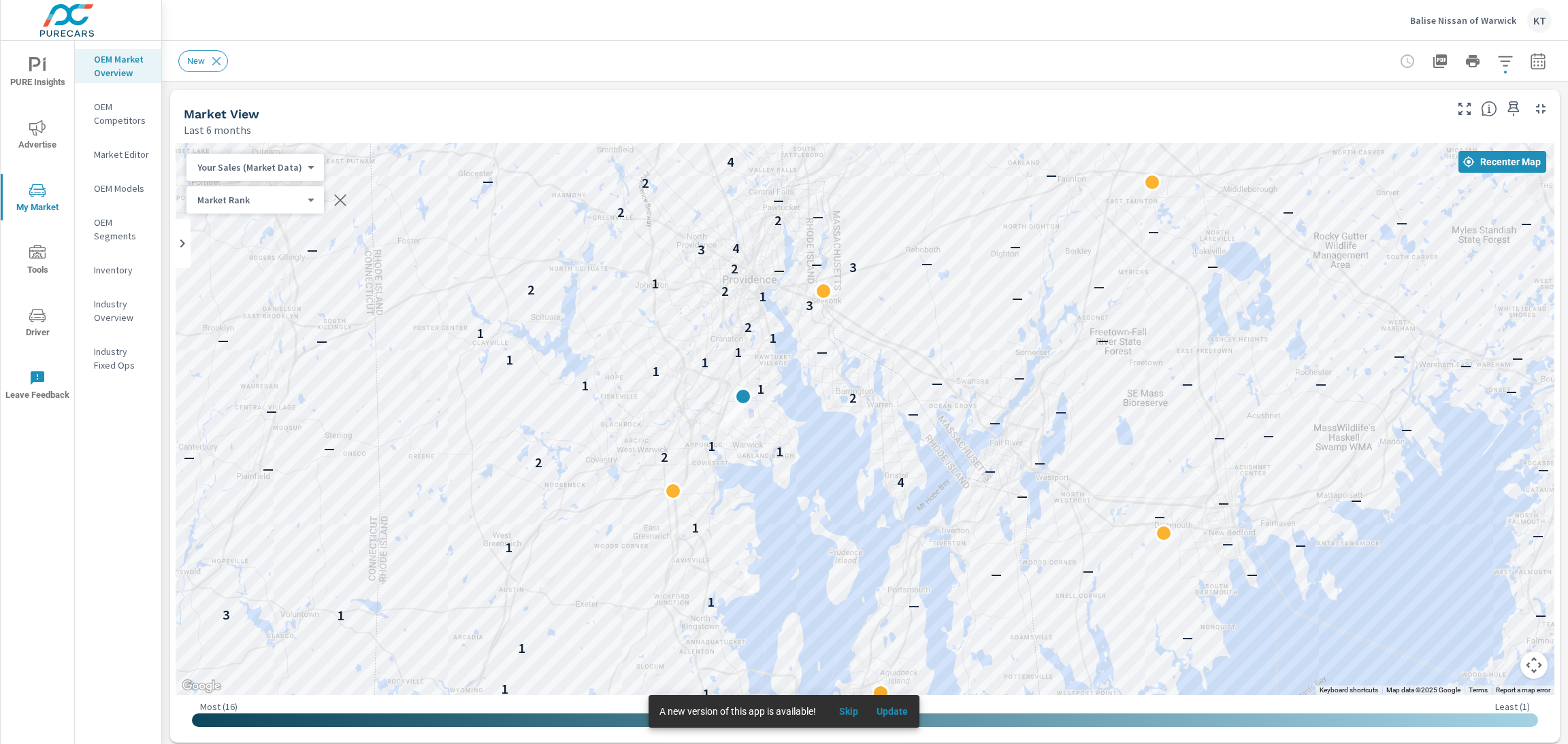
drag, startPoint x: 1035, startPoint y: 480, endPoint x: 1103, endPoint y: 491, distance: 68.9
click at [1103, 491] on div "— — — 2 — — 2 — — — — 1 — — 1 — — — — — — — 1 — 2 — 1 1 — — — — 1 1 — — — 1 — 1…" at bounding box center [1454, 725] width 1045 height 587
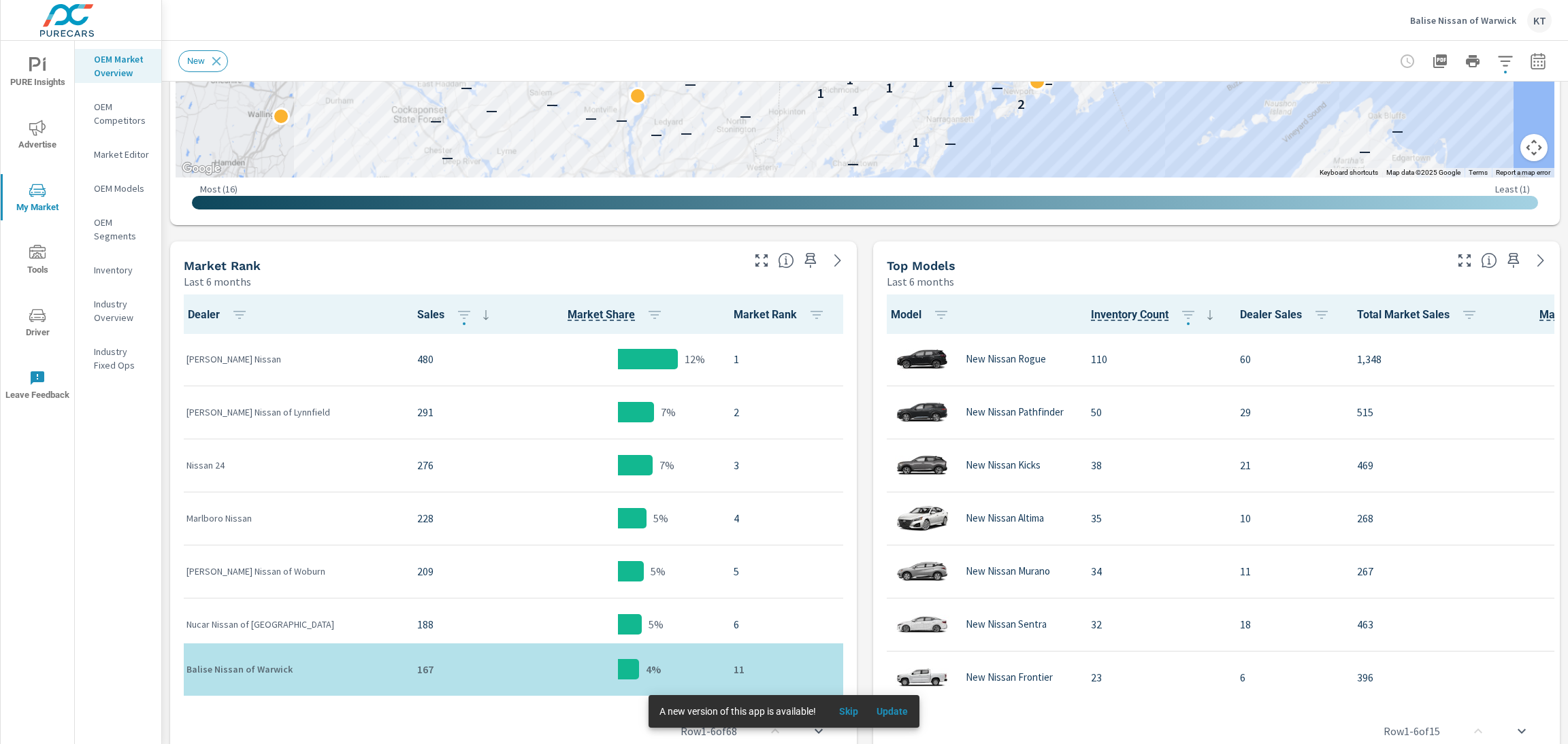
scroll to position [570, 0]
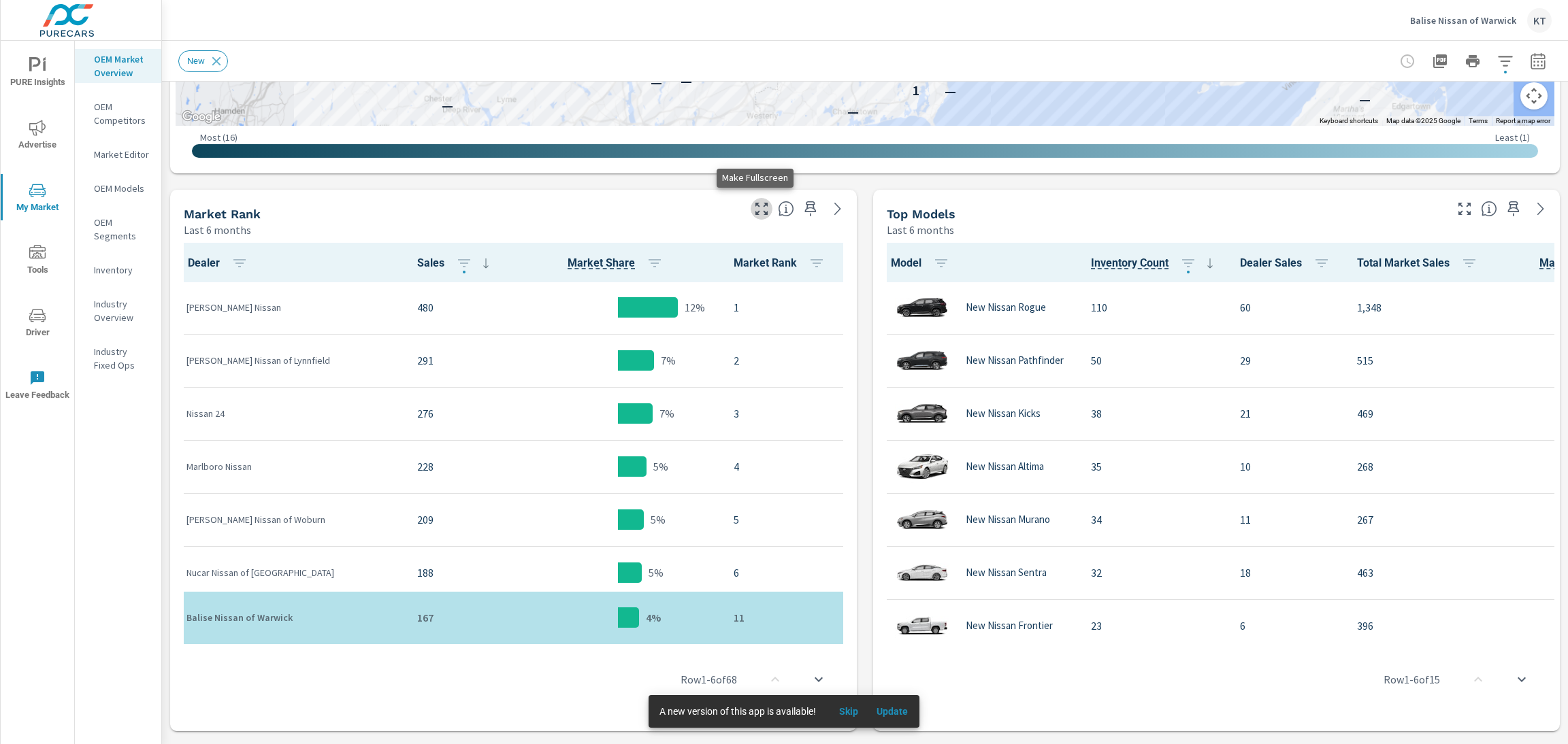
click at [753, 209] on icon "button" at bounding box center [761, 209] width 16 height 16
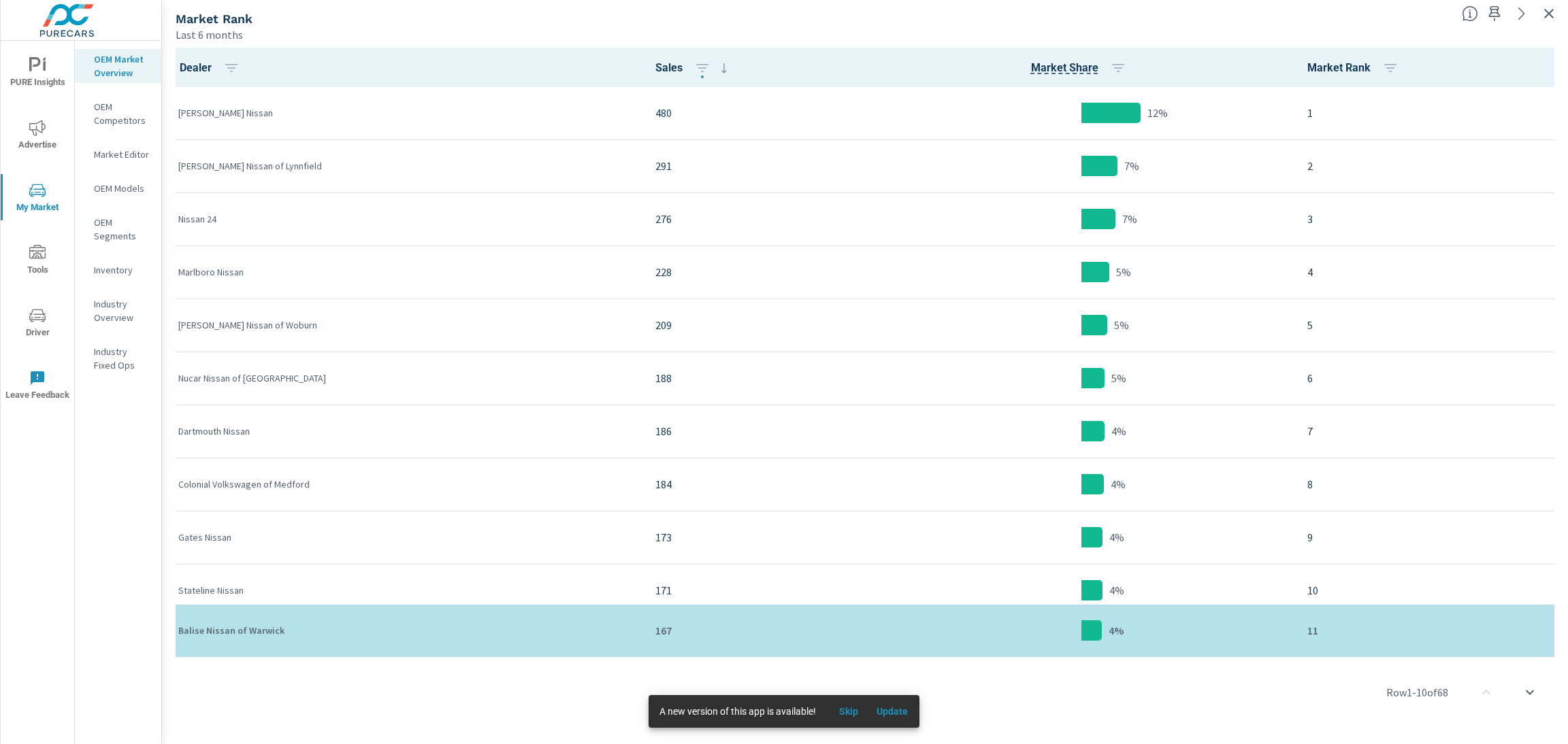
click at [851, 715] on span "Skip" at bounding box center [849, 712] width 32 height 12
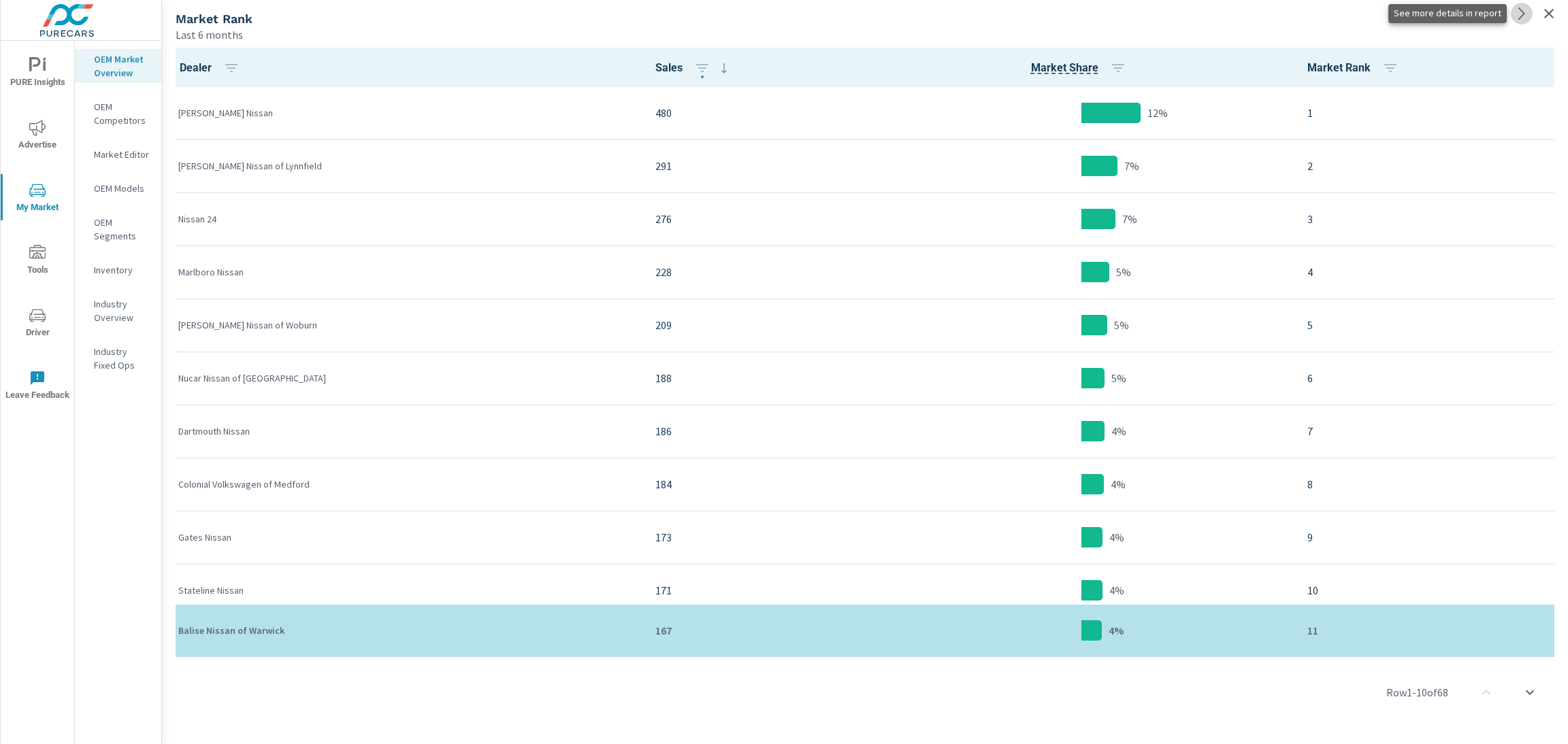
click at [1518, 20] on icon at bounding box center [1522, 14] width 16 height 16
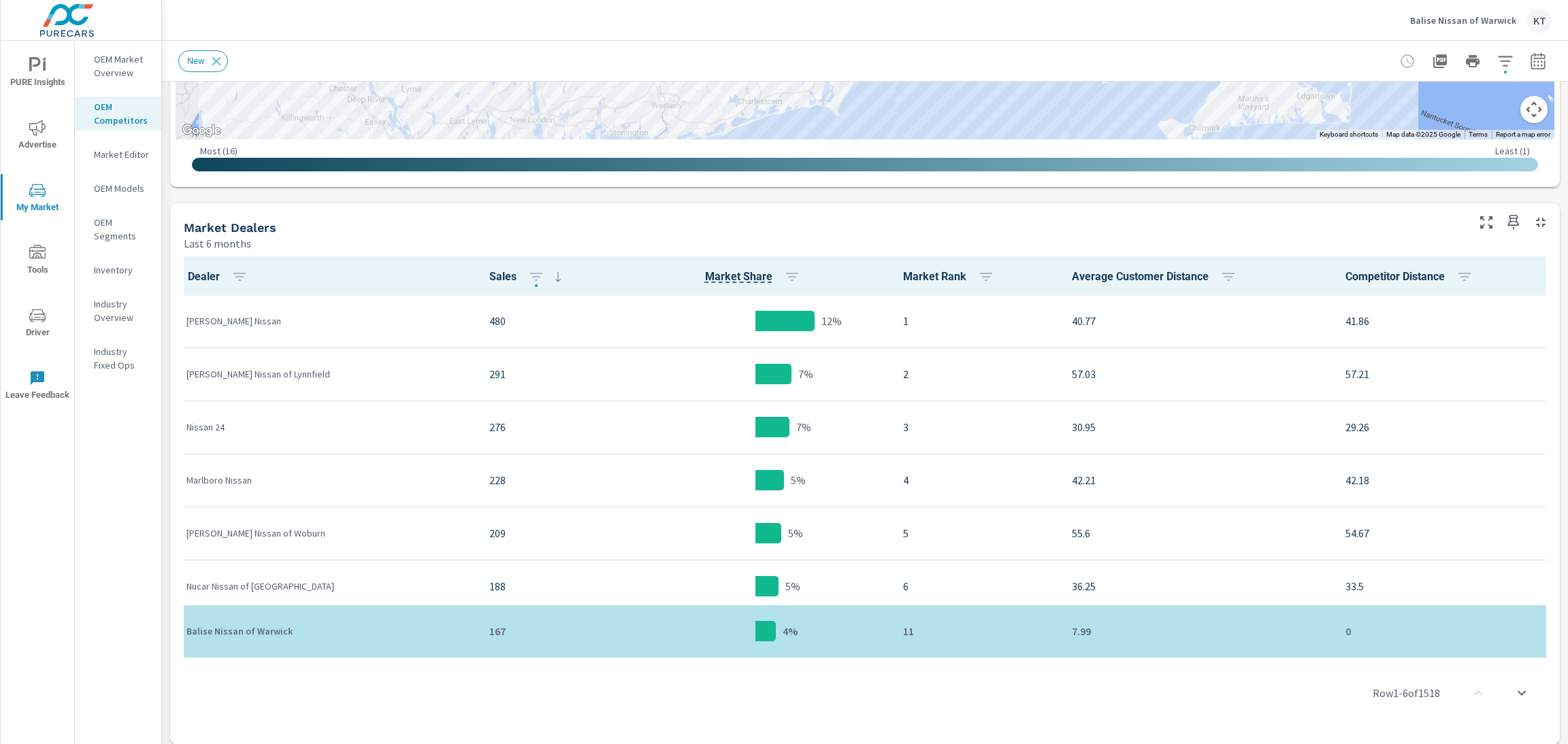
scroll to position [660, 0]
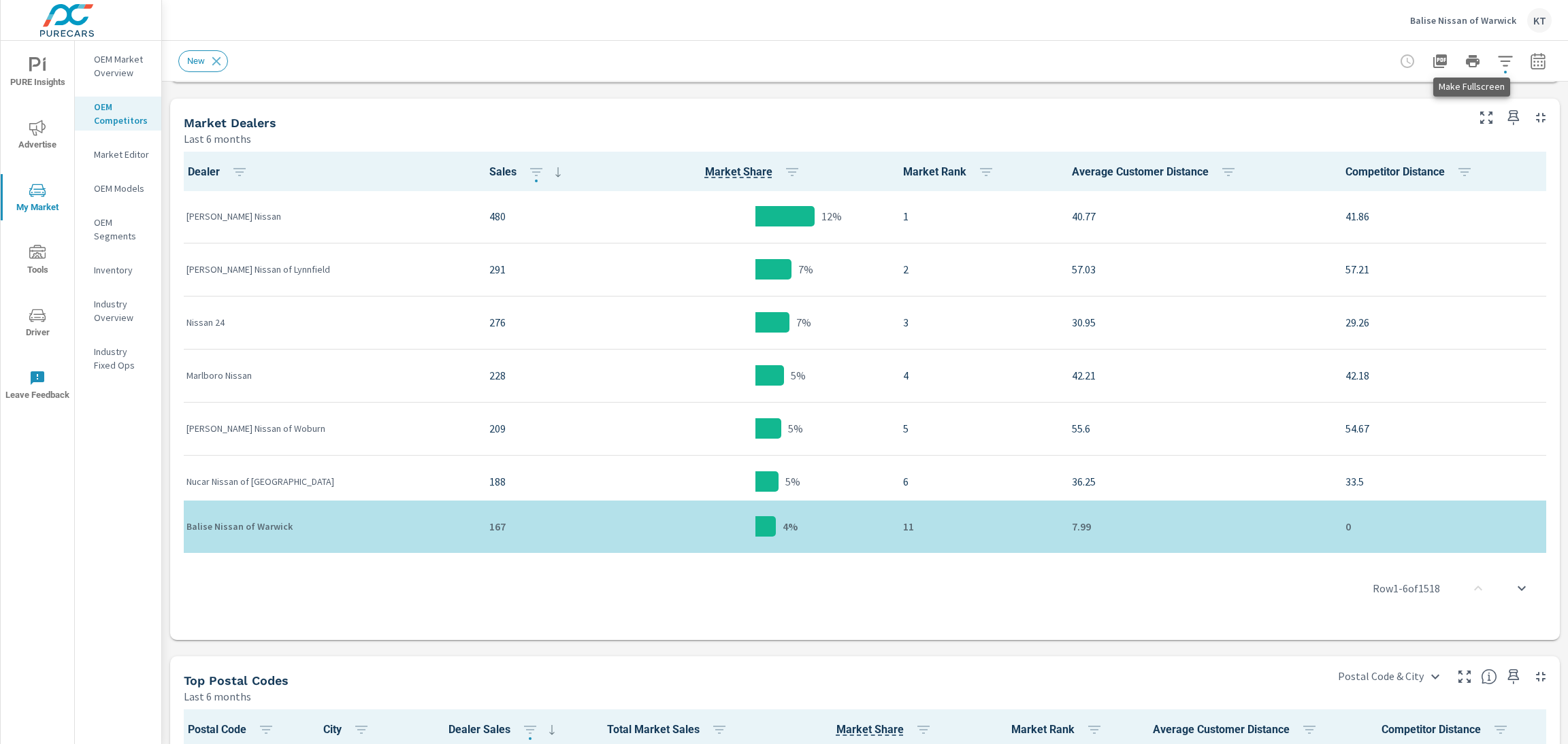
click at [1478, 115] on icon "button" at bounding box center [1486, 118] width 16 height 16
